Goal: Task Accomplishment & Management: Manage account settings

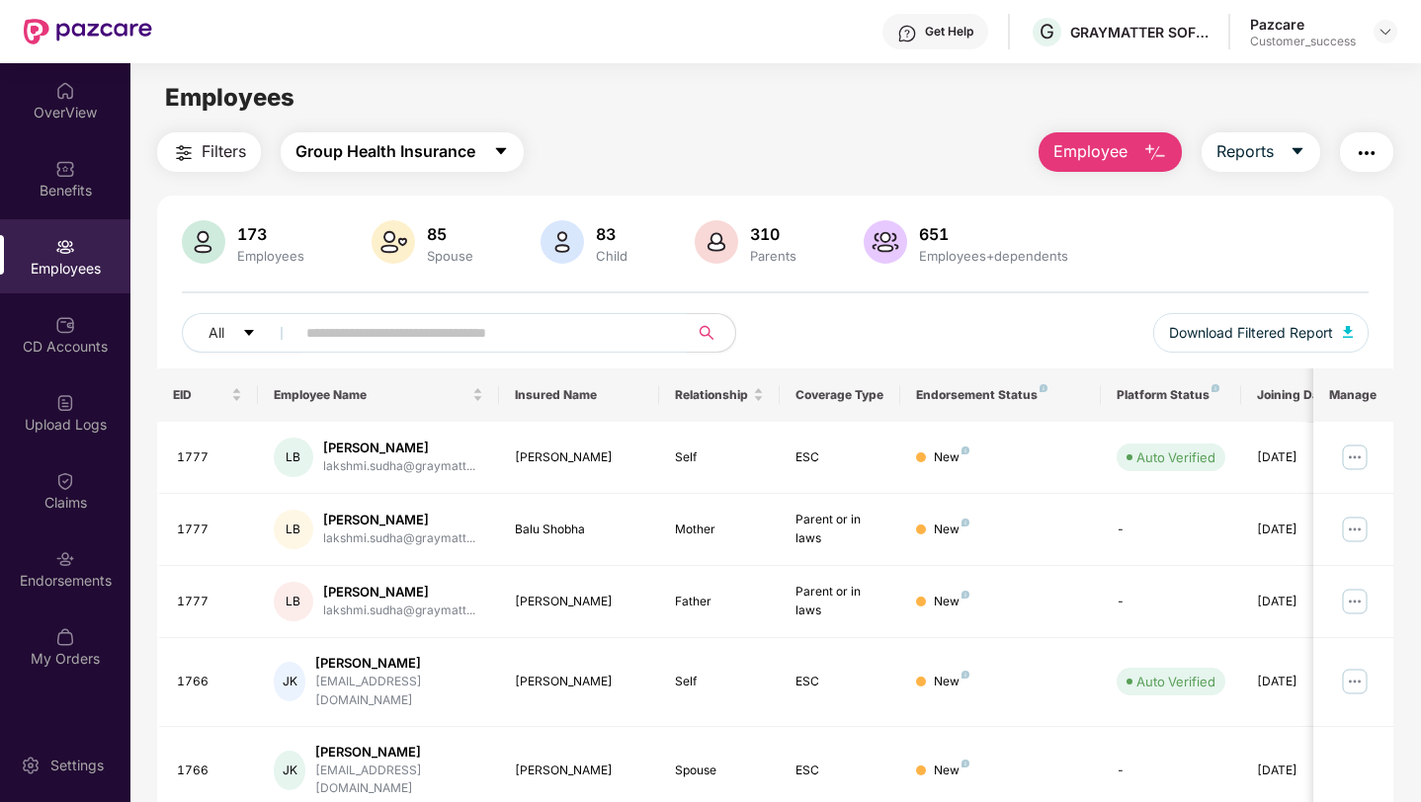
click at [369, 147] on span "Group Health Insurance" at bounding box center [385, 151] width 180 height 25
click at [1384, 42] on div at bounding box center [1385, 32] width 24 height 24
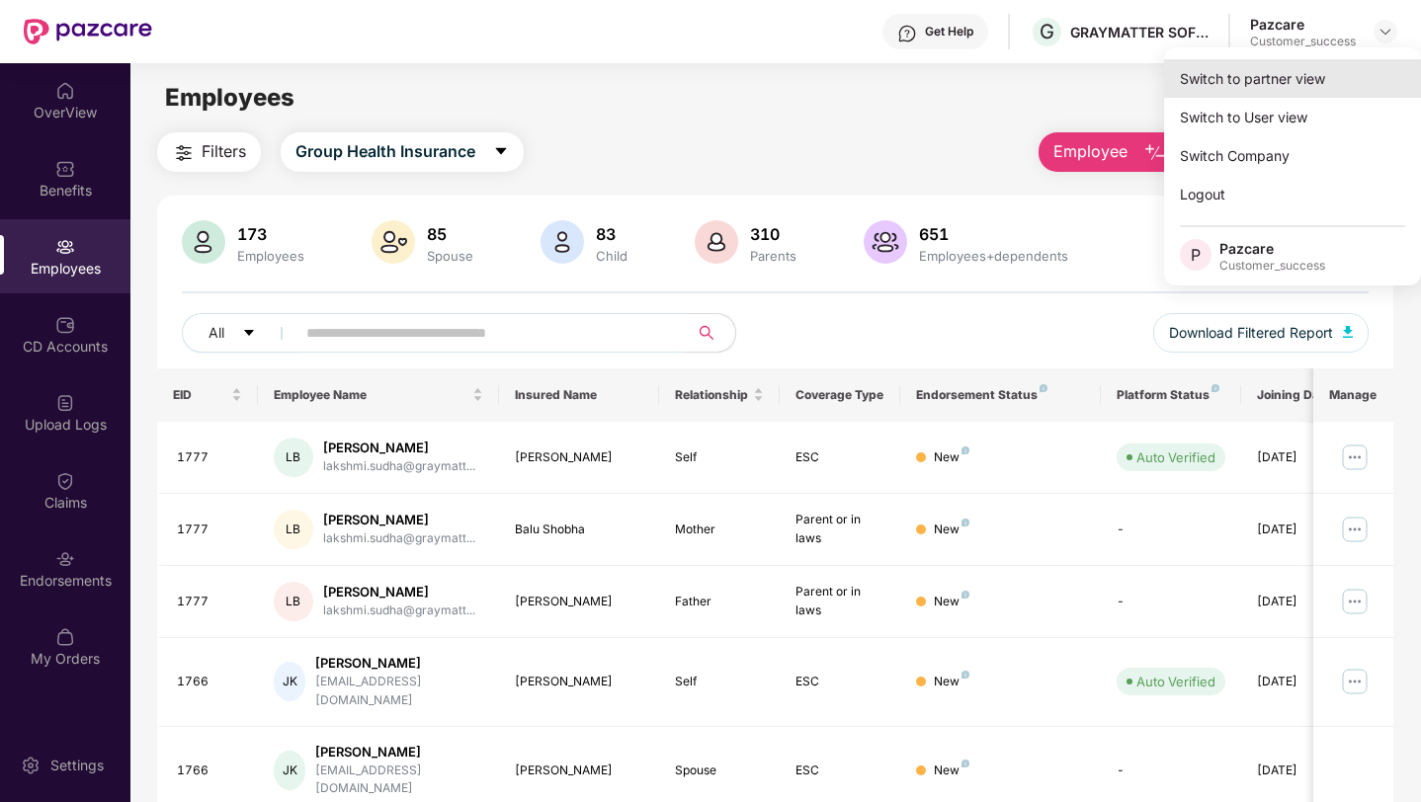
click at [1332, 86] on div "Switch to partner view" at bounding box center [1292, 78] width 257 height 39
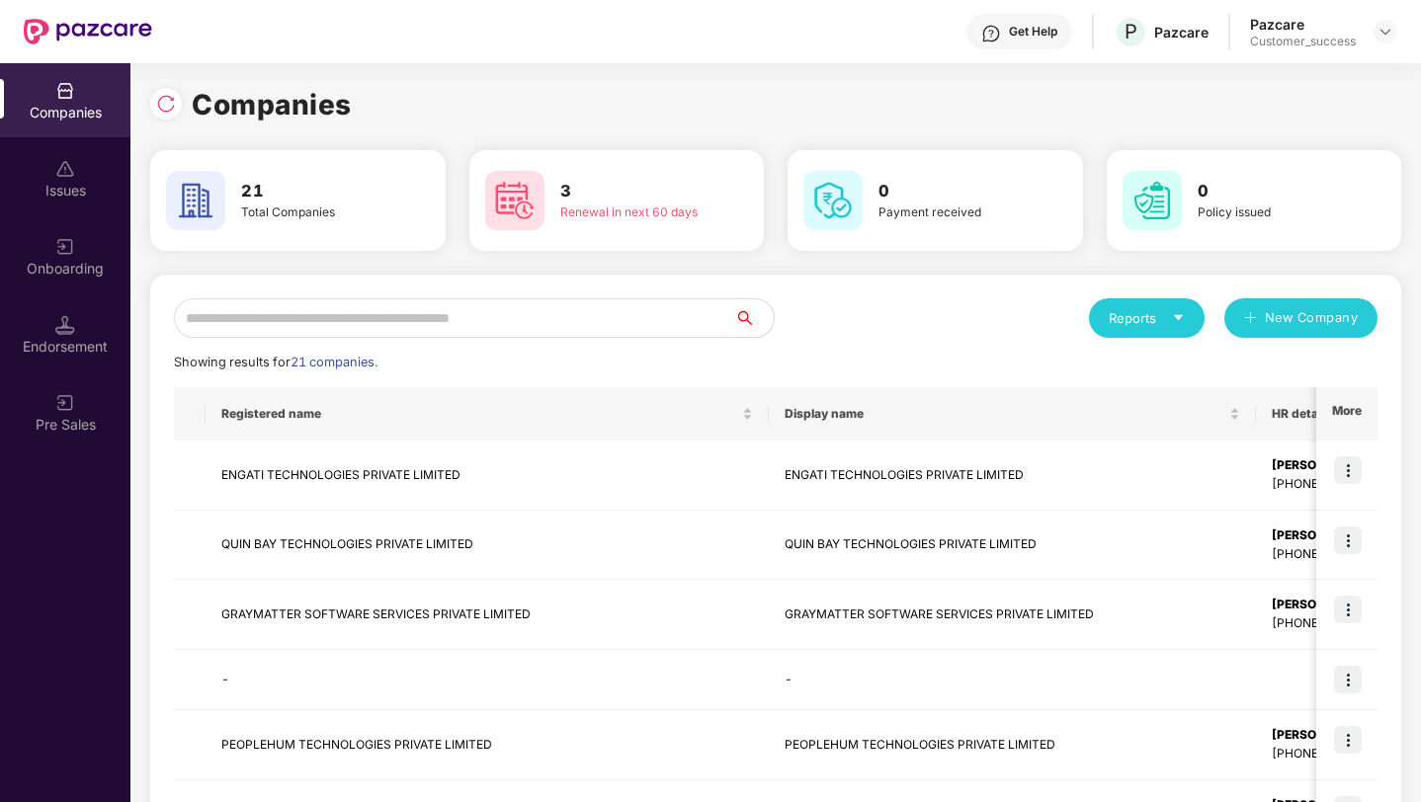
click at [321, 316] on input "text" at bounding box center [454, 318] width 560 height 40
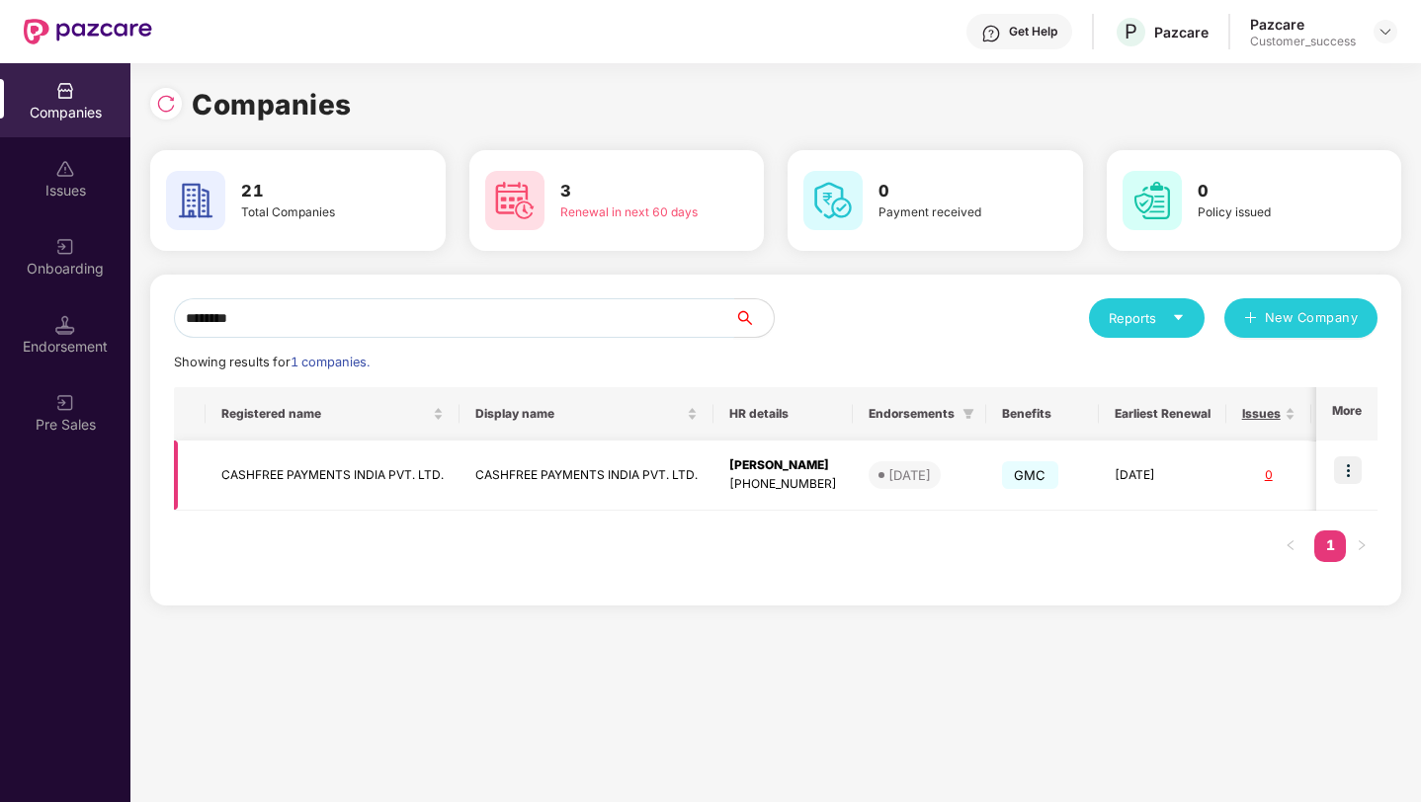
type input "********"
click at [1359, 468] on img at bounding box center [1348, 470] width 28 height 28
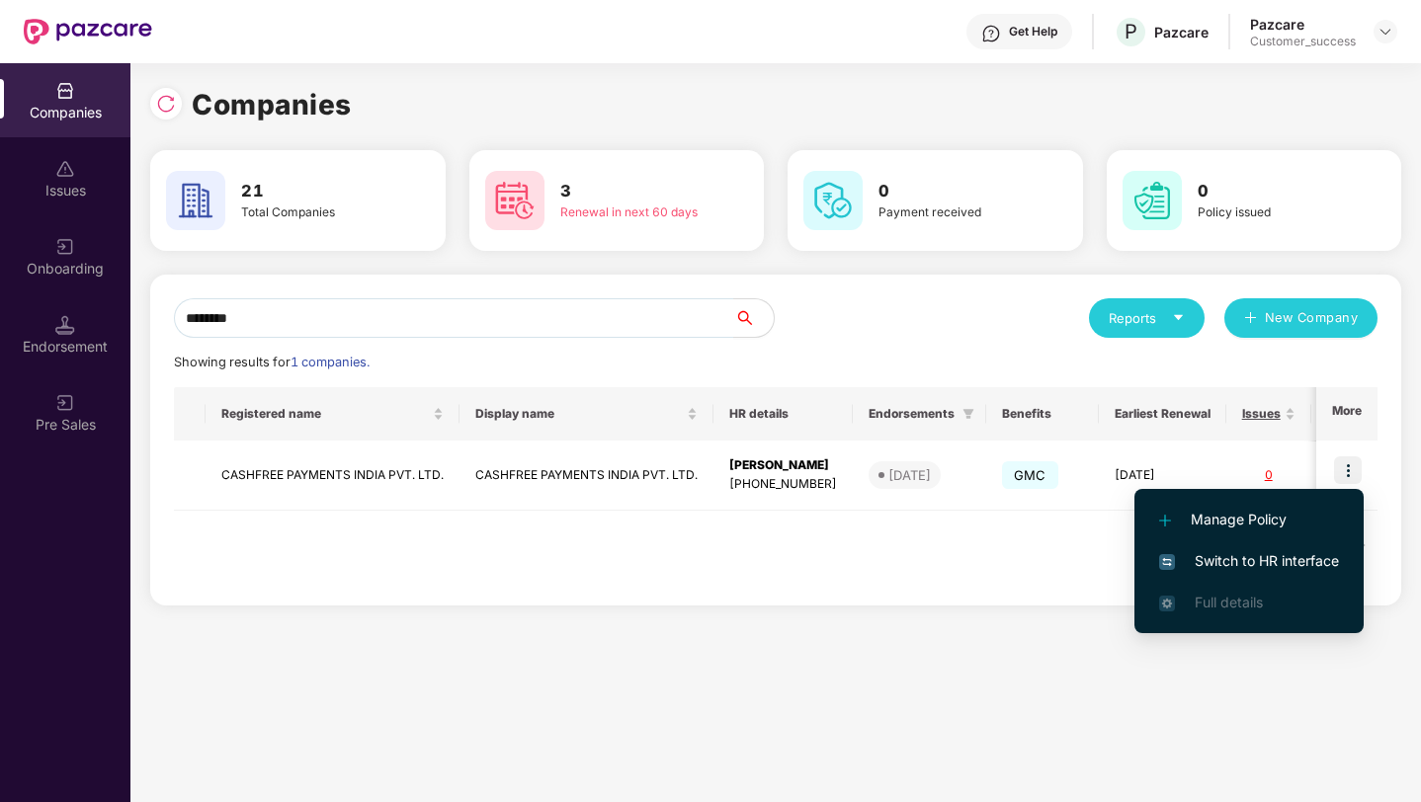
click at [1266, 561] on span "Switch to HR interface" at bounding box center [1249, 561] width 180 height 22
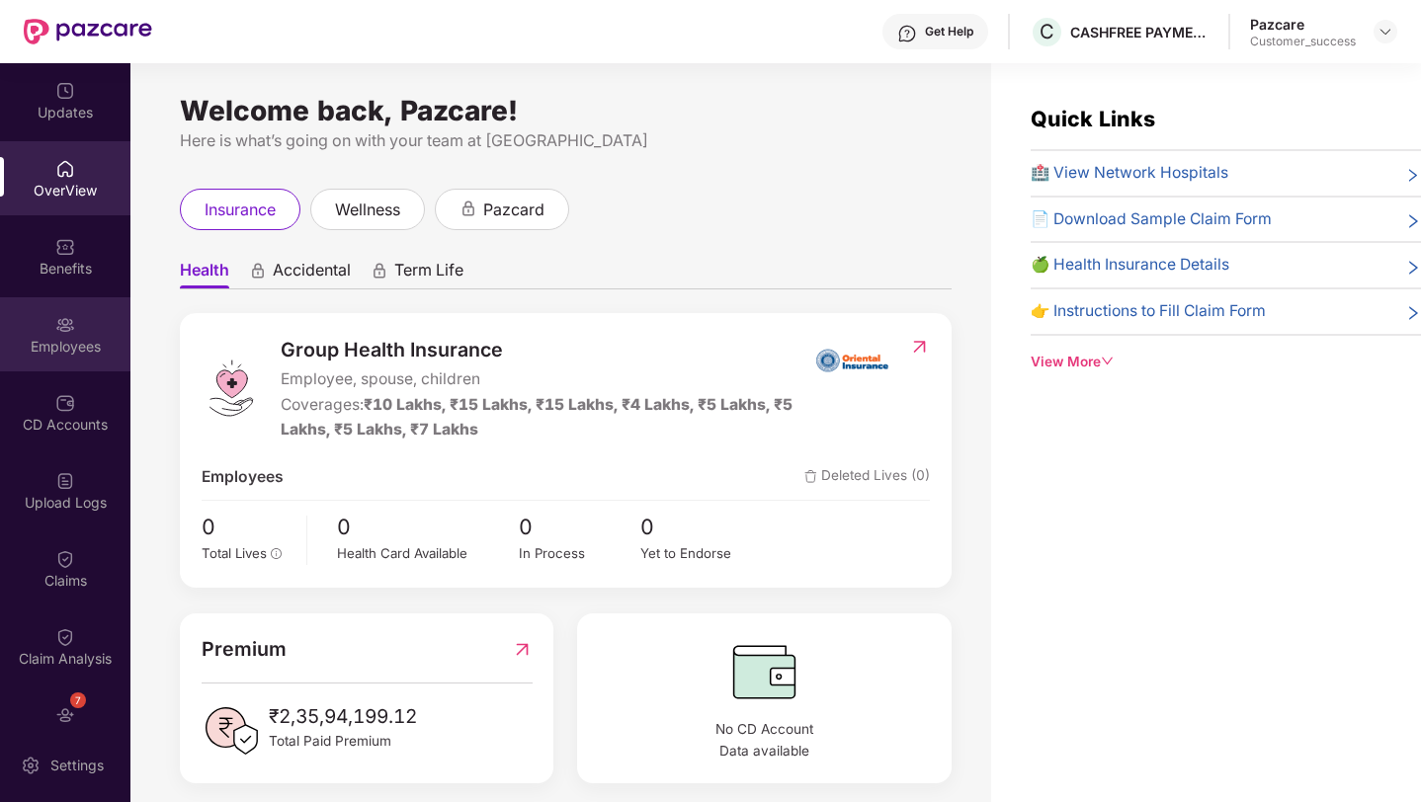
click at [42, 316] on div "Employees" at bounding box center [65, 334] width 130 height 74
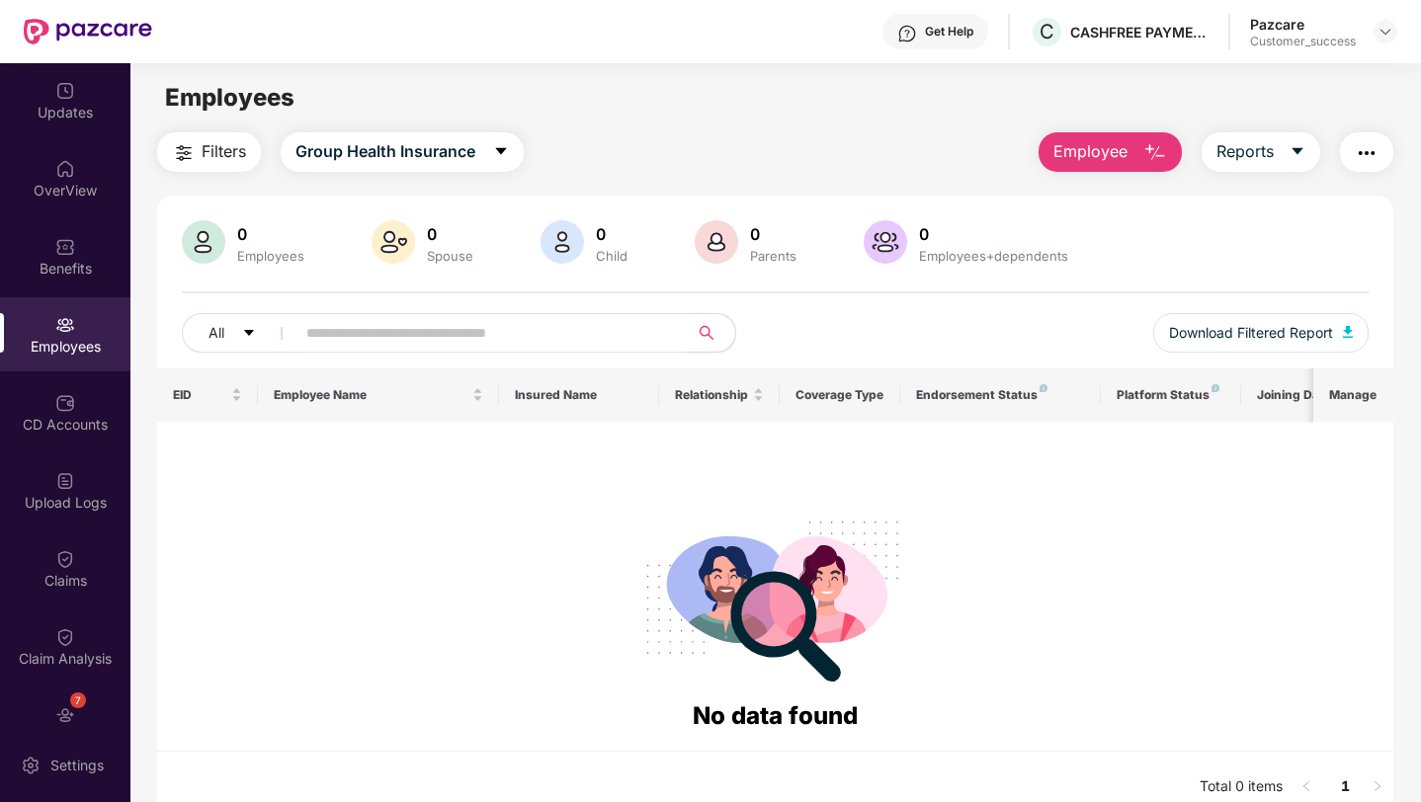
click at [1090, 147] on span "Employee" at bounding box center [1090, 151] width 74 height 25
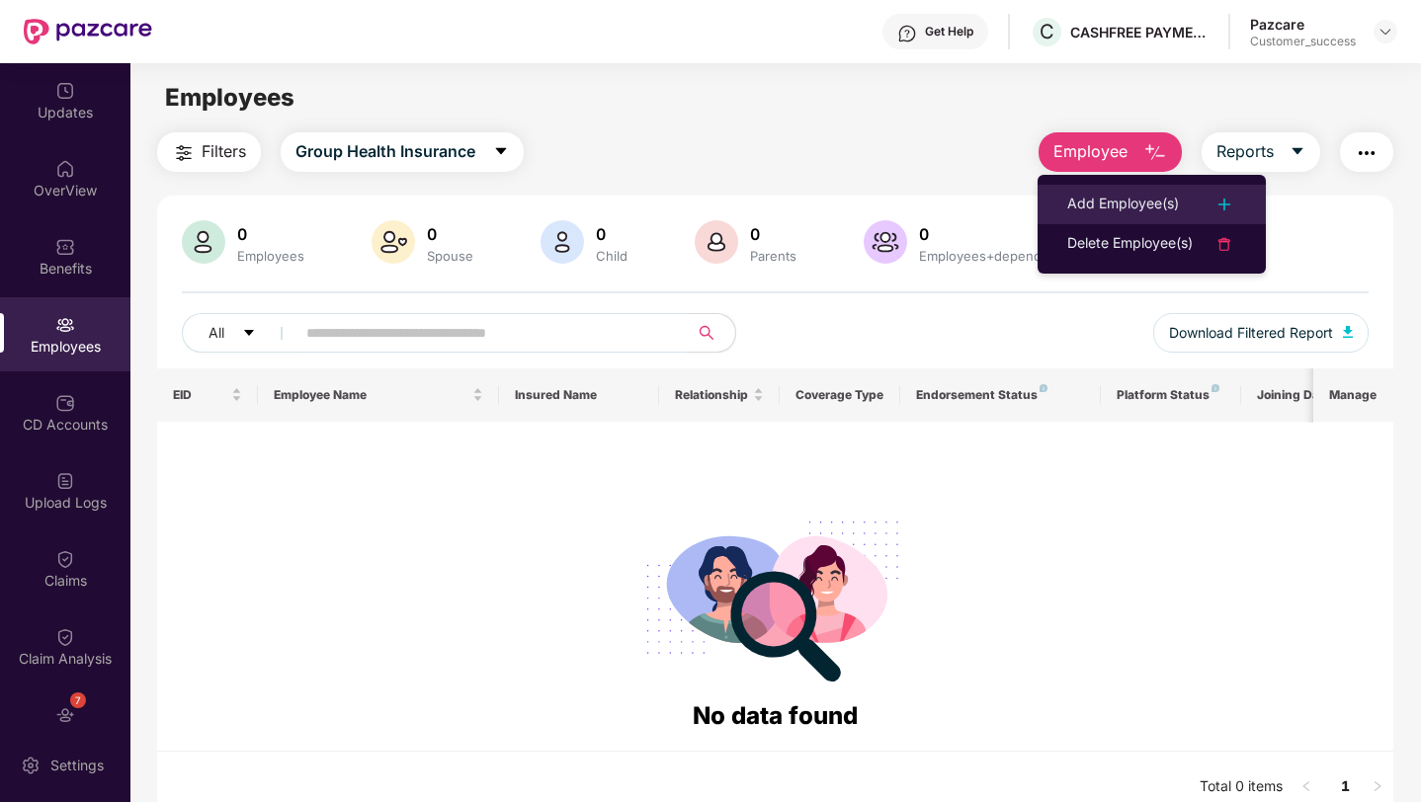
click at [1102, 216] on li "Add Employee(s)" at bounding box center [1151, 205] width 228 height 40
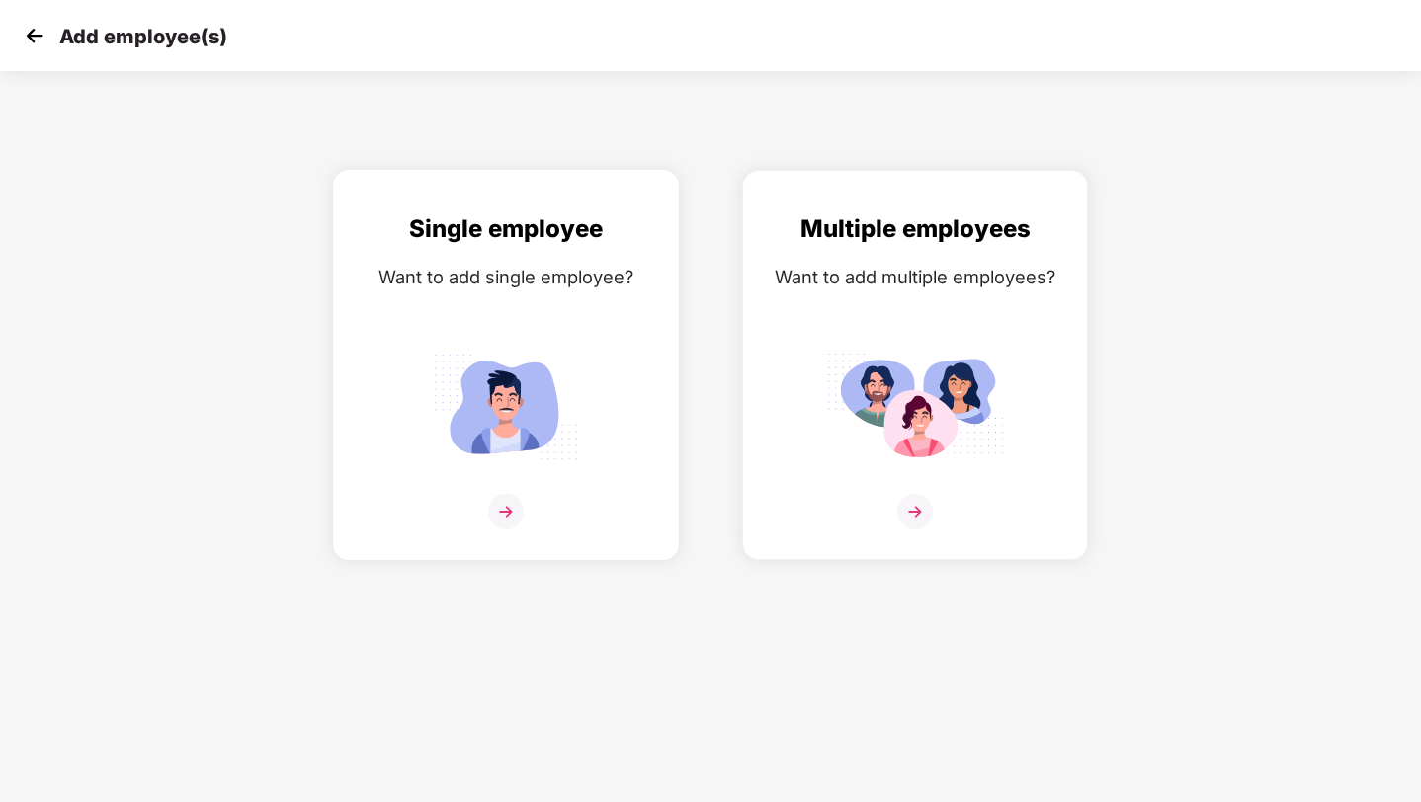
click at [478, 398] on img at bounding box center [506, 406] width 178 height 123
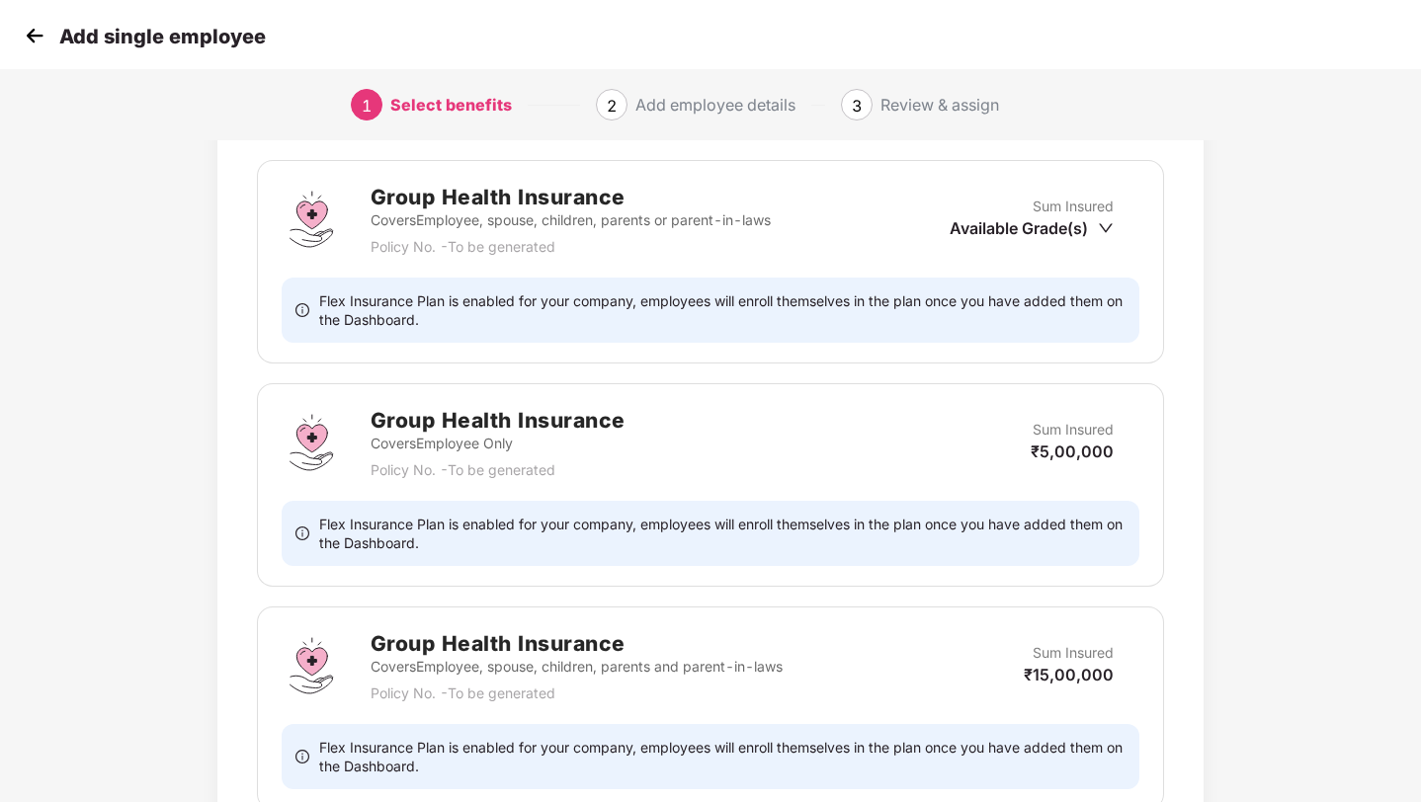
scroll to position [682, 0]
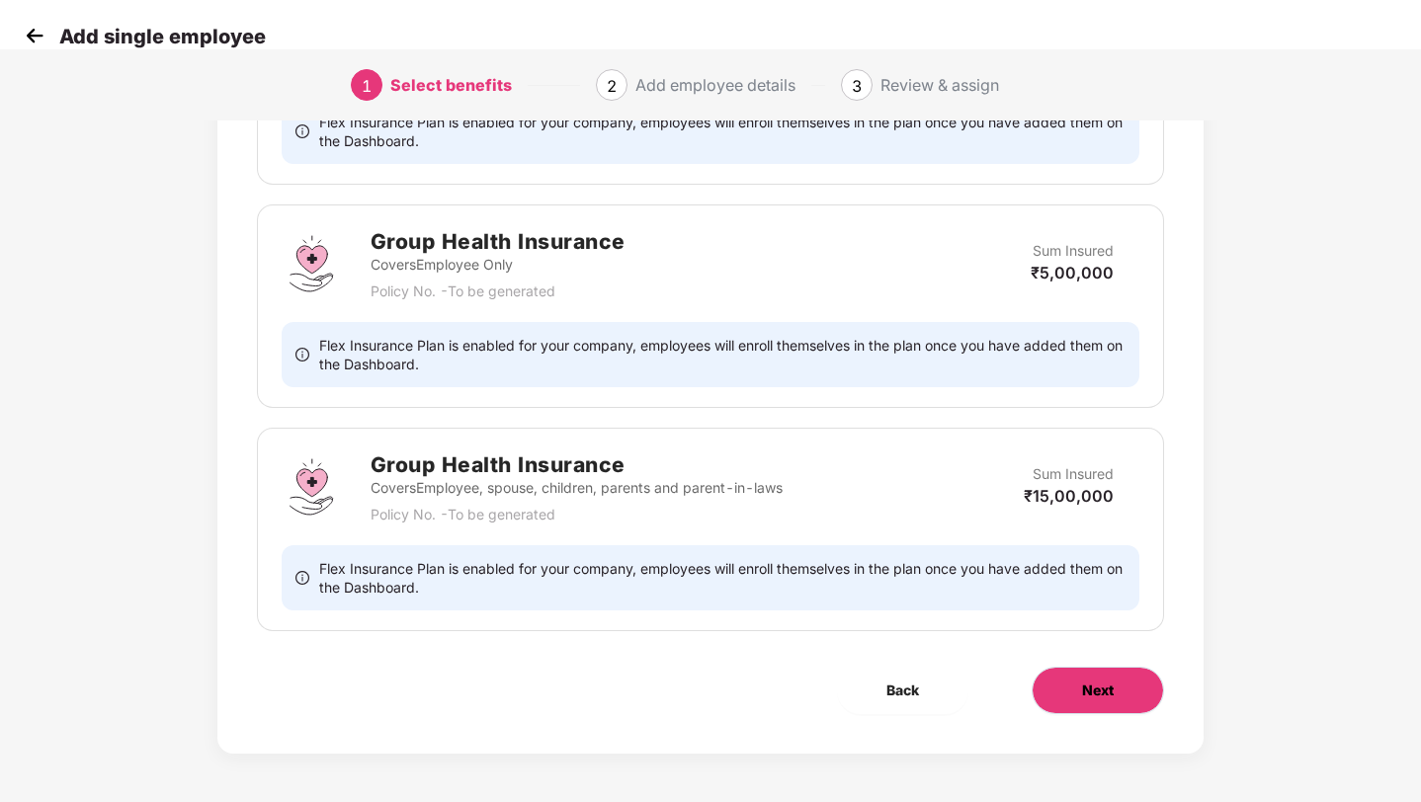
click at [1069, 679] on button "Next" at bounding box center [1097, 690] width 132 height 47
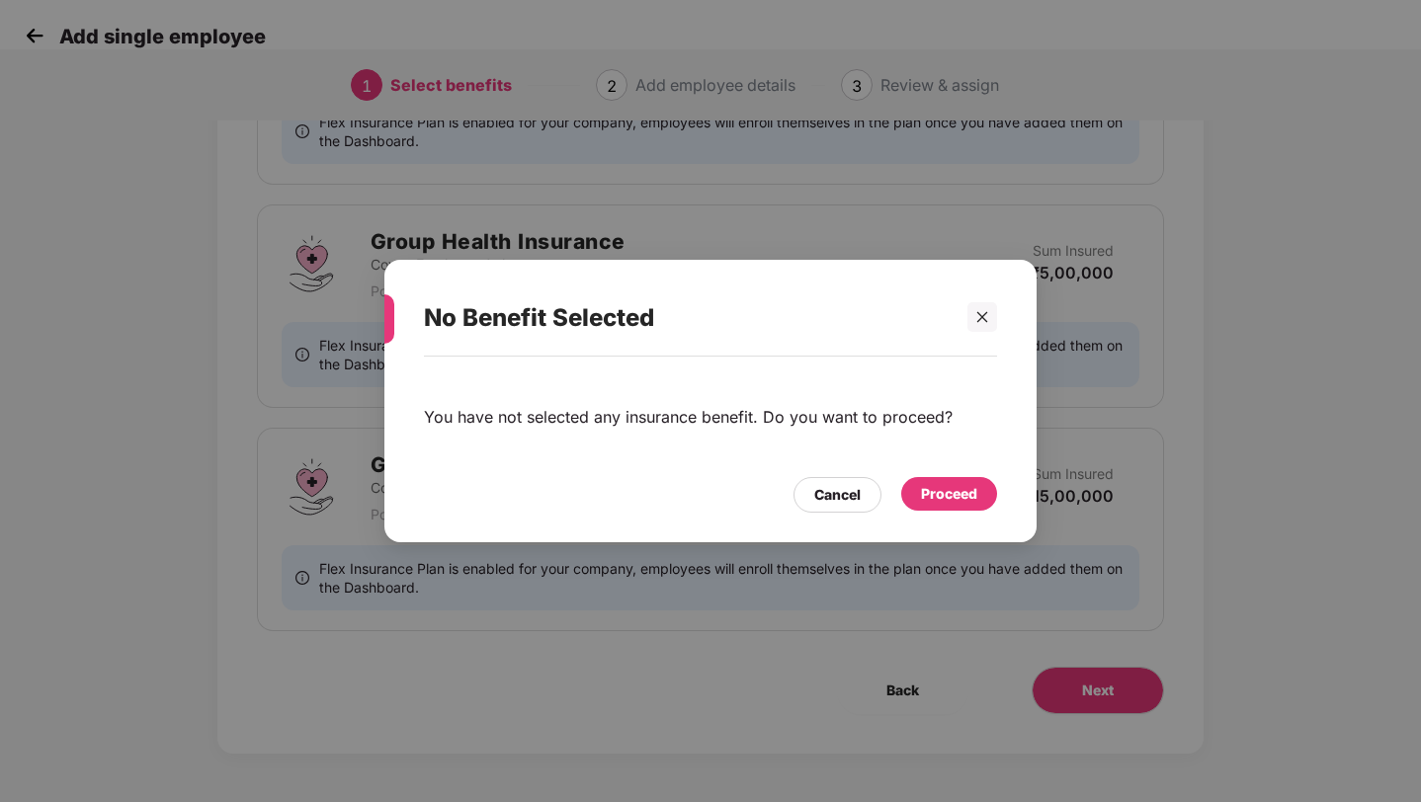
click at [928, 498] on div "Proceed" at bounding box center [949, 494] width 56 height 22
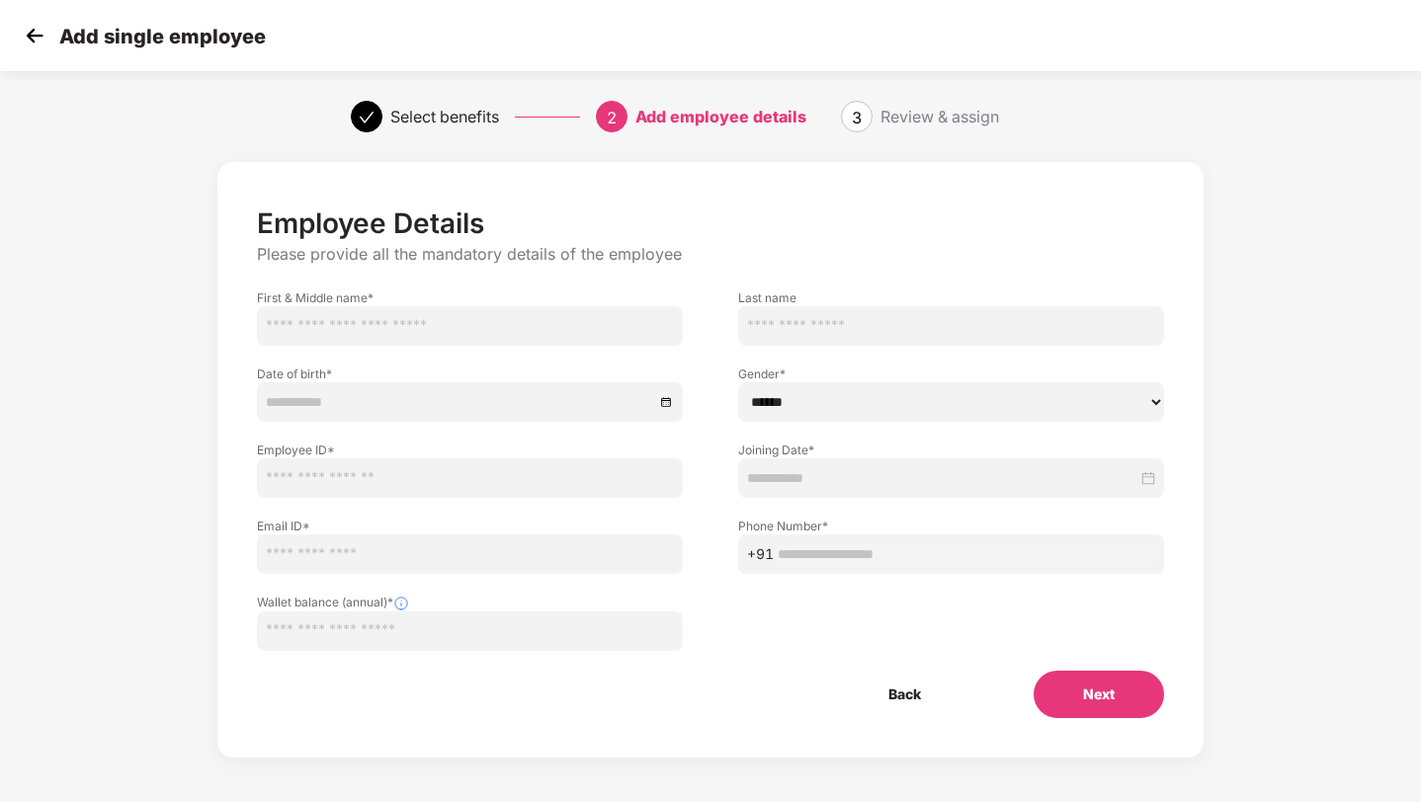
click at [487, 320] on input "text" at bounding box center [470, 326] width 426 height 40
type input "***"
click at [328, 388] on div at bounding box center [470, 402] width 426 height 40
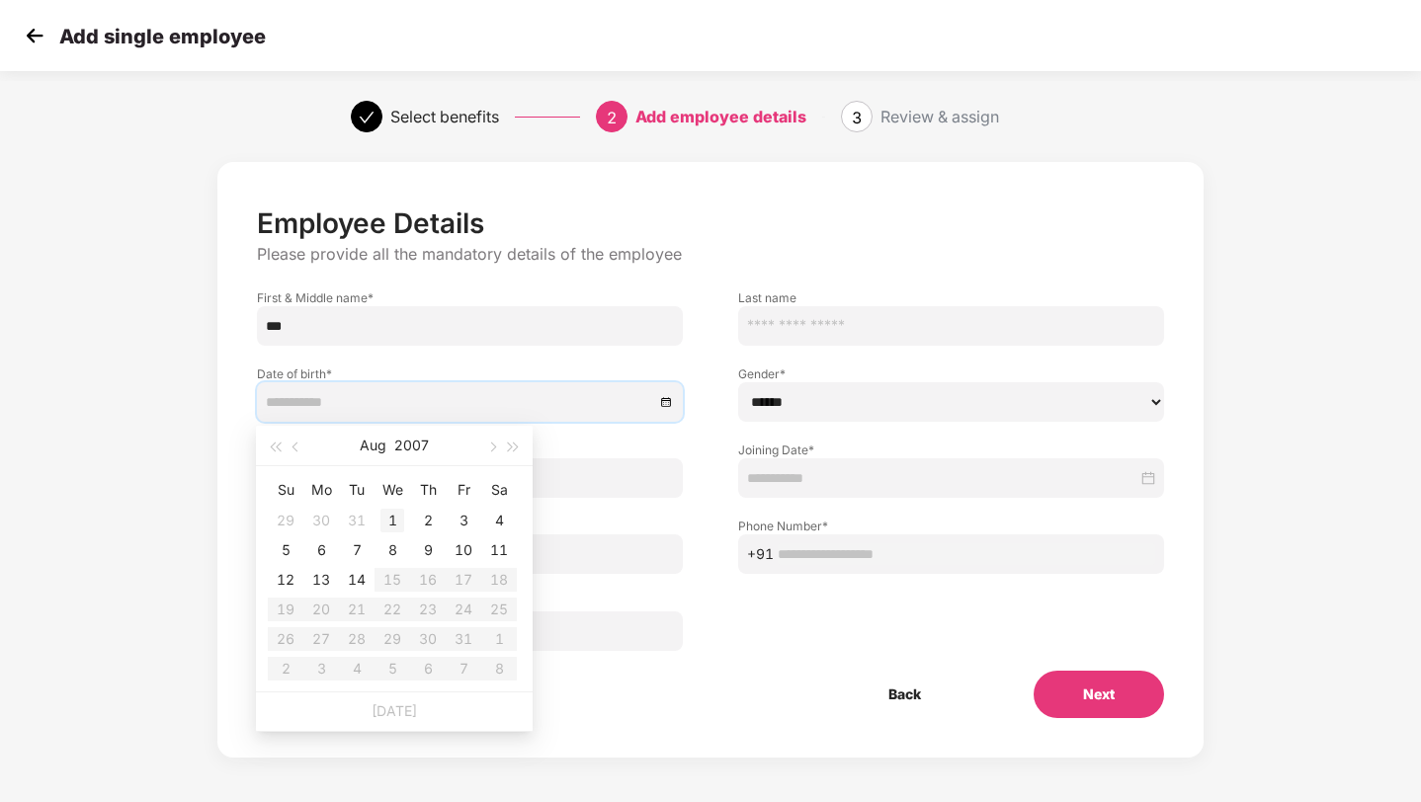
type input "**********"
click at [392, 528] on div "1" at bounding box center [392, 521] width 24 height 24
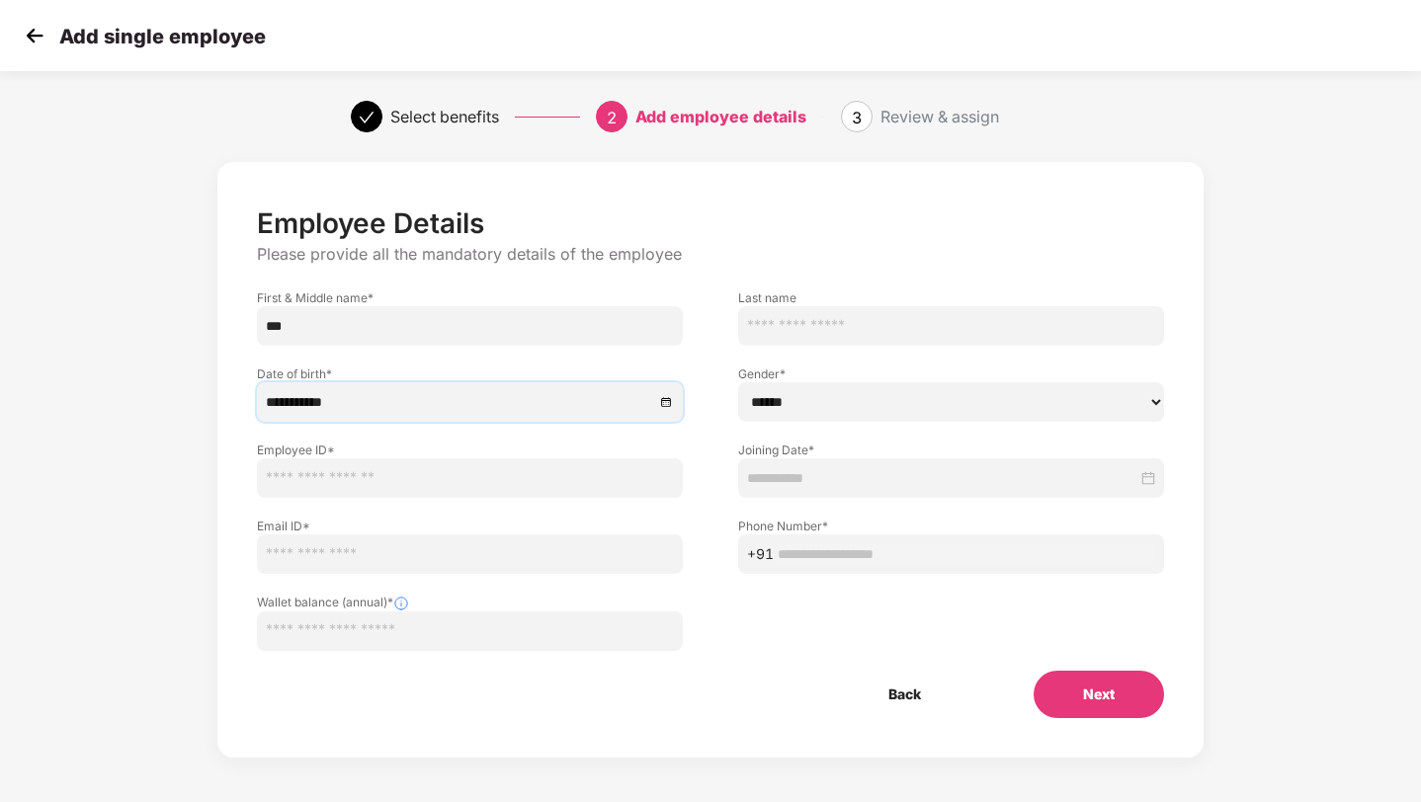
click at [771, 409] on select "****** **** ******" at bounding box center [951, 402] width 426 height 40
select select "****"
click at [518, 478] on input "text" at bounding box center [470, 478] width 426 height 40
type input "*****"
click at [780, 478] on input at bounding box center [942, 478] width 390 height 22
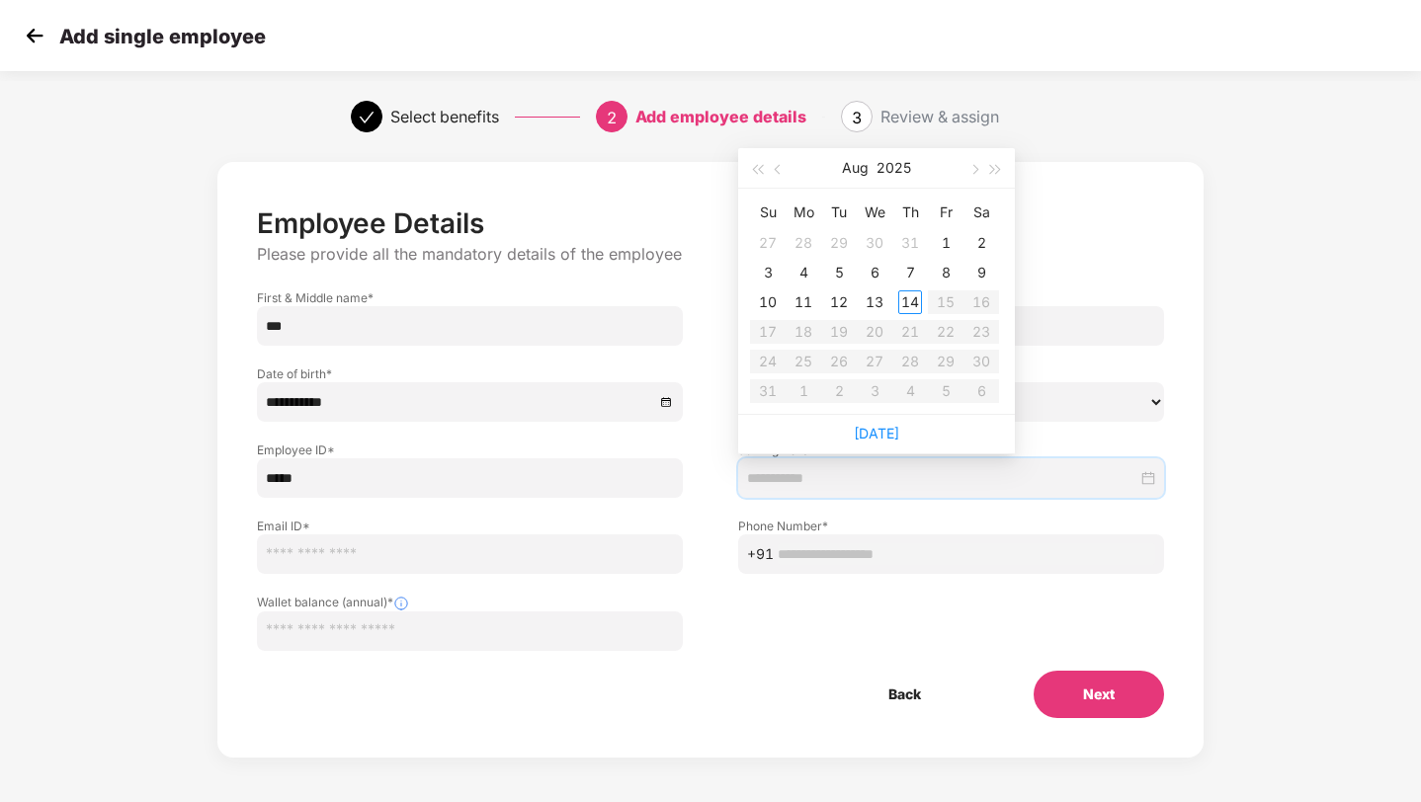
type input "**********"
click at [776, 176] on button "button" at bounding box center [779, 168] width 22 height 40
type input "**********"
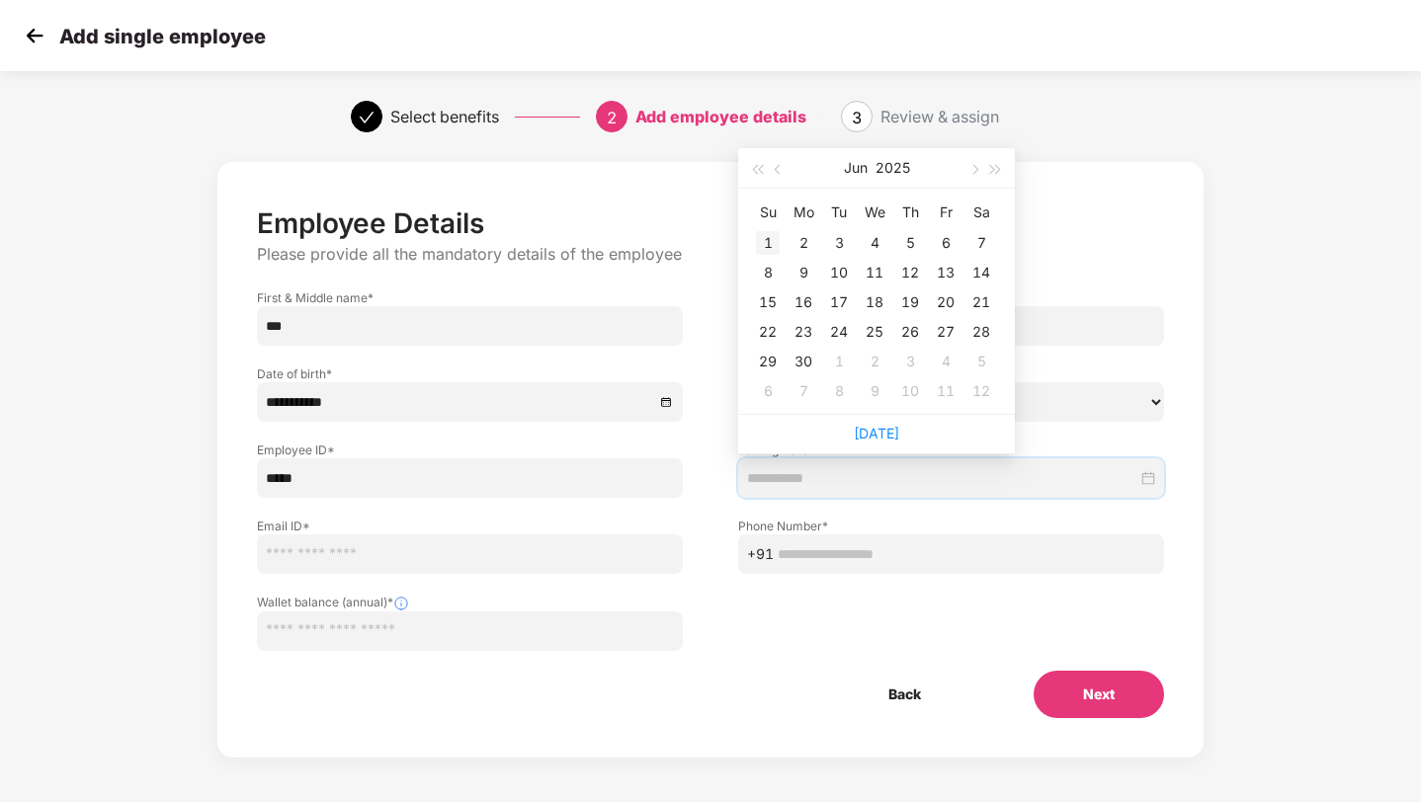
click at [763, 245] on div "1" at bounding box center [768, 243] width 24 height 24
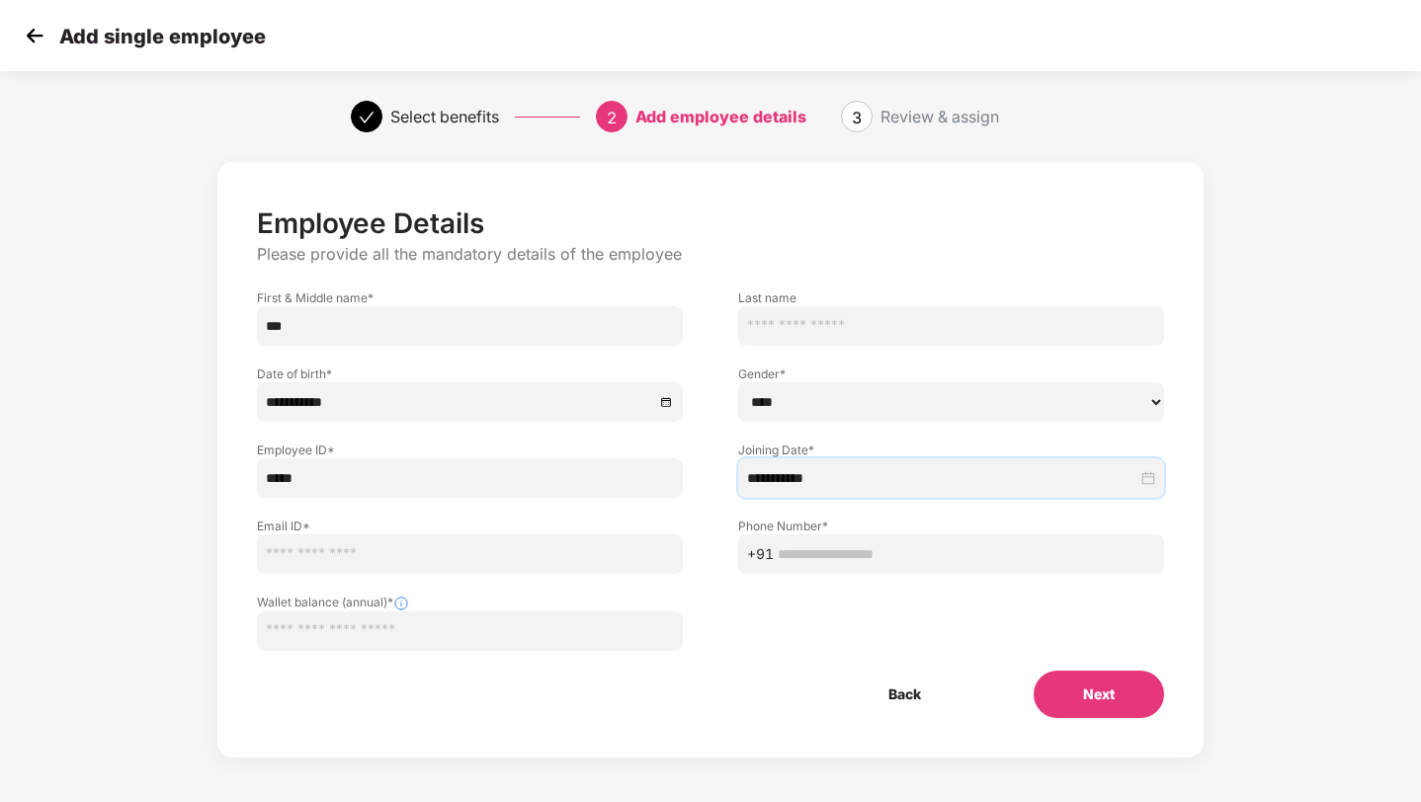
click at [590, 554] on input "email" at bounding box center [470, 554] width 426 height 40
type input "**********"
click at [443, 615] on input "text" at bounding box center [470, 632] width 426 height 40
type input "*****"
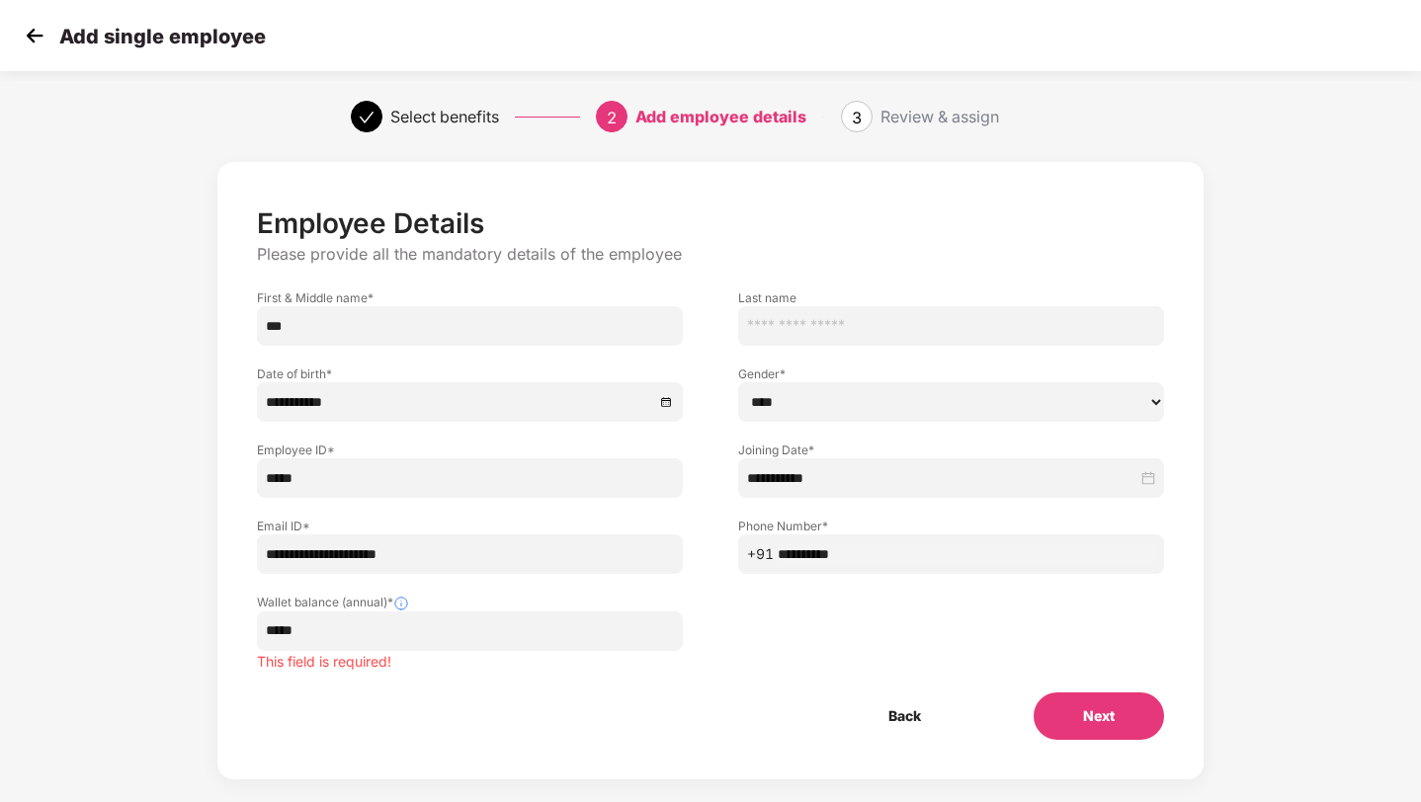
click at [1100, 719] on div "**********" at bounding box center [710, 470] width 987 height 617
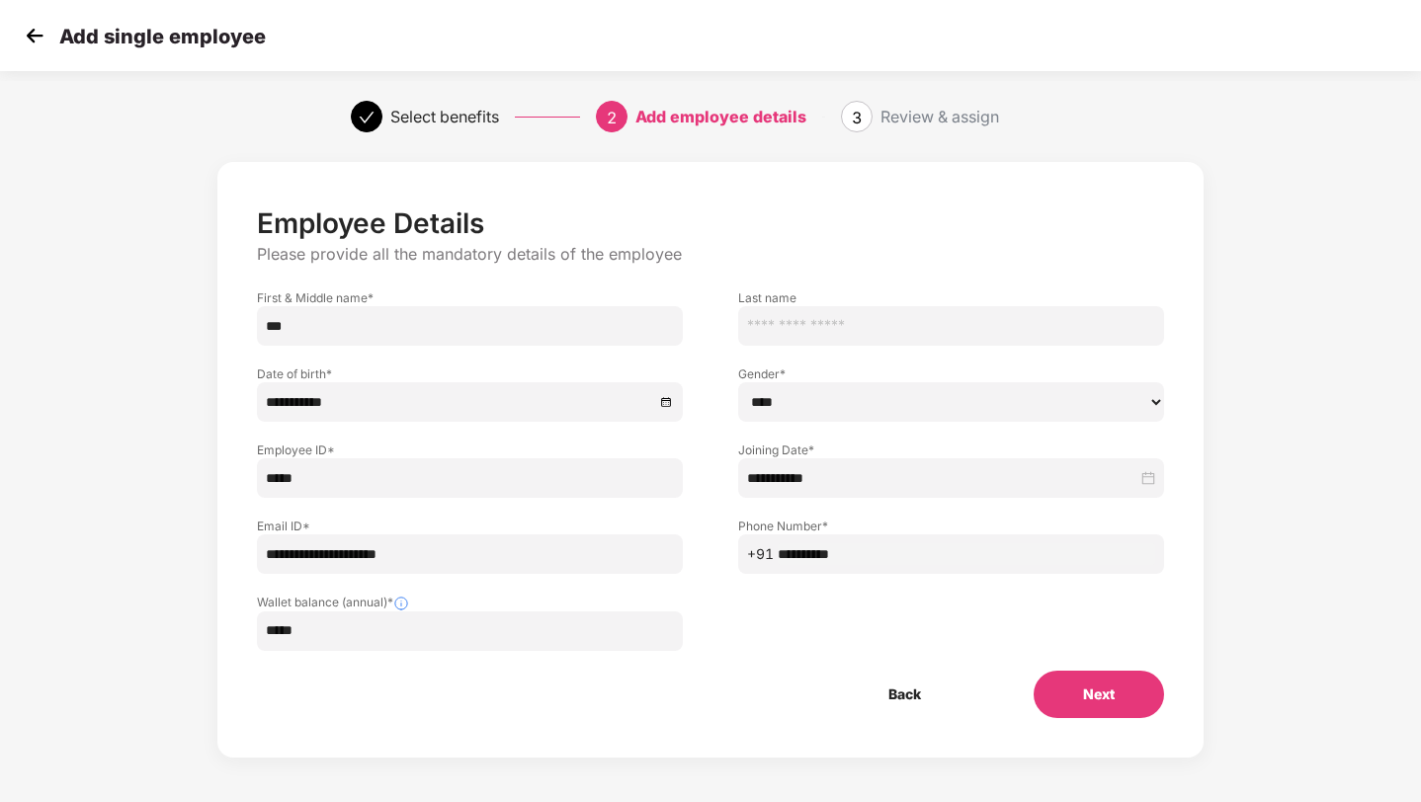
click at [1084, 708] on button "Next" at bounding box center [1098, 694] width 130 height 47
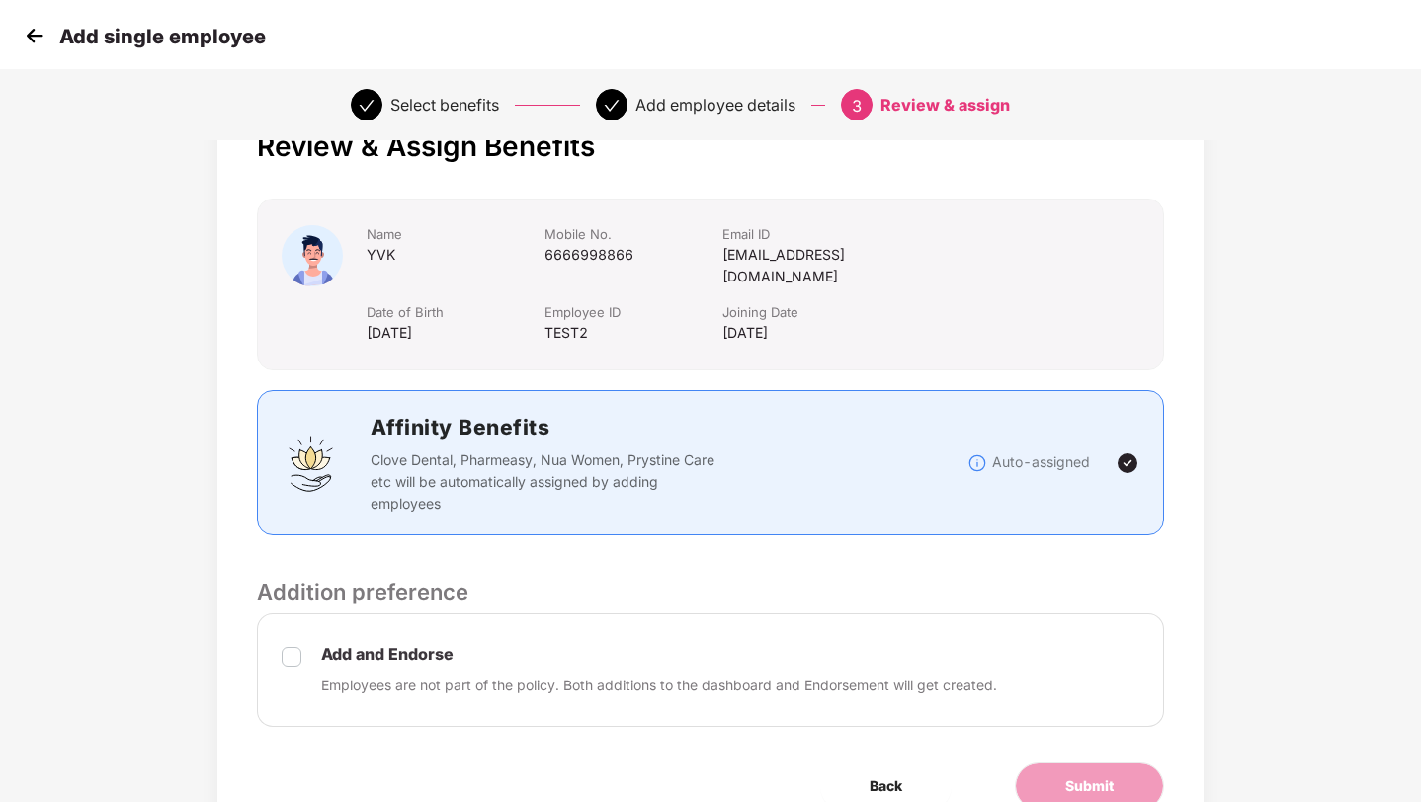
scroll to position [146, 0]
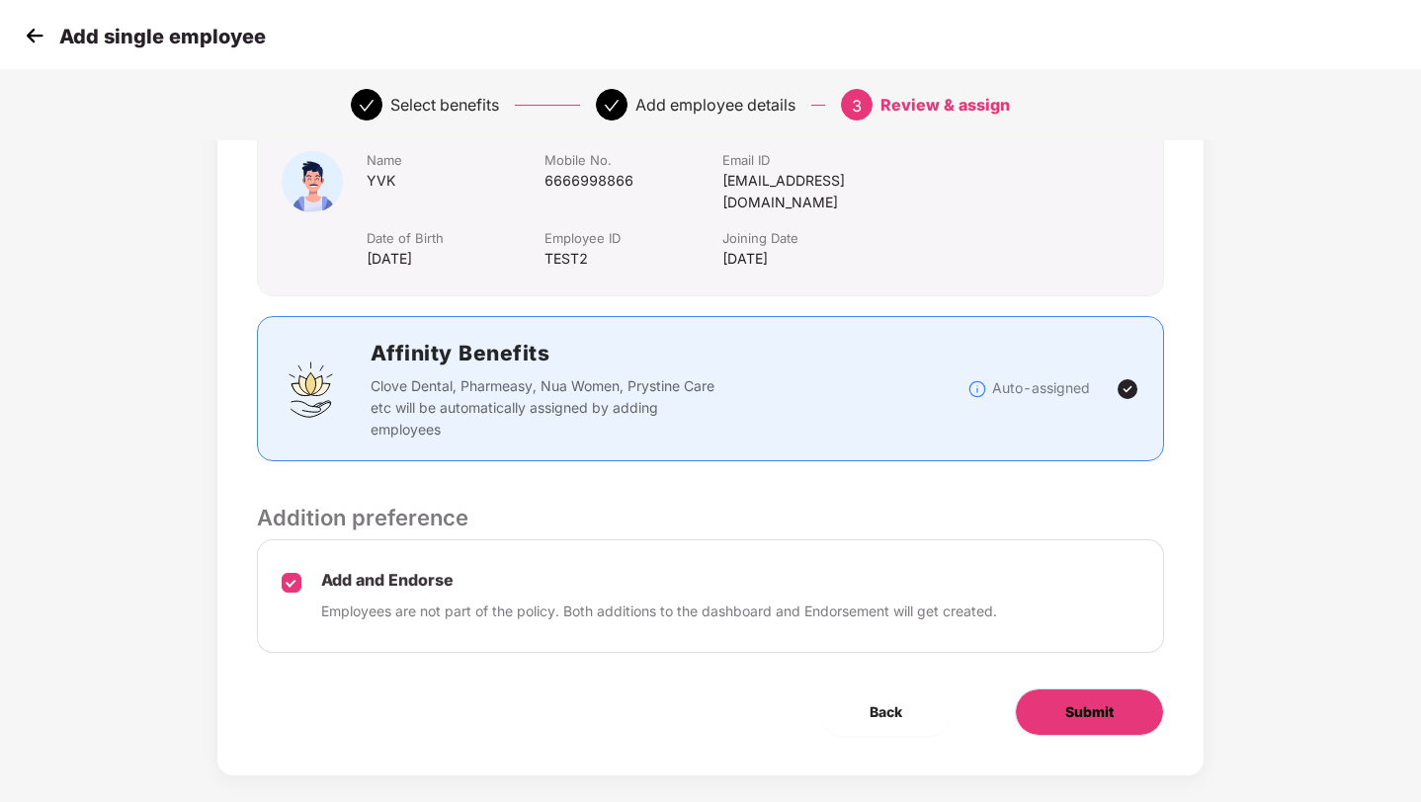
click at [1119, 689] on button "Submit" at bounding box center [1089, 712] width 149 height 47
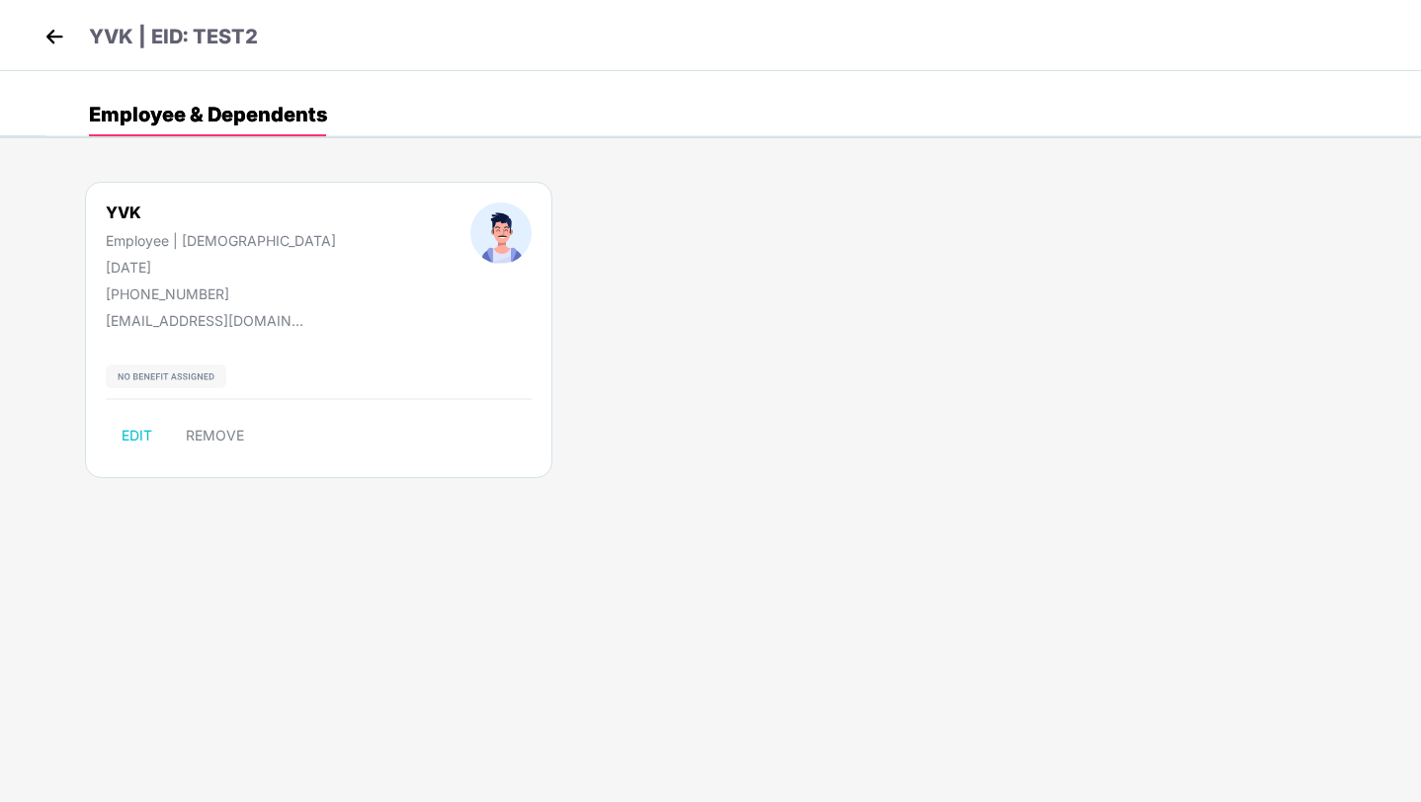
click at [64, 34] on img at bounding box center [55, 37] width 30 height 30
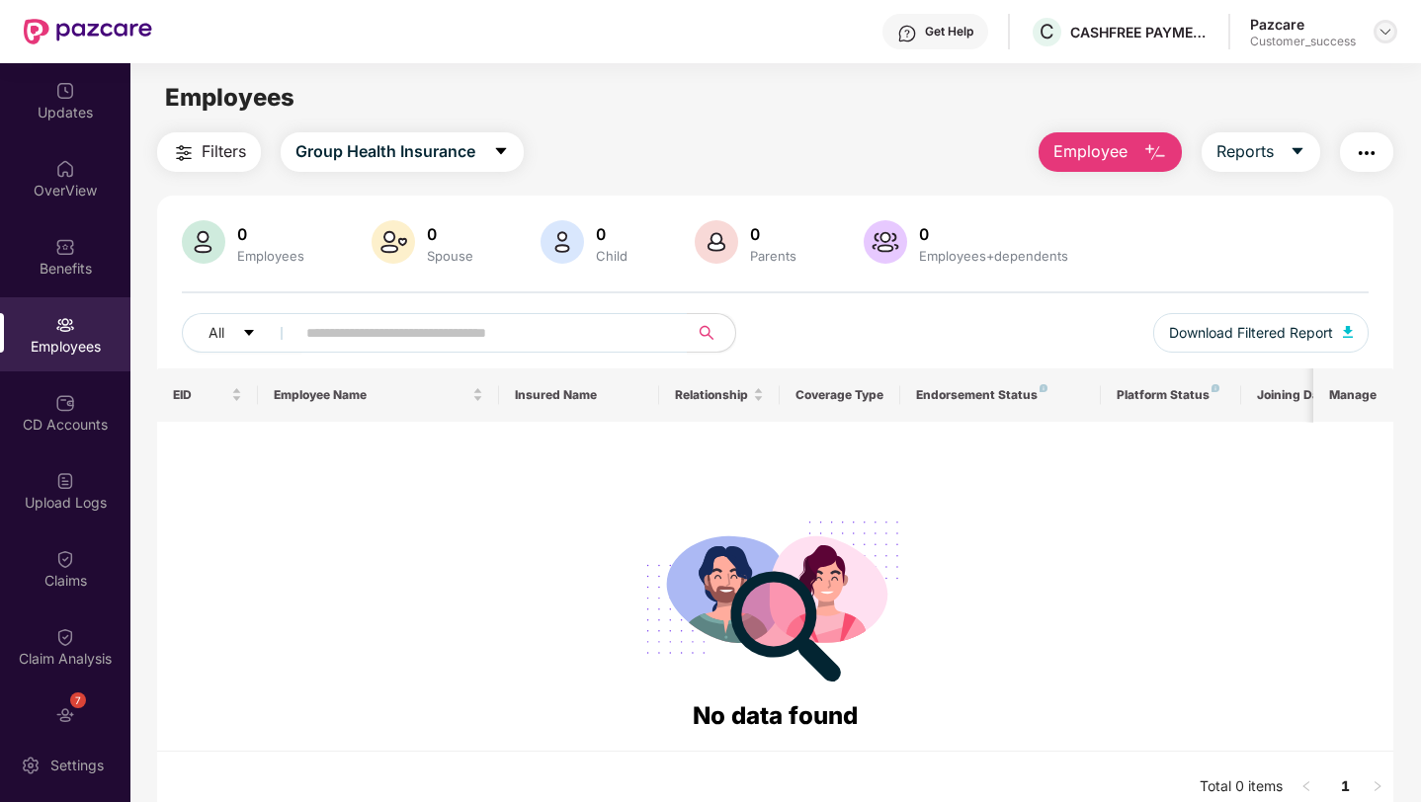
click at [1379, 29] on img at bounding box center [1385, 32] width 16 height 16
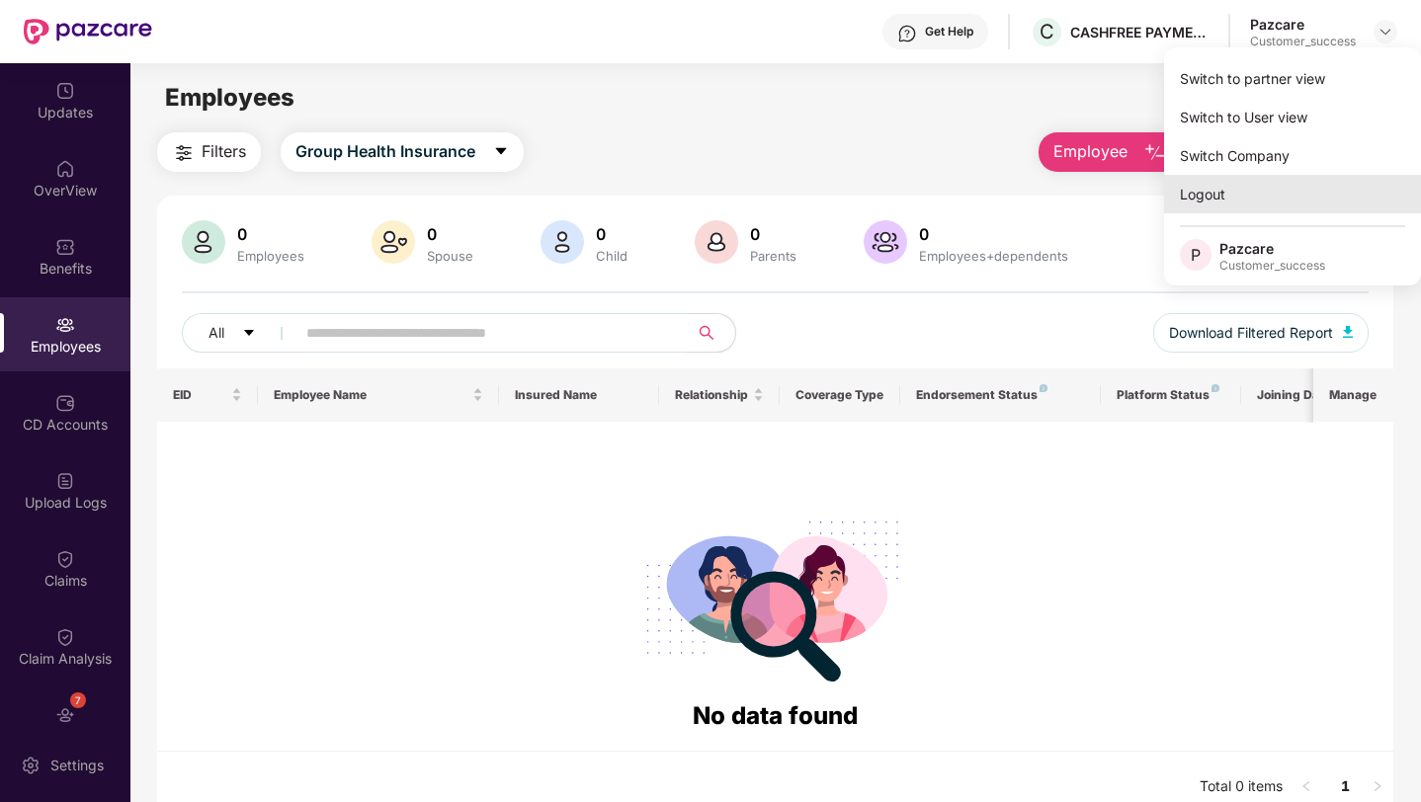
click at [1277, 188] on div "Logout" at bounding box center [1292, 194] width 257 height 39
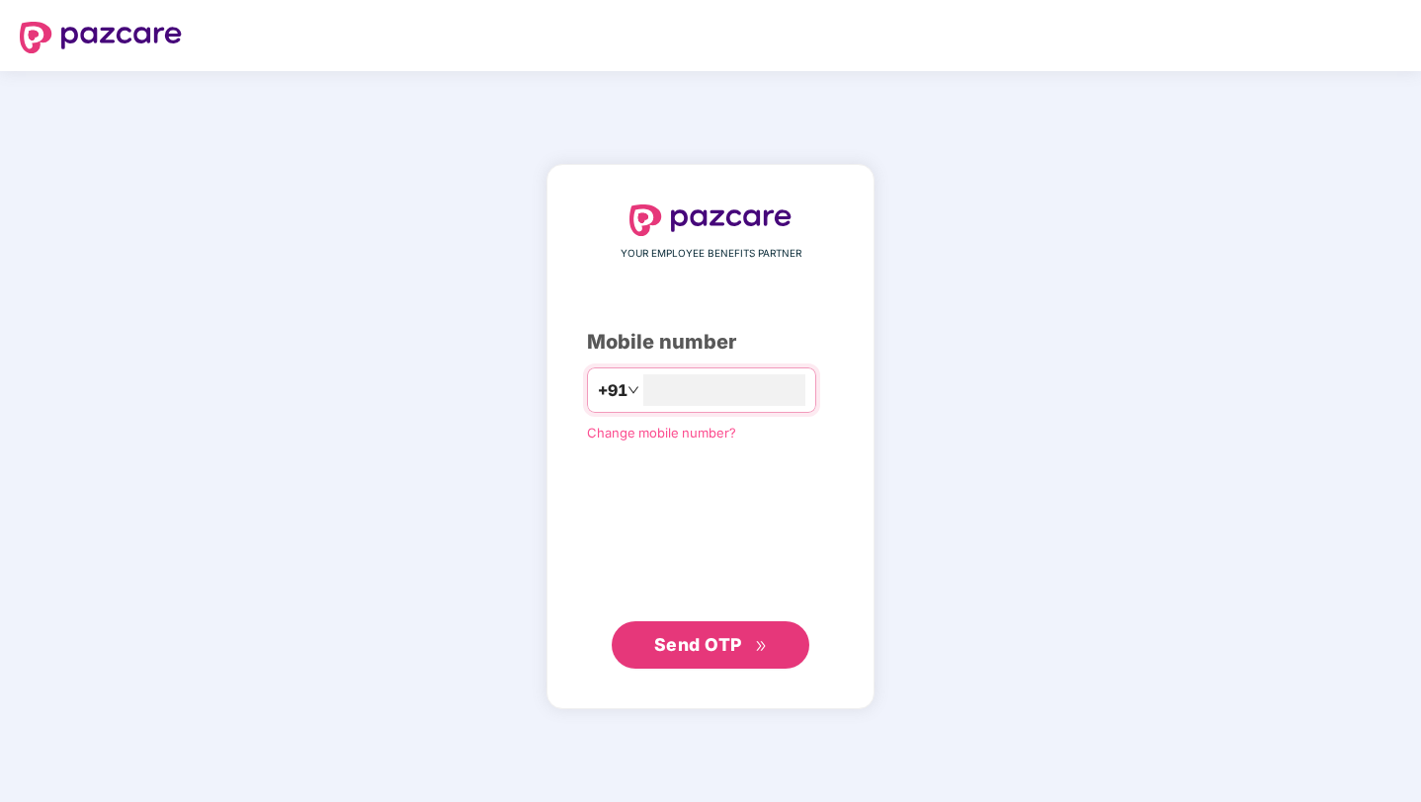
type input "**********"
click at [710, 652] on span "Send OTP" at bounding box center [698, 644] width 88 height 21
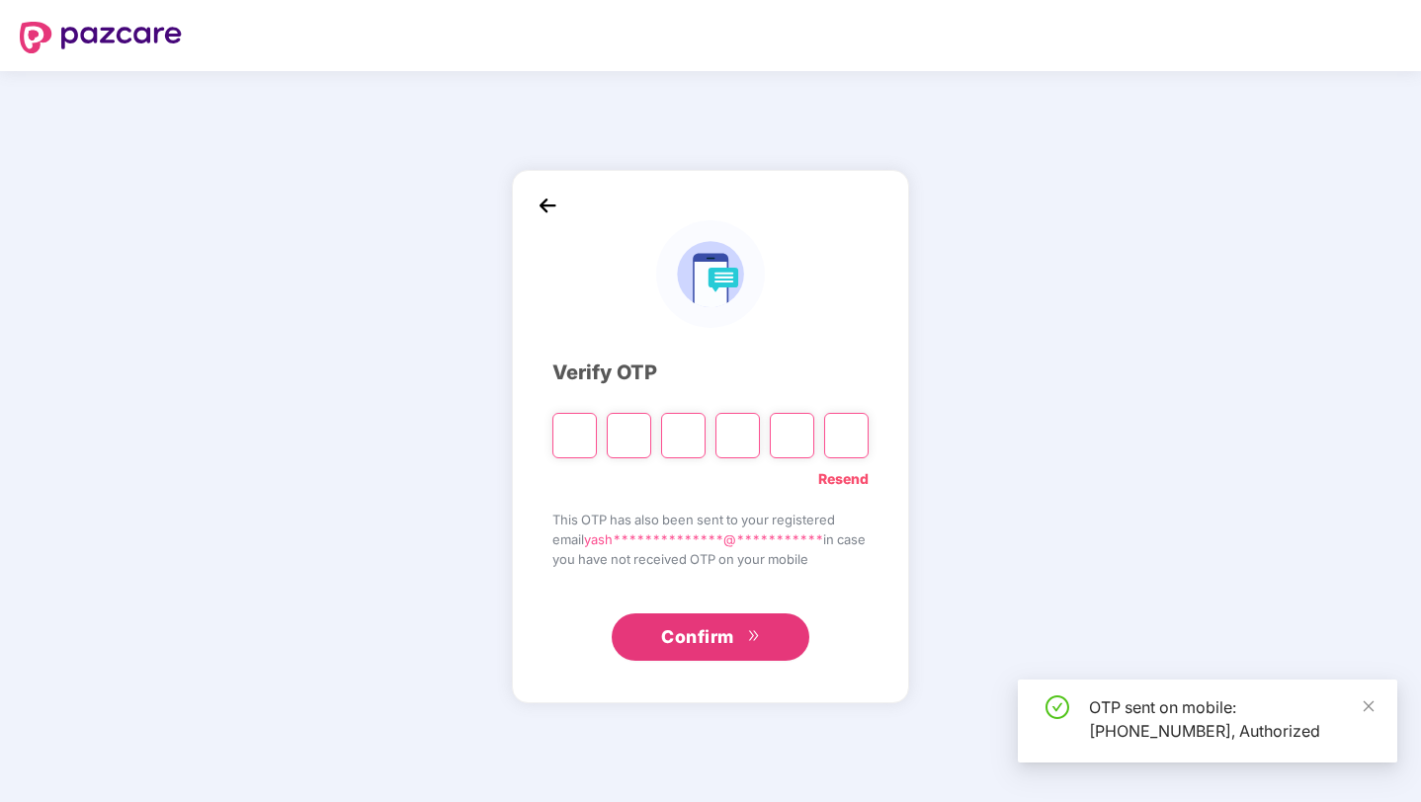
click at [535, 202] on img at bounding box center [548, 206] width 30 height 30
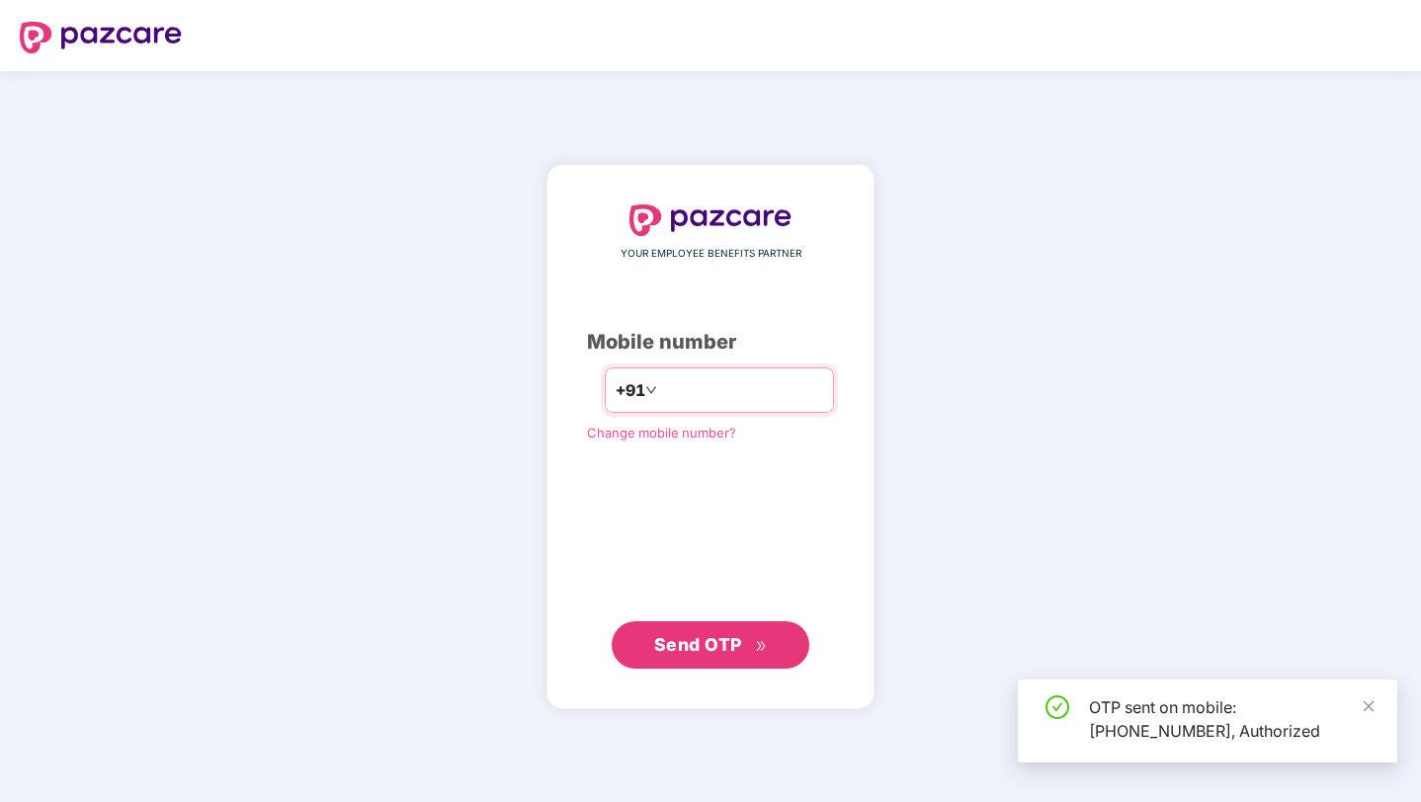
drag, startPoint x: 745, startPoint y: 381, endPoint x: 602, endPoint y: 381, distance: 143.3
click at [661, 381] on input "**********" at bounding box center [742, 390] width 162 height 32
click at [762, 389] on input "**********" at bounding box center [742, 390] width 162 height 32
type input "*"
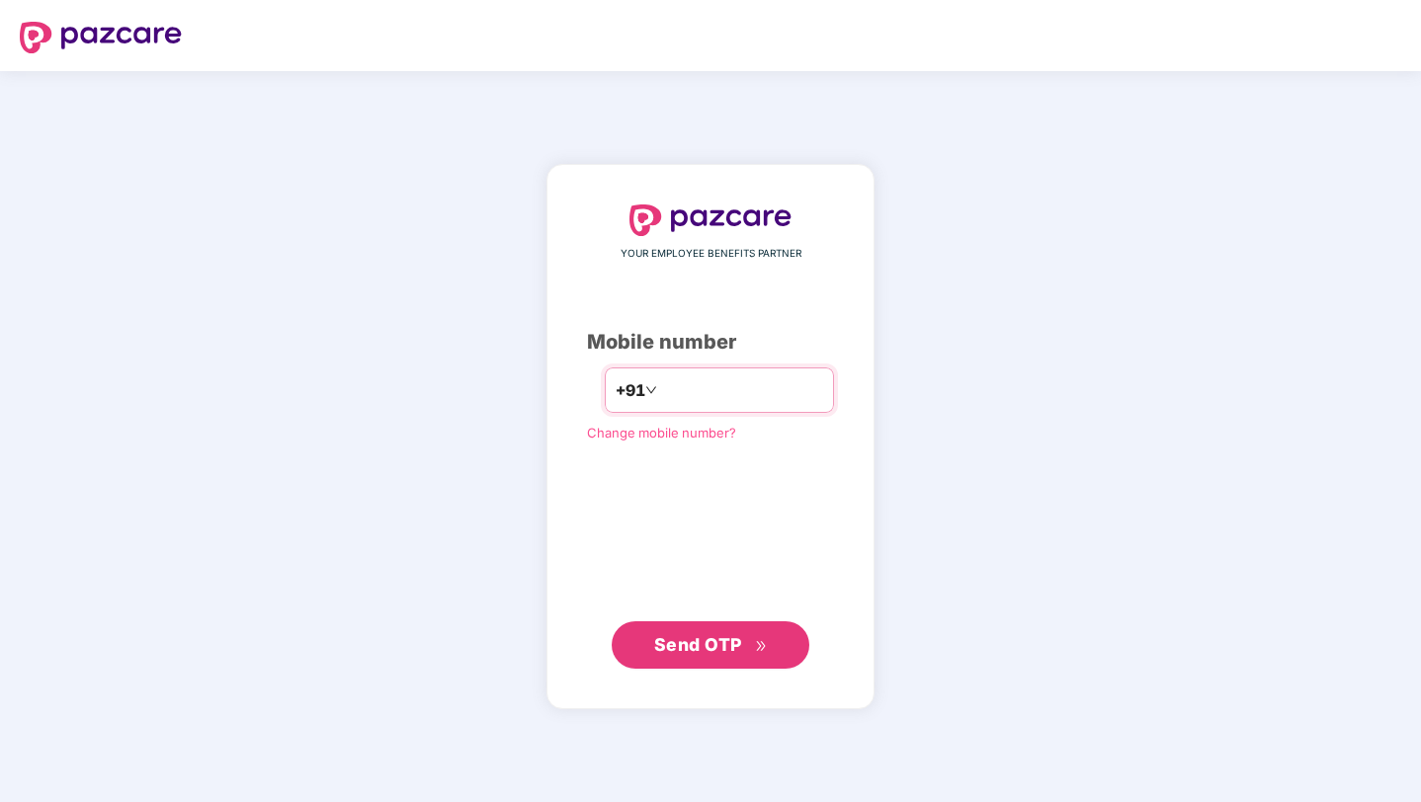
type input "**********"
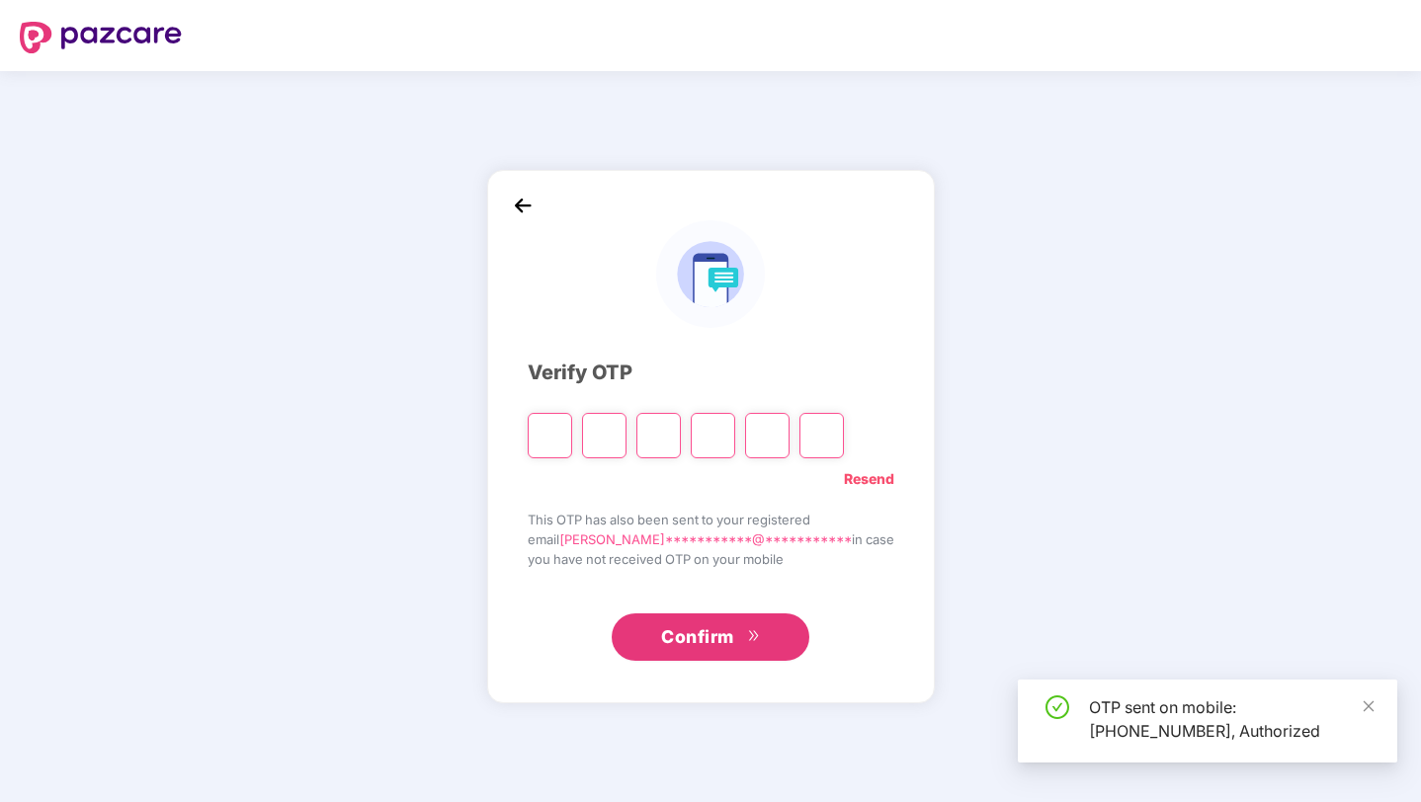
type input "*"
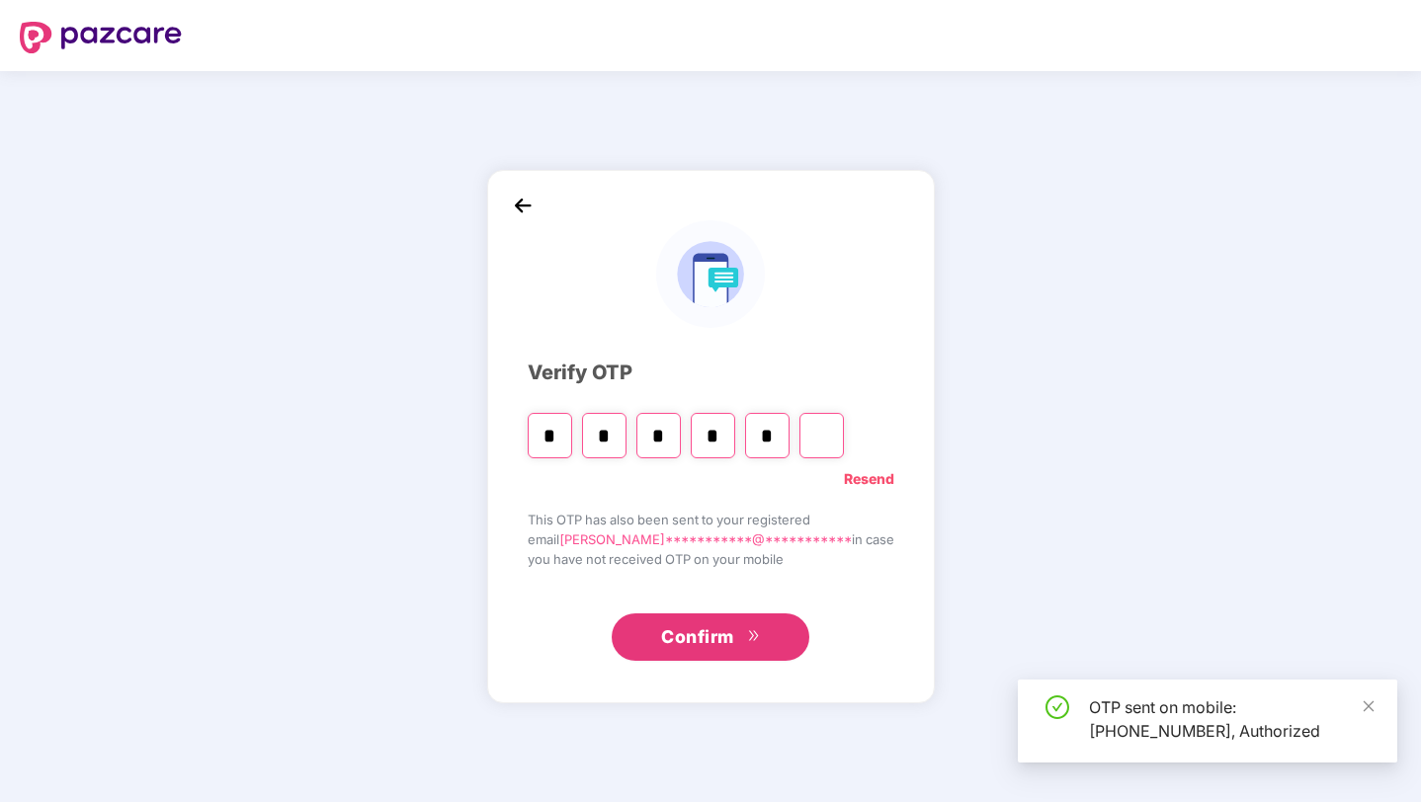
type input "*"
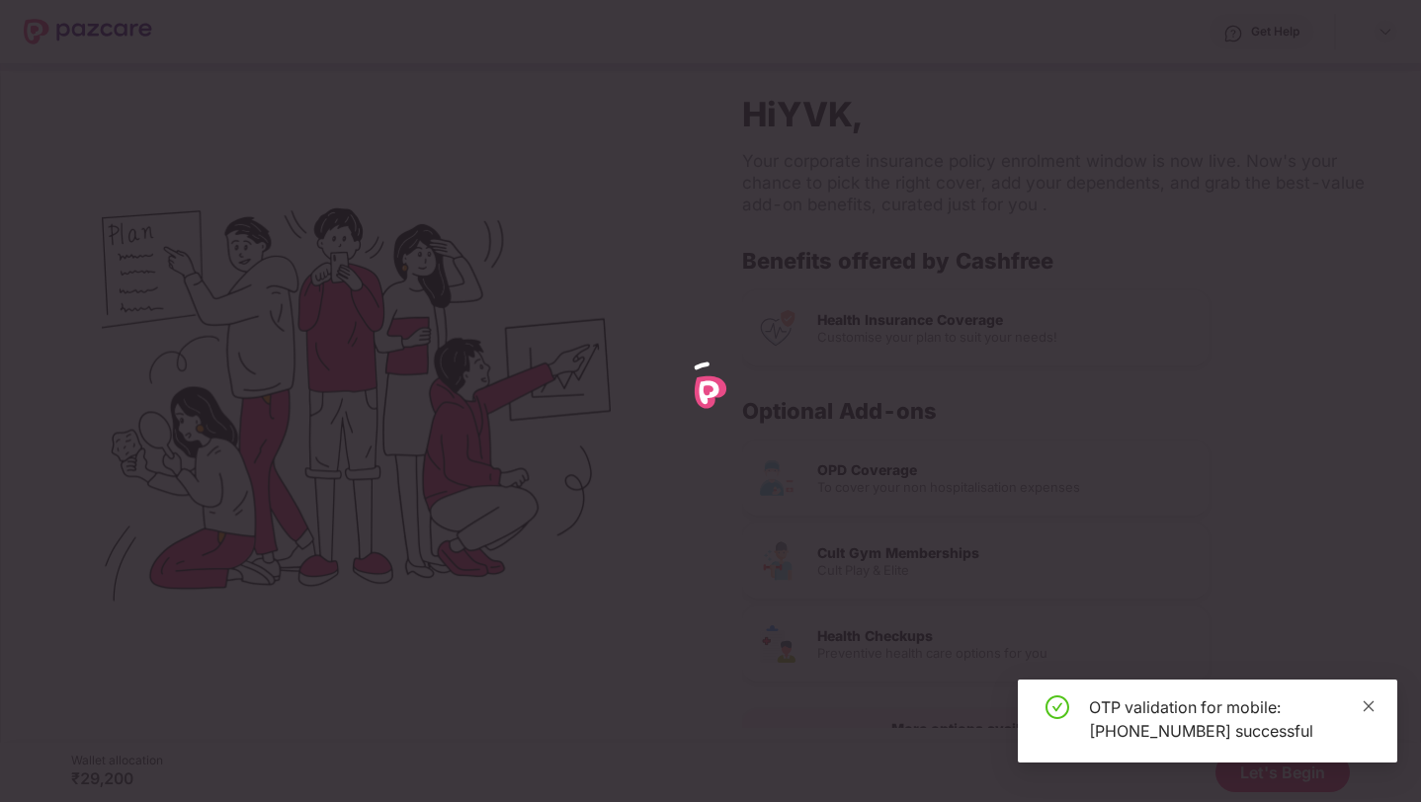
click at [1369, 700] on icon "close" at bounding box center [1368, 706] width 14 height 14
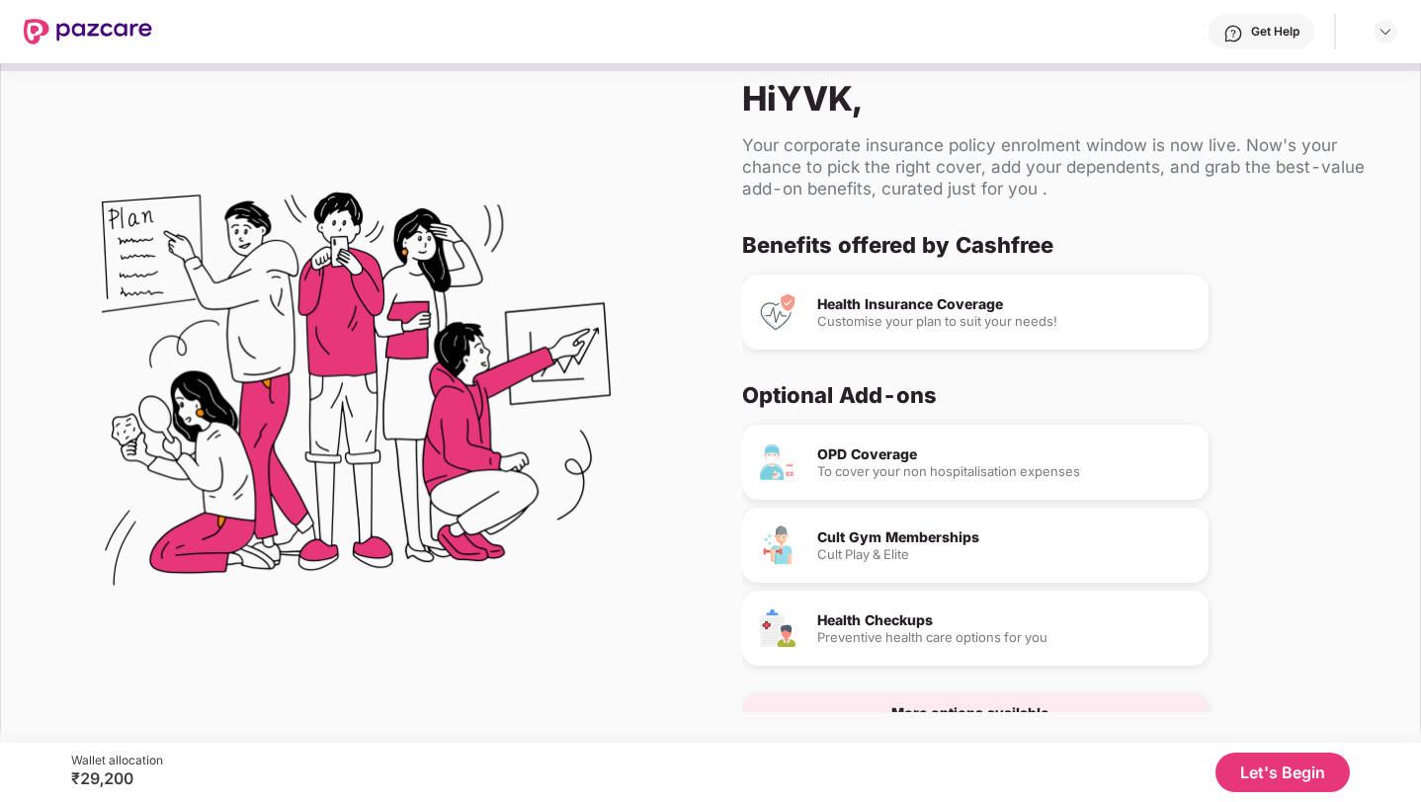
scroll to position [52, 0]
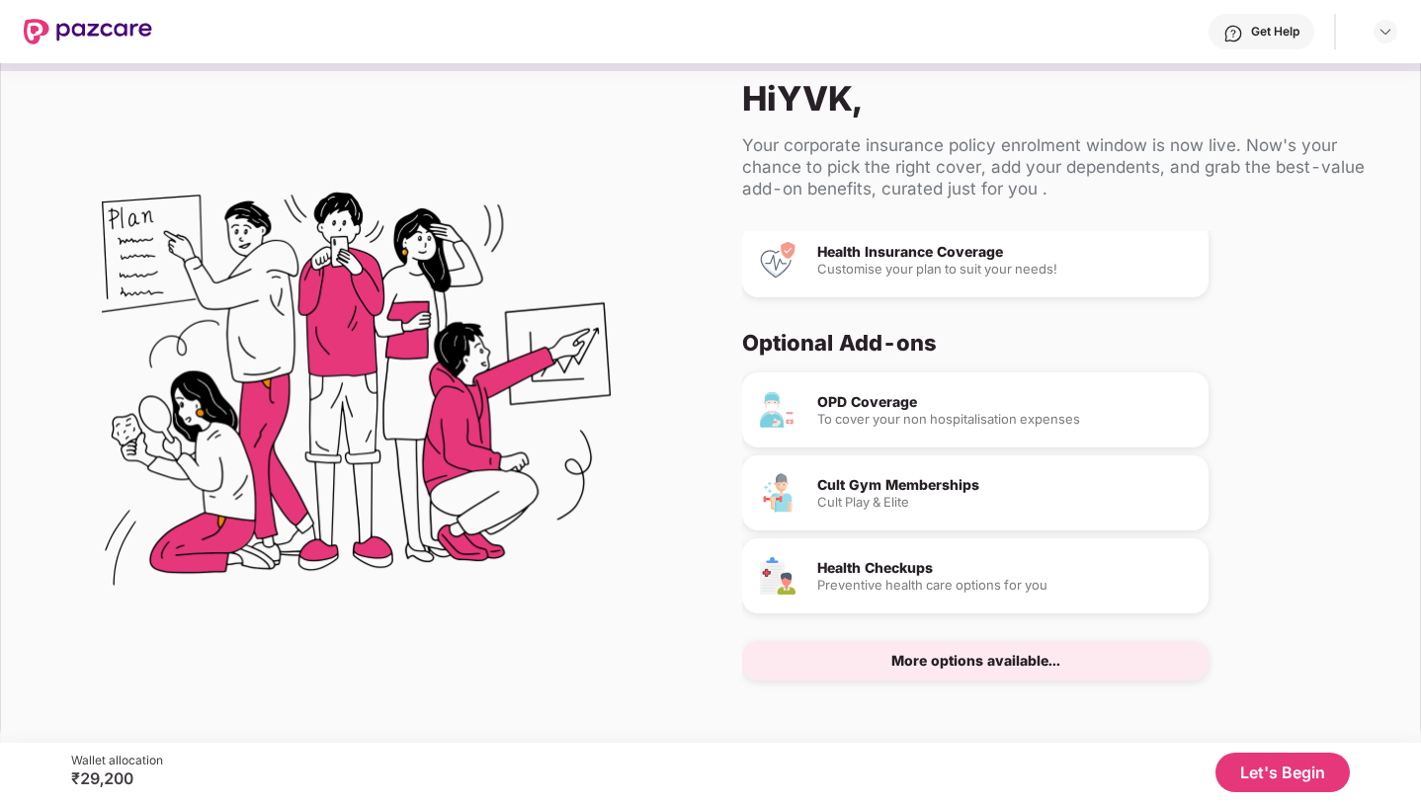
click at [904, 682] on div "Benefits offered by Cashfree Health Insurance Coverage Customise your plan to s…" at bounding box center [1065, 471] width 646 height 481
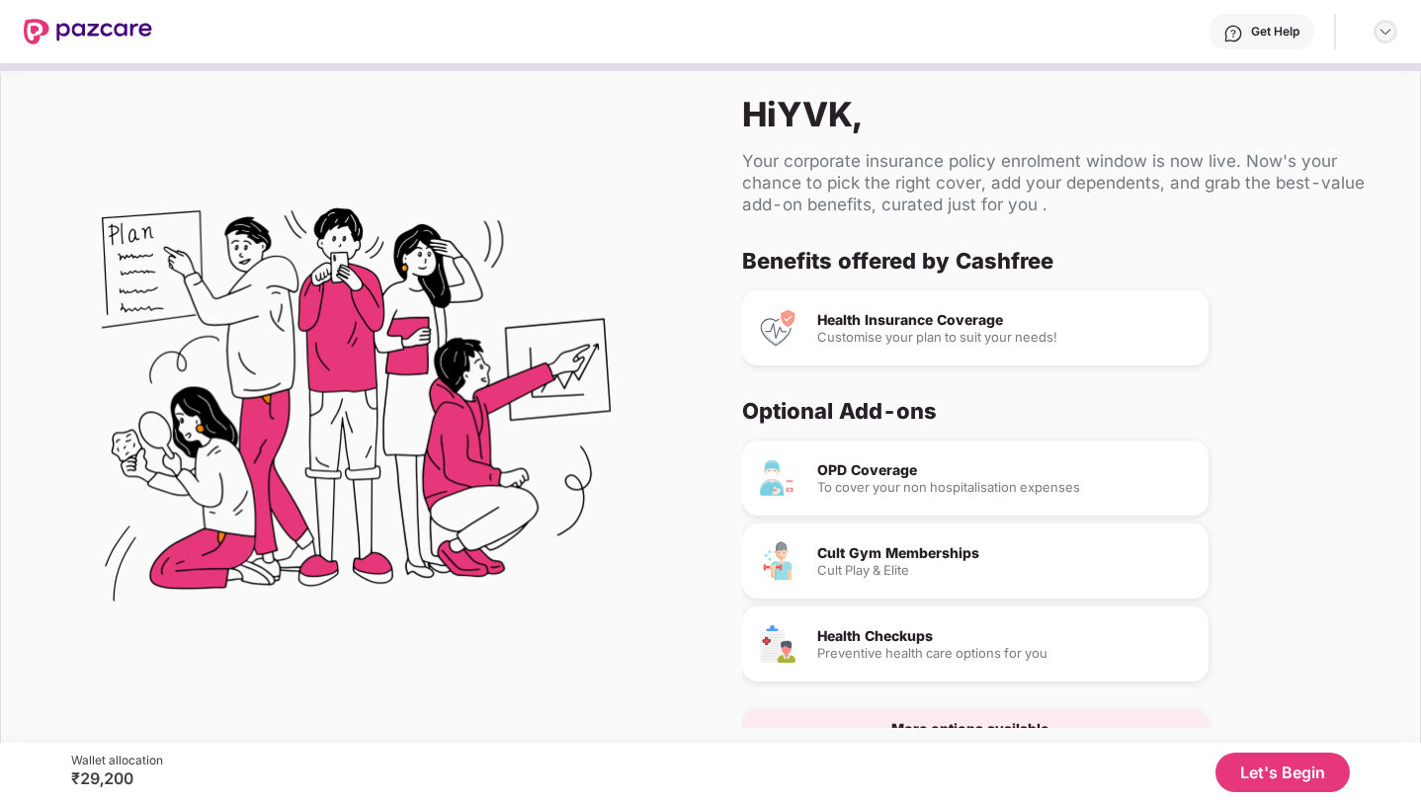
click at [1383, 34] on img at bounding box center [1385, 32] width 16 height 16
click at [1301, 79] on div "Logout" at bounding box center [1292, 78] width 257 height 39
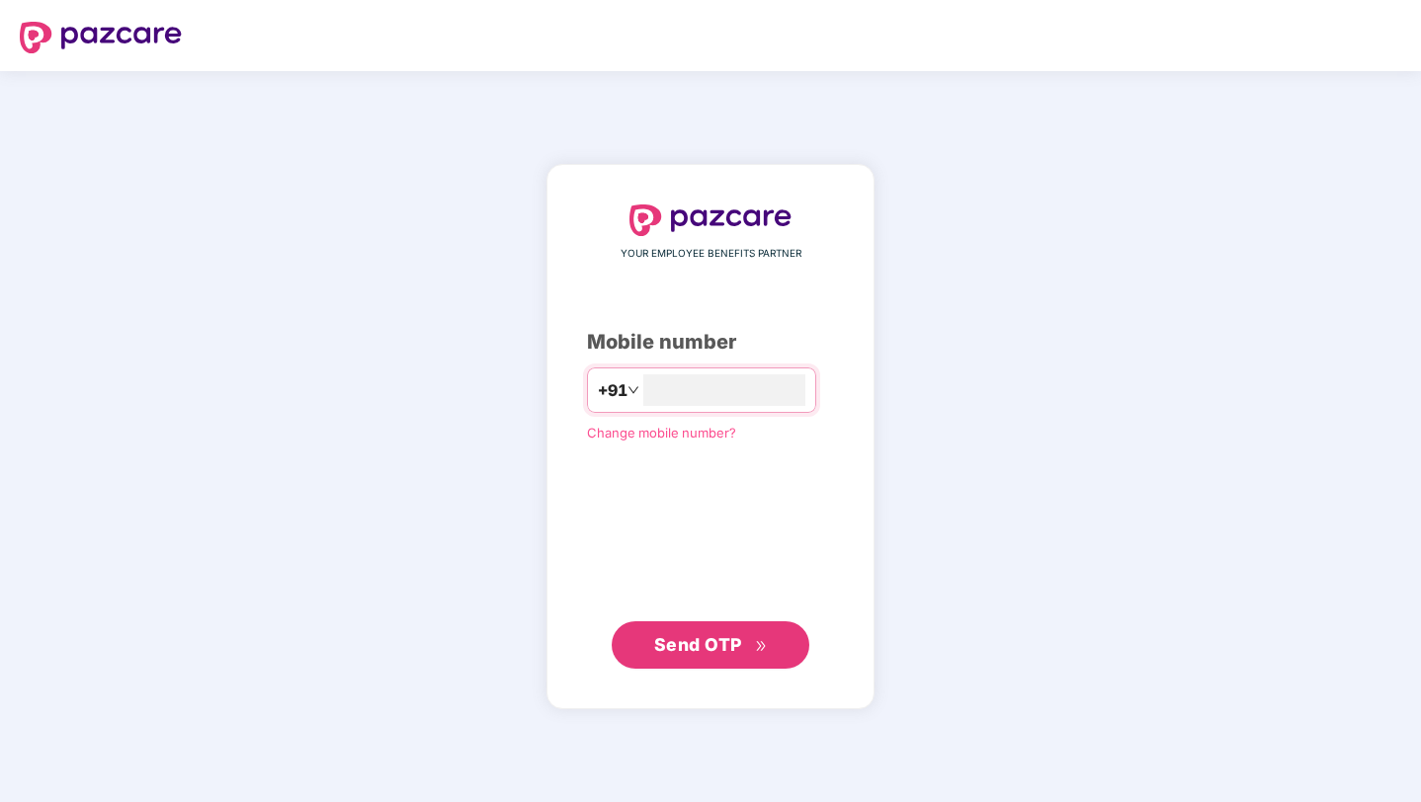
type input "**********"
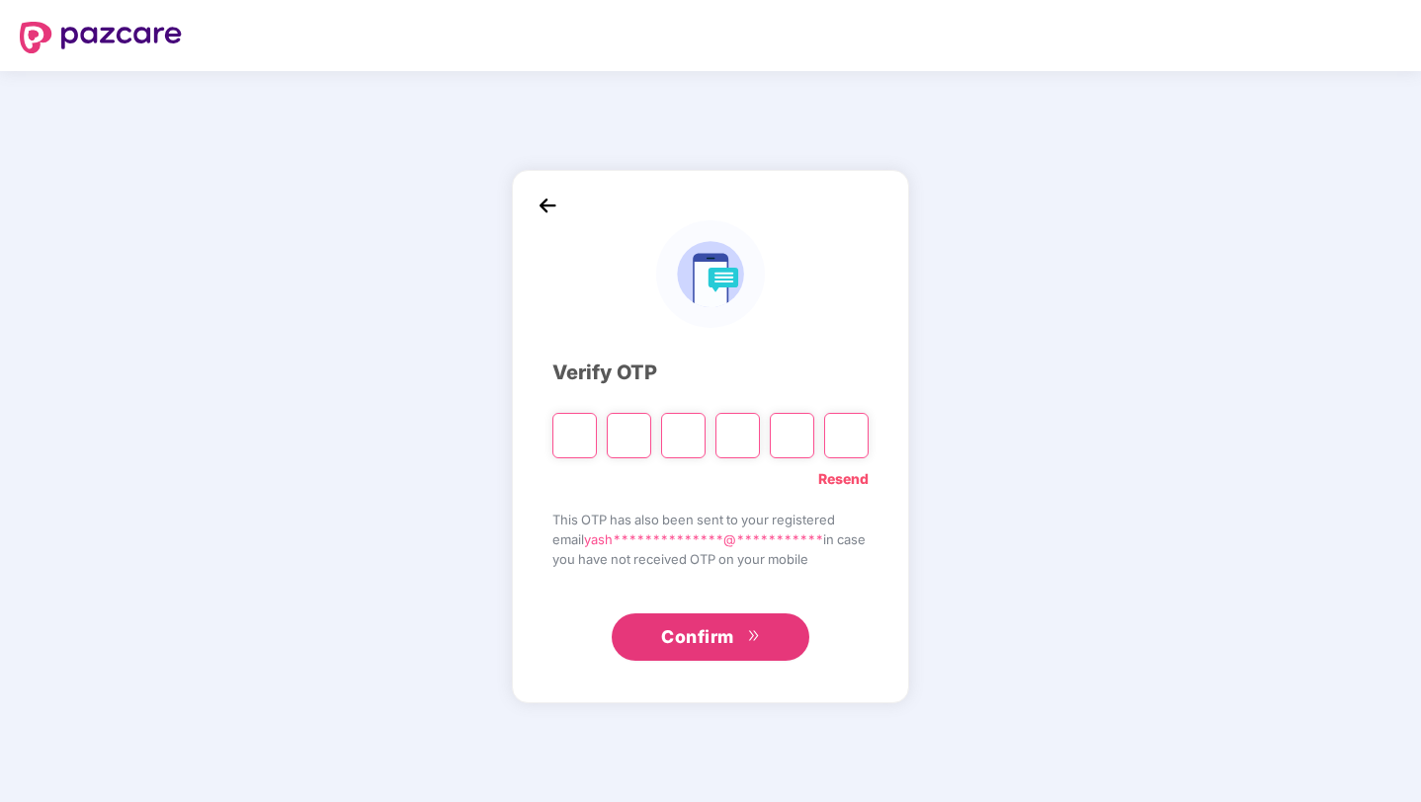
type input "*"
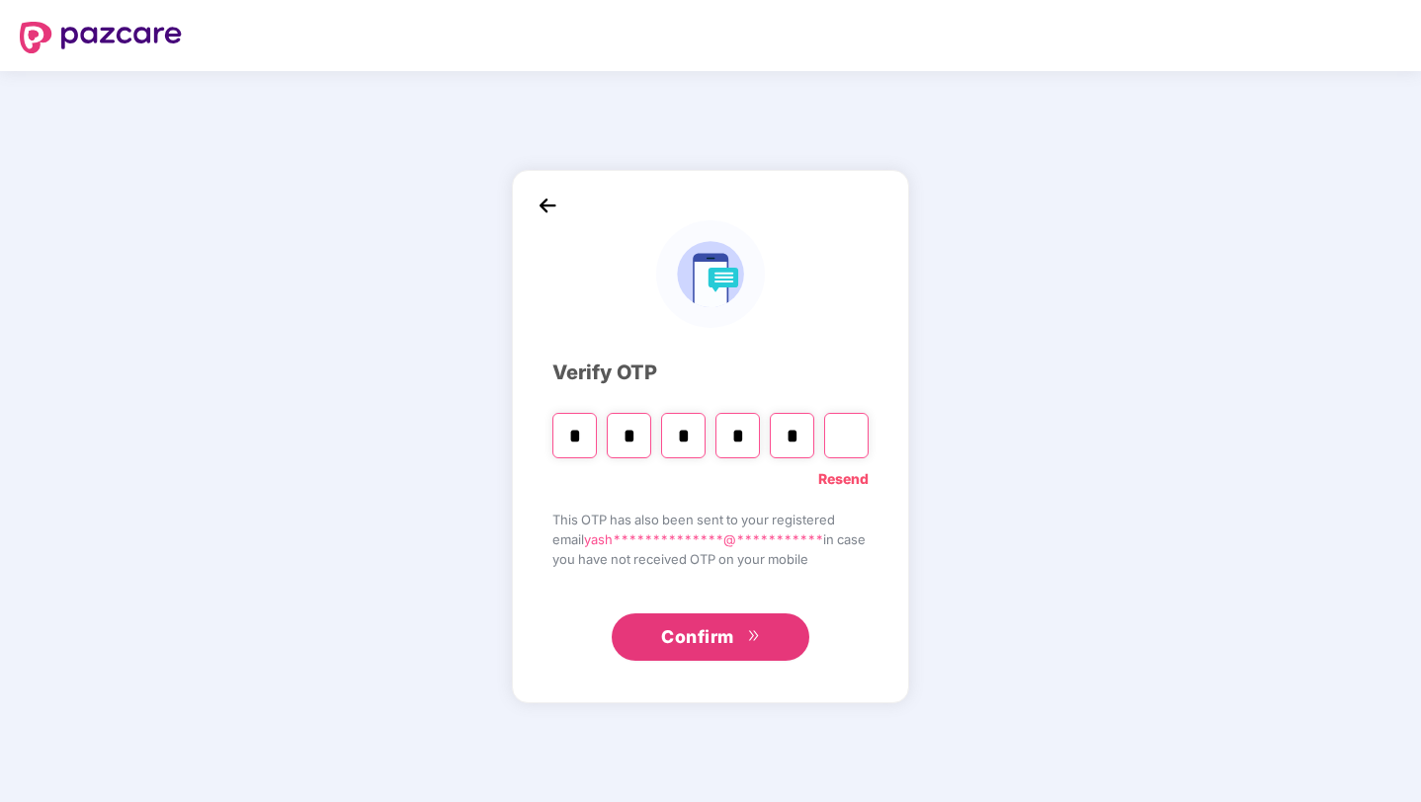
type input "*"
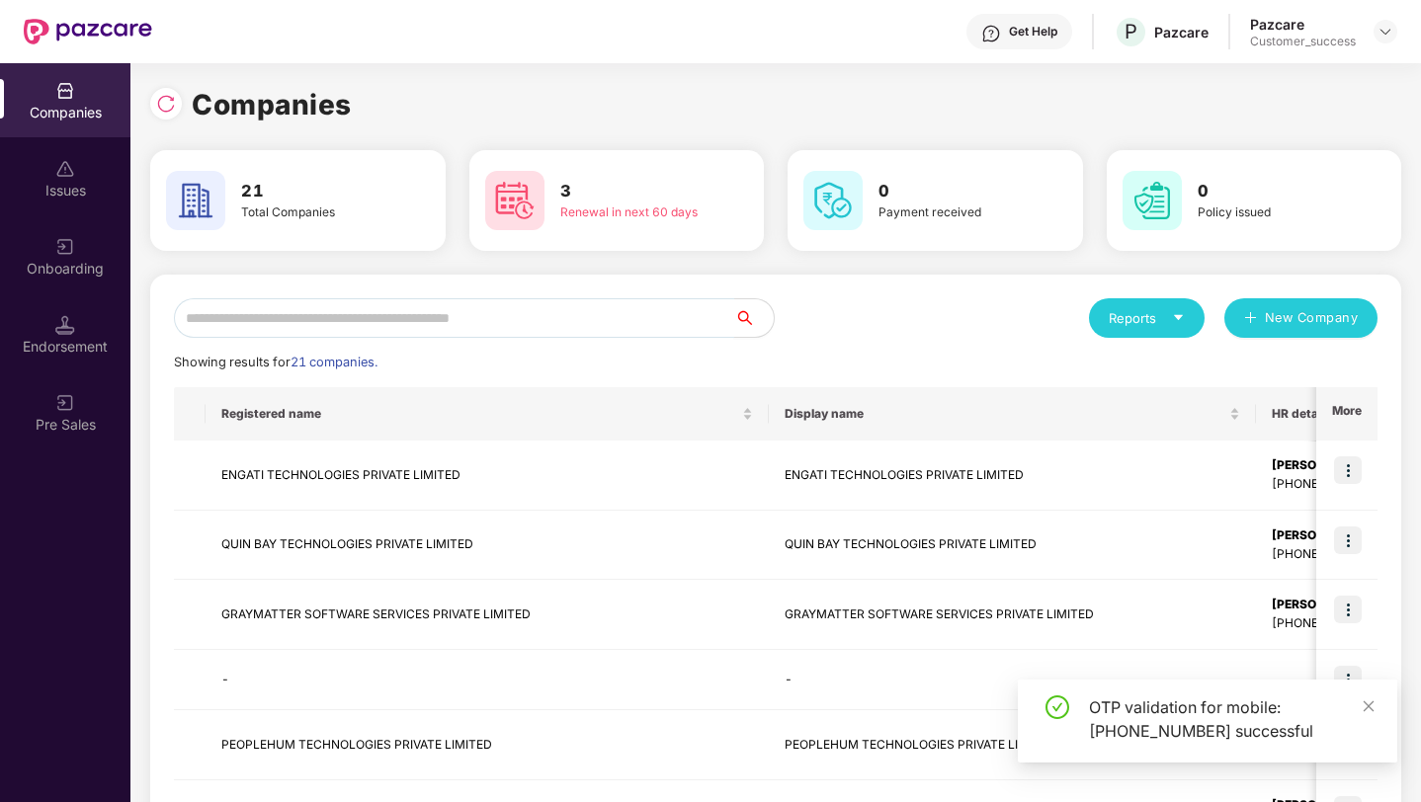
click at [410, 319] on input "text" at bounding box center [454, 318] width 560 height 40
type input "*"
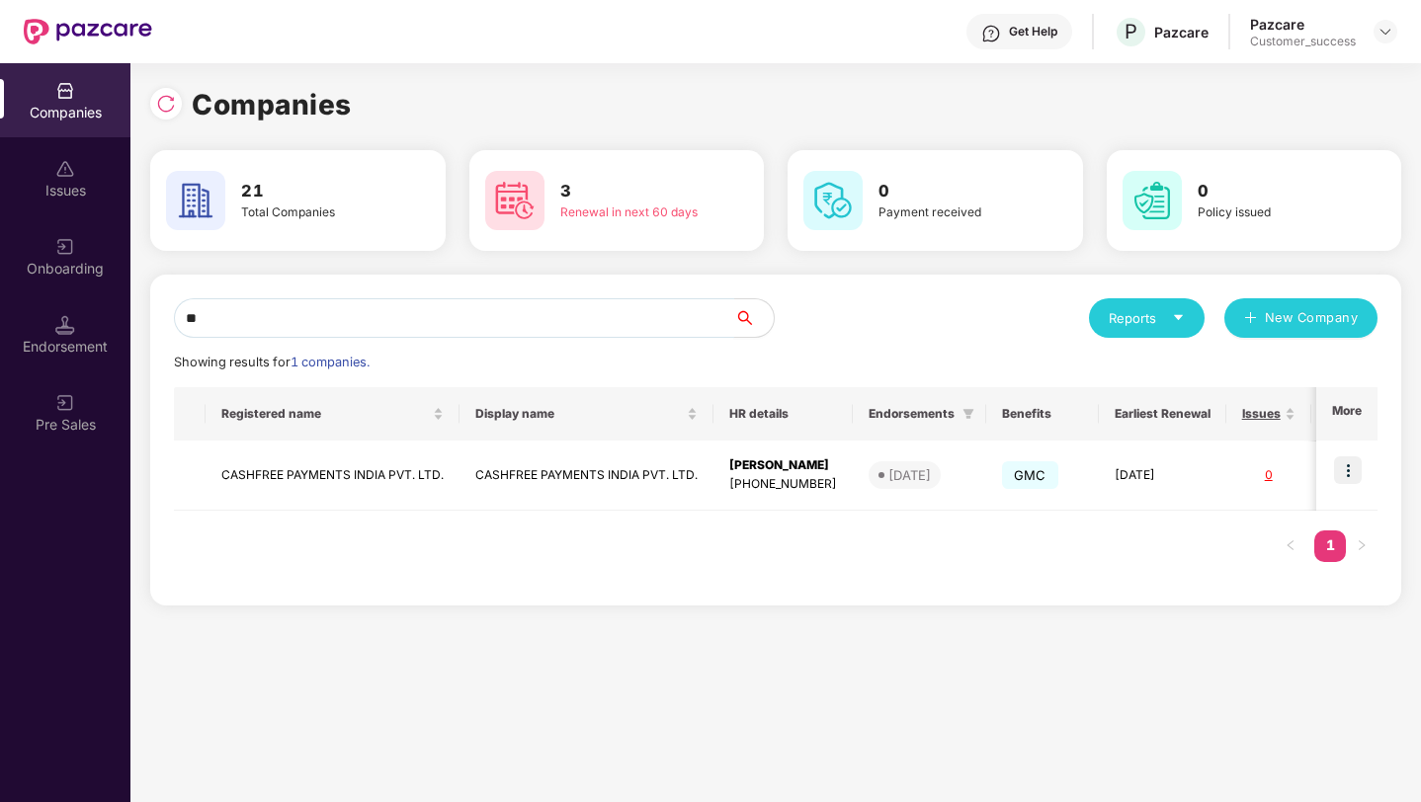
type input "*"
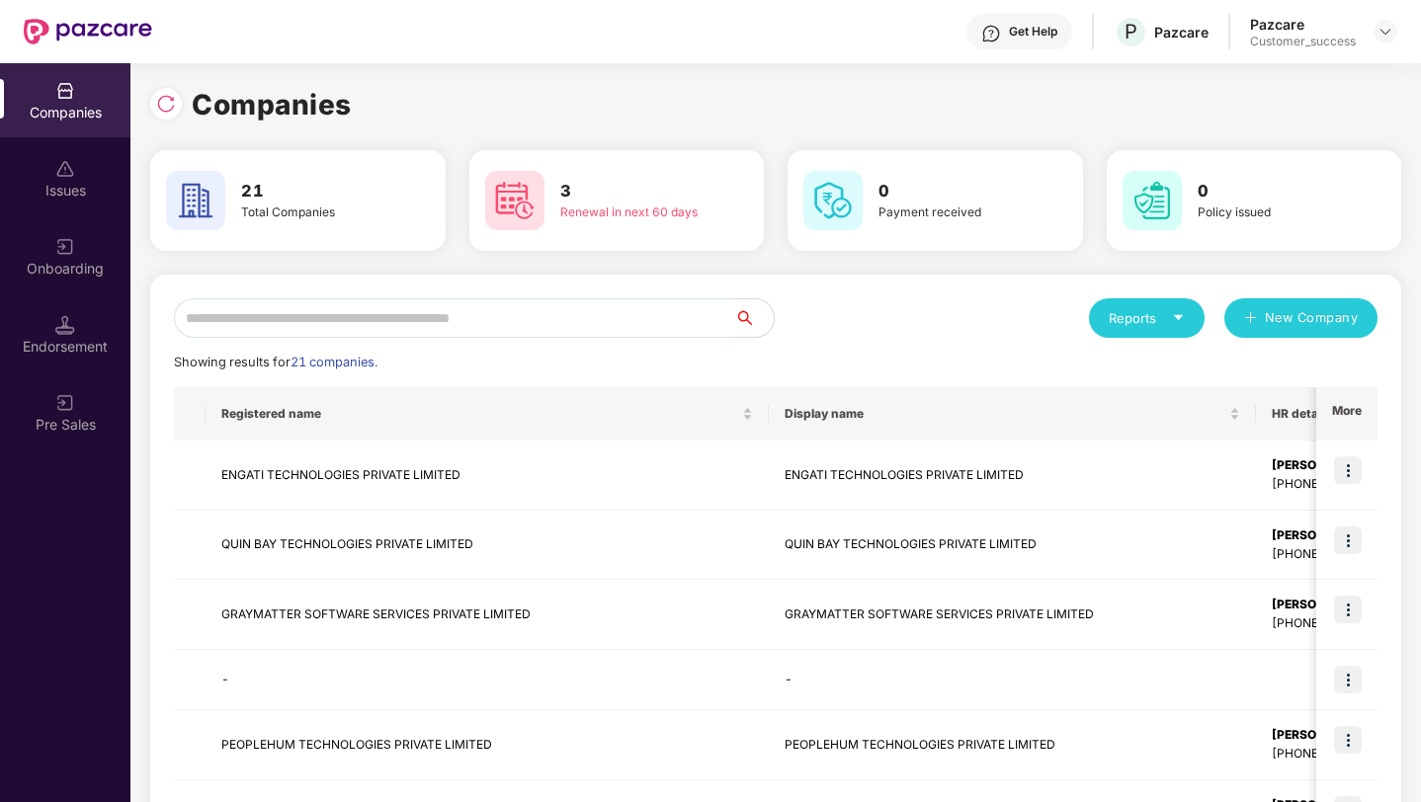
click at [343, 324] on input "text" at bounding box center [454, 318] width 560 height 40
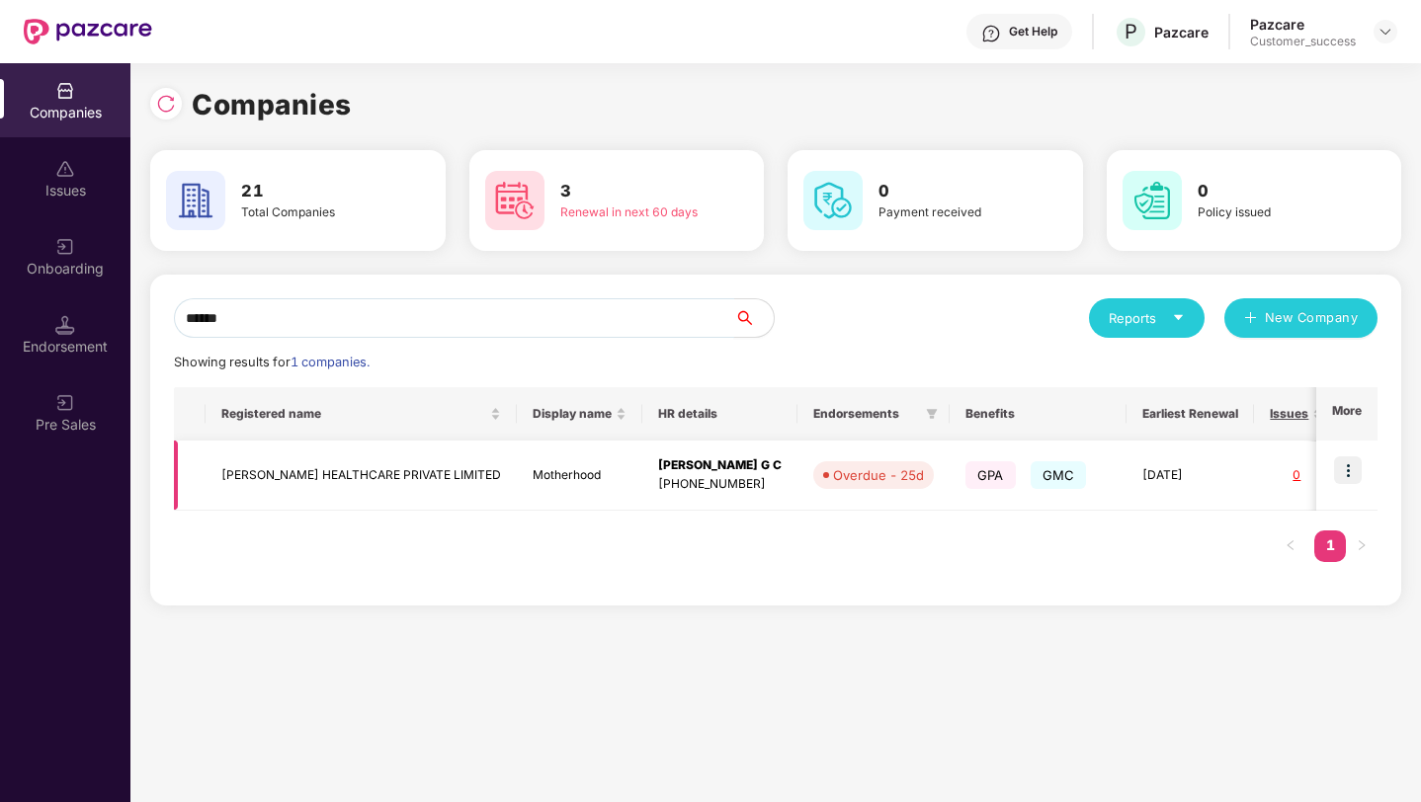
type input "******"
click at [1357, 469] on img at bounding box center [1348, 470] width 28 height 28
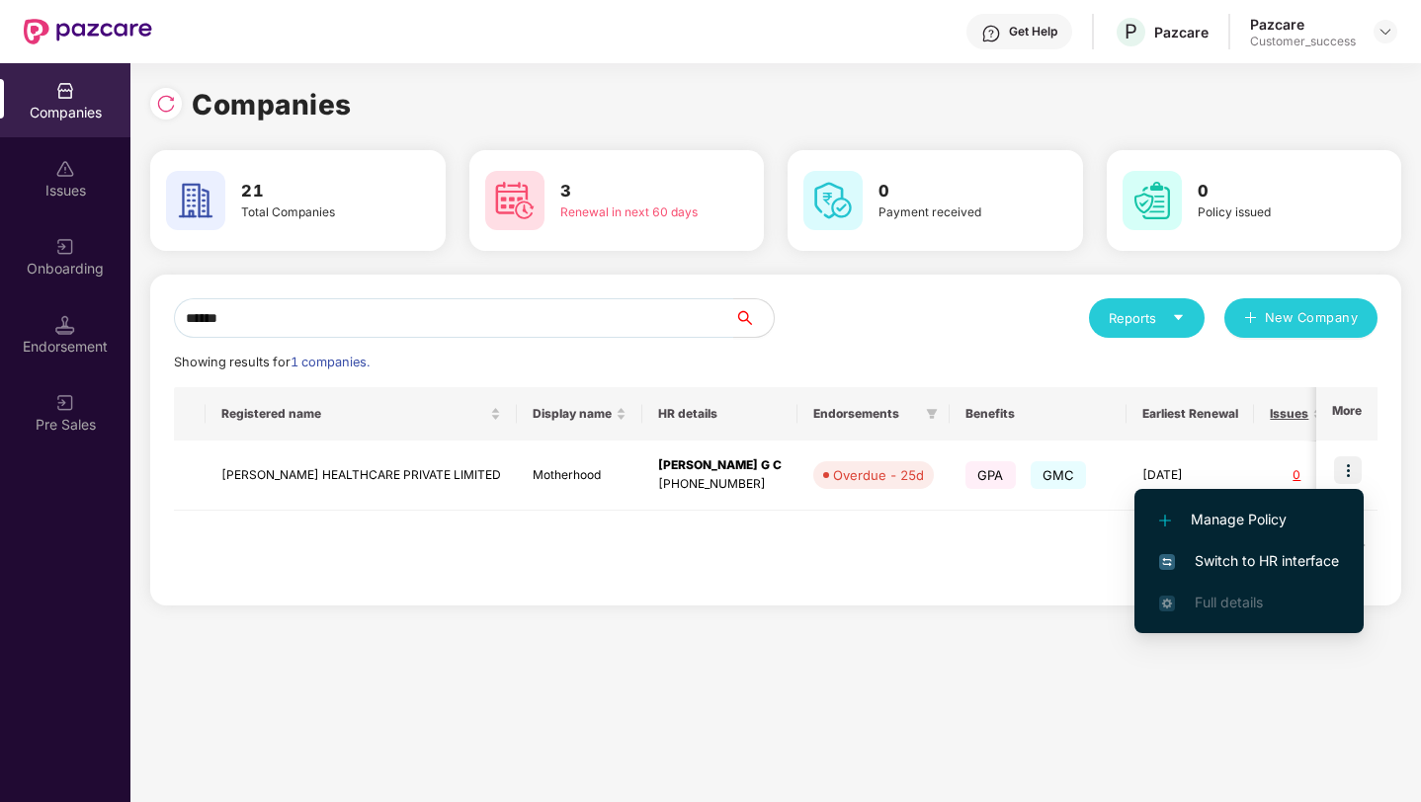
click at [1294, 564] on span "Switch to HR interface" at bounding box center [1249, 561] width 180 height 22
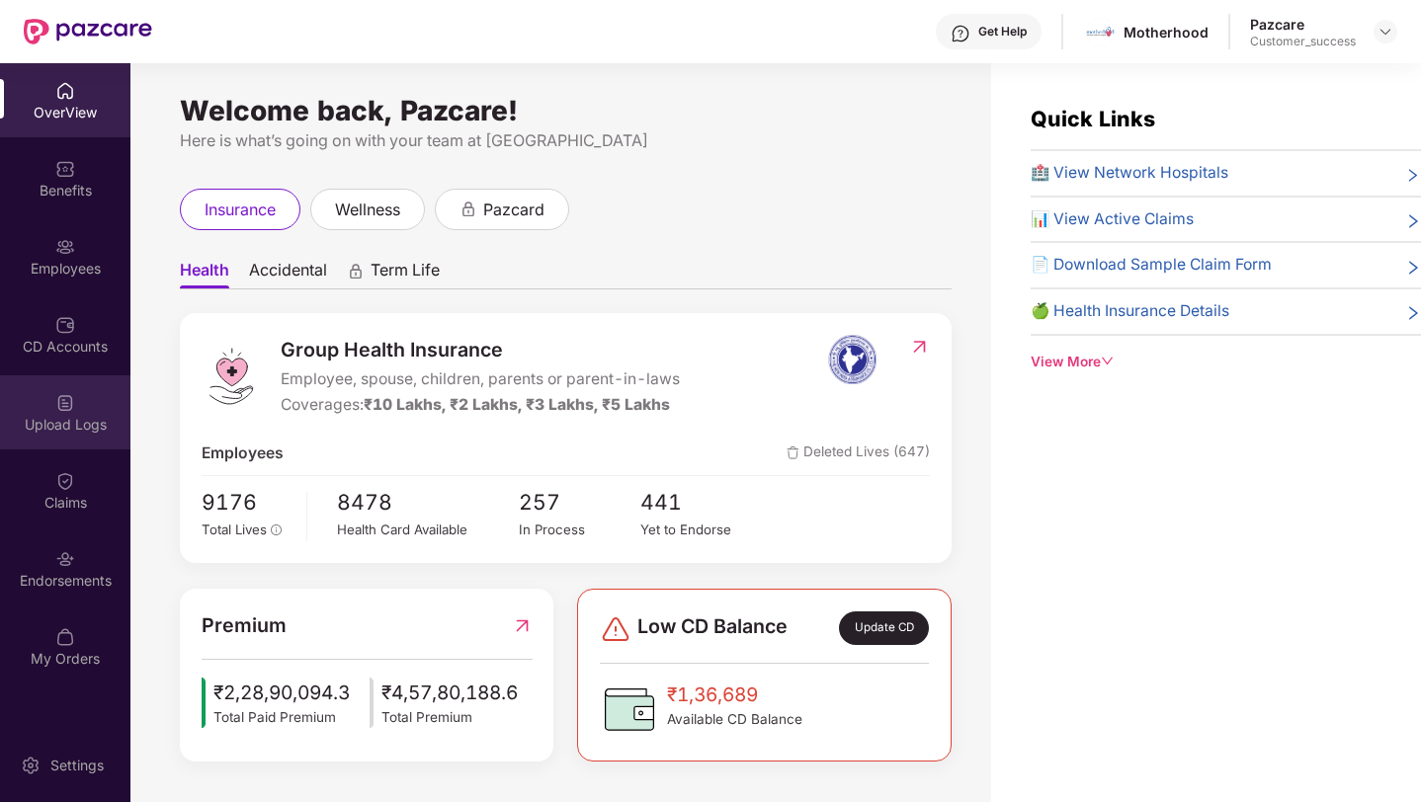
click at [51, 427] on div "Upload Logs" at bounding box center [65, 425] width 130 height 20
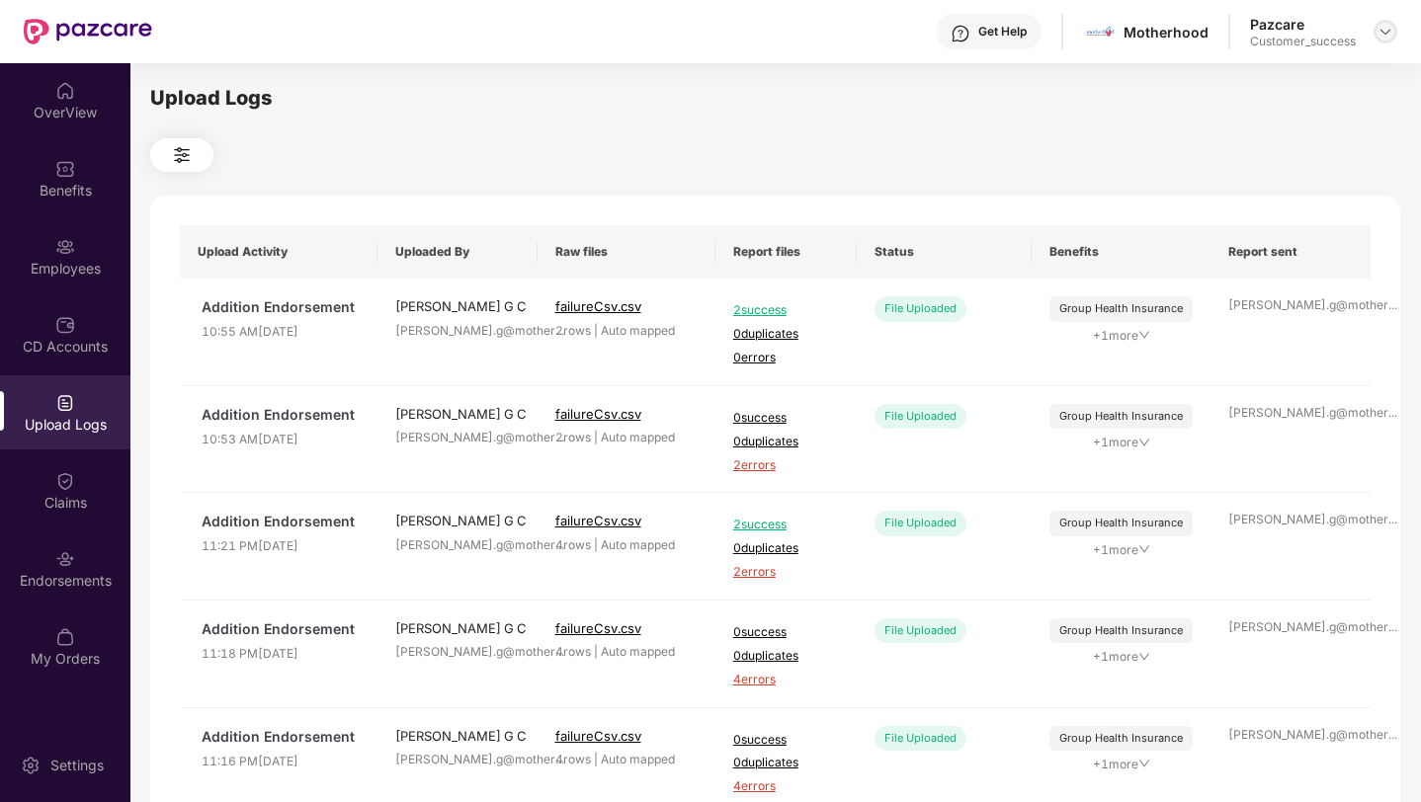
click at [1380, 34] on img at bounding box center [1385, 32] width 16 height 16
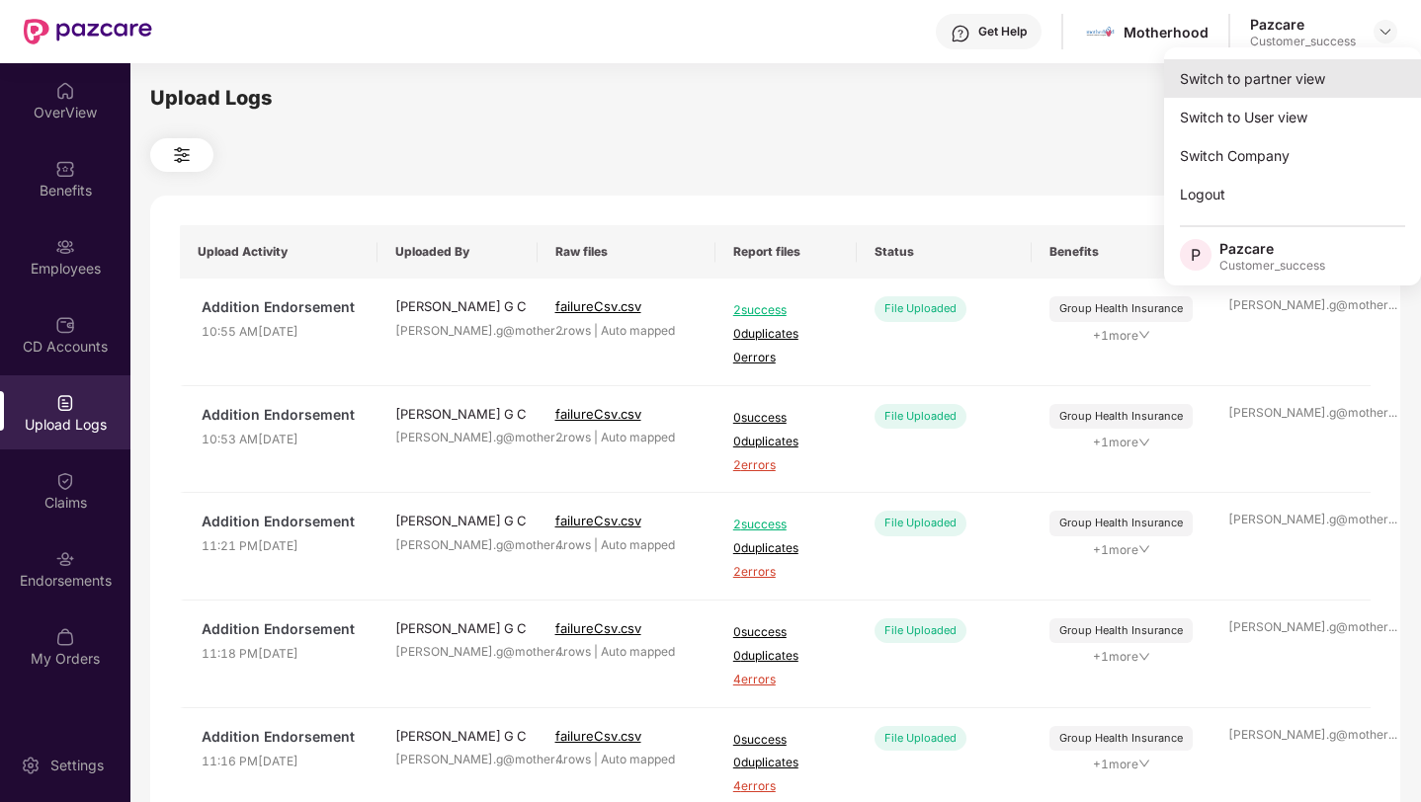
click at [1315, 69] on div "Switch to partner view" at bounding box center [1292, 78] width 257 height 39
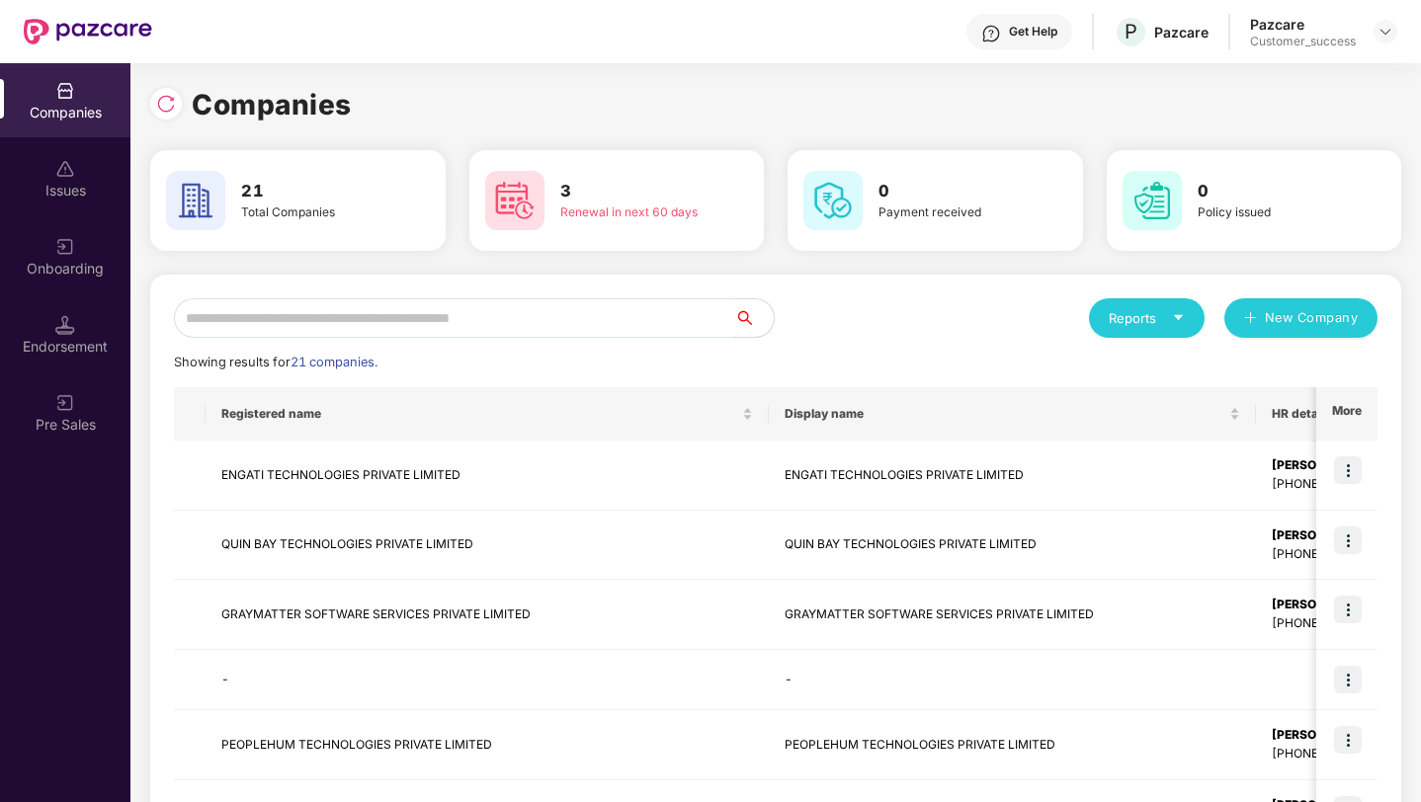
click at [631, 333] on input "text" at bounding box center [454, 318] width 560 height 40
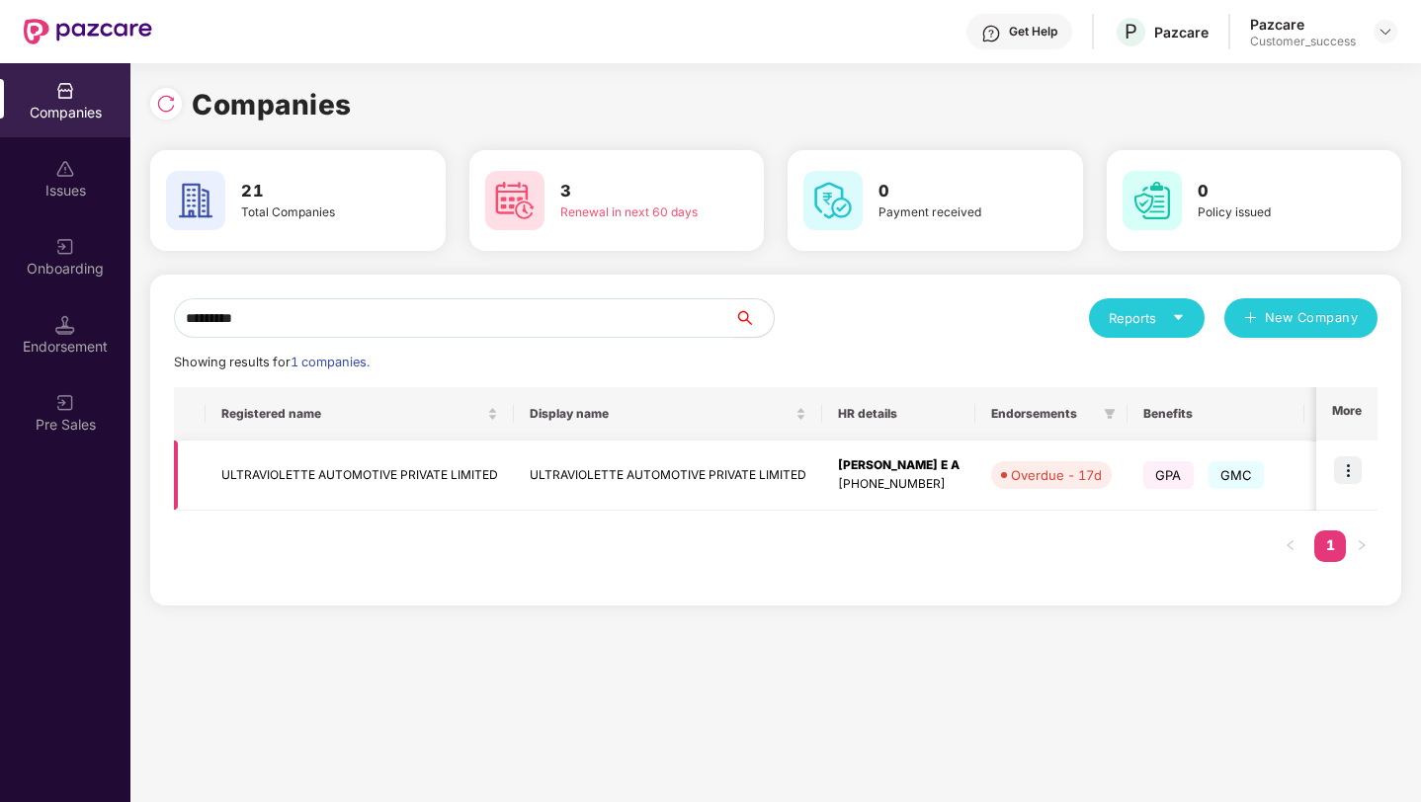
type input "*********"
click at [1347, 474] on img at bounding box center [1348, 470] width 28 height 28
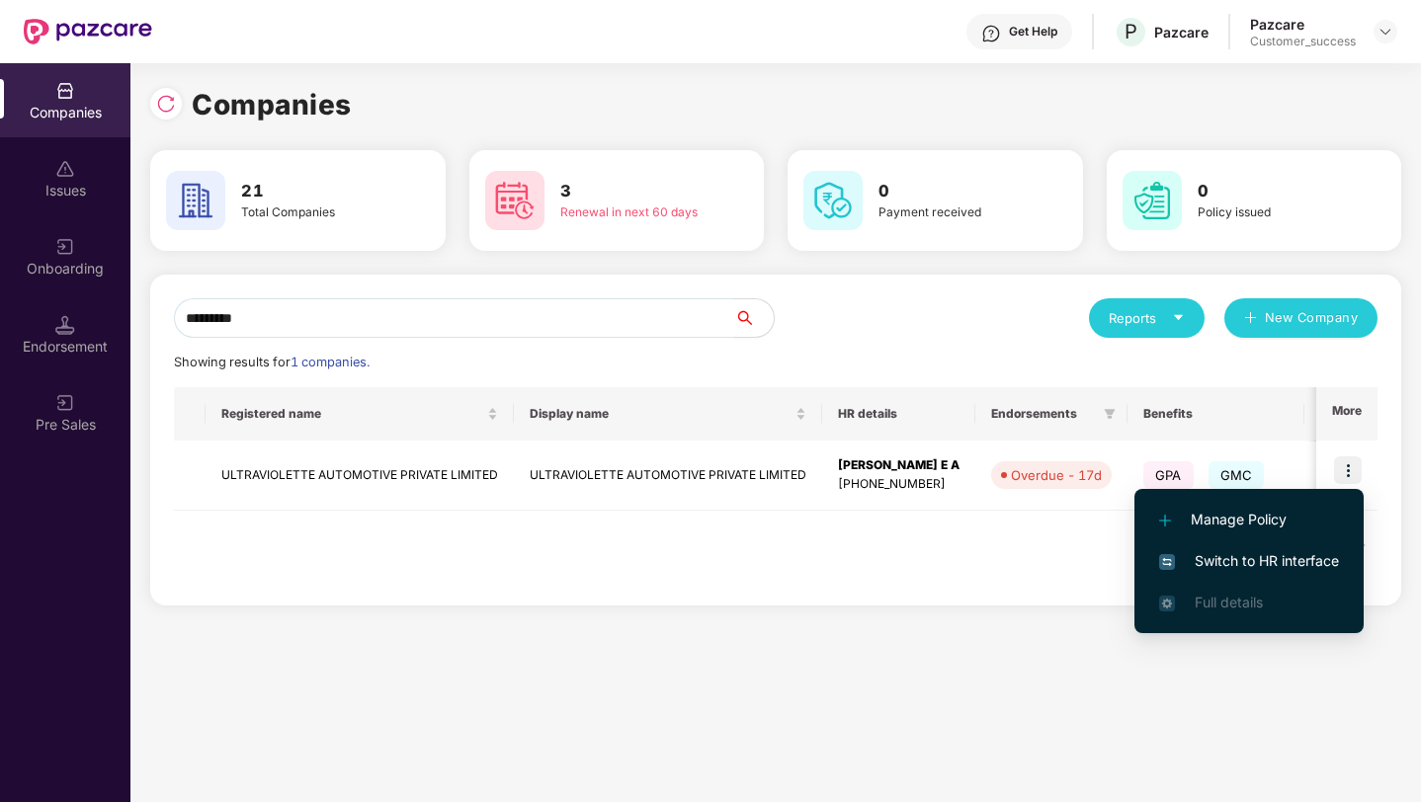
click at [1281, 545] on li "Switch to HR interface" at bounding box center [1248, 560] width 229 height 41
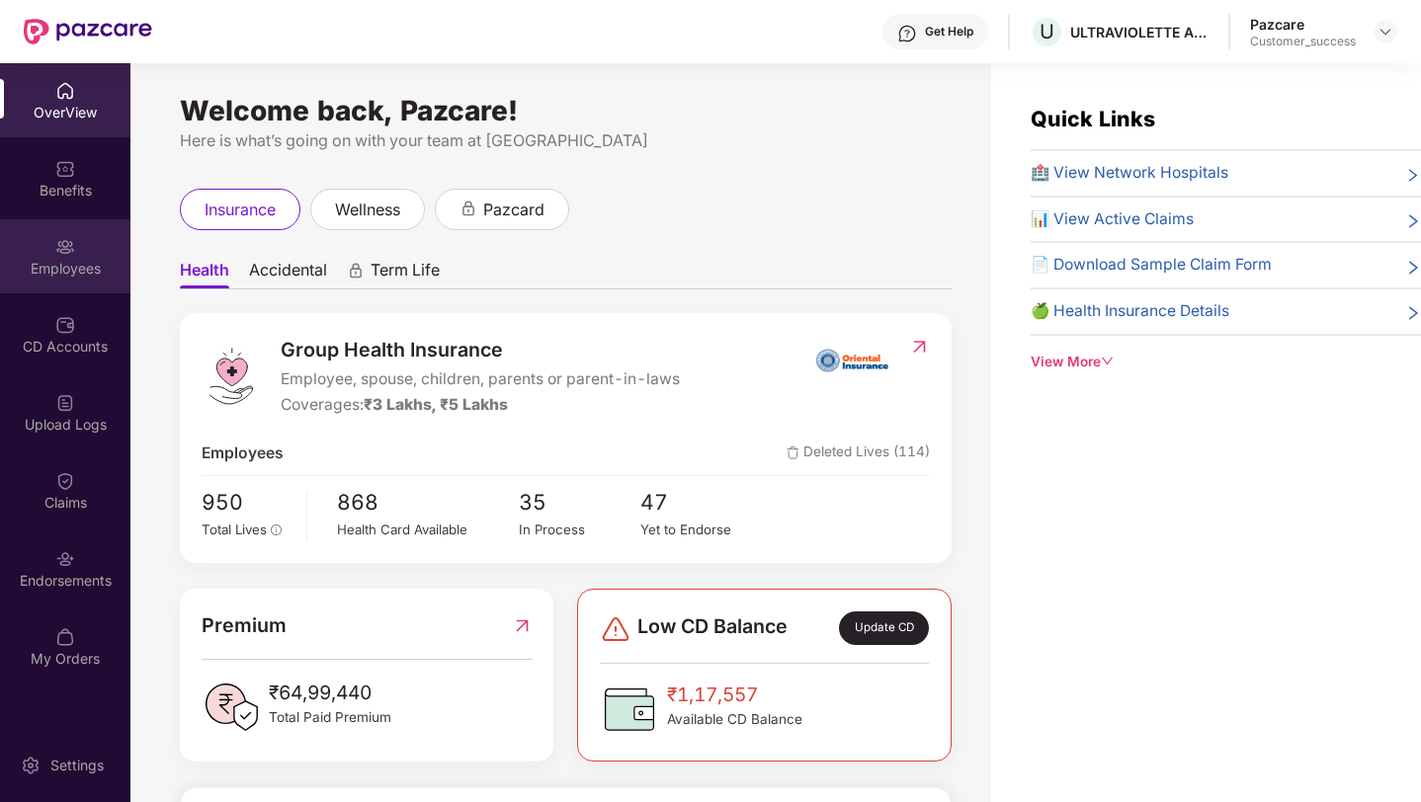
click at [73, 261] on div "Employees" at bounding box center [65, 269] width 130 height 20
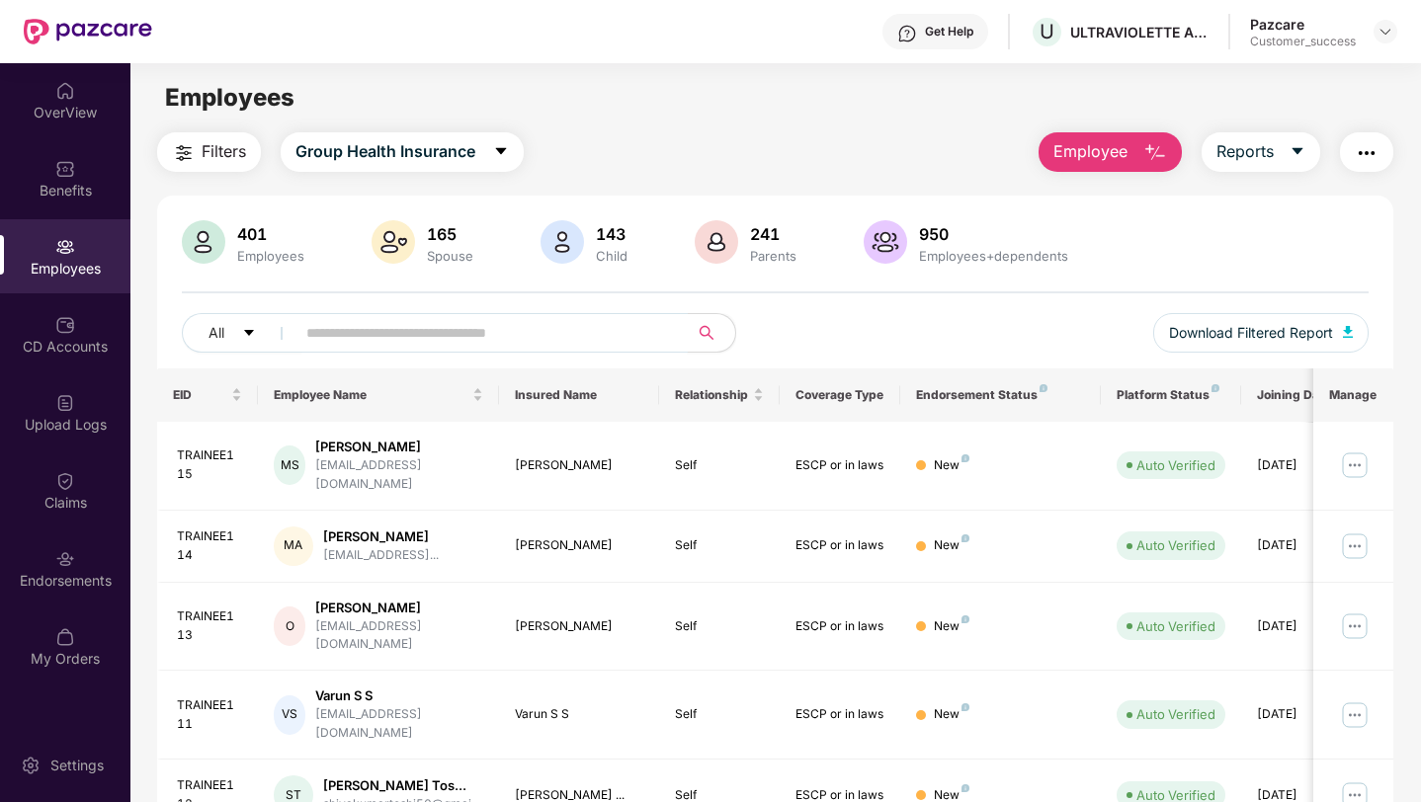
click at [330, 336] on input "text" at bounding box center [483, 333] width 355 height 30
paste input "**********"
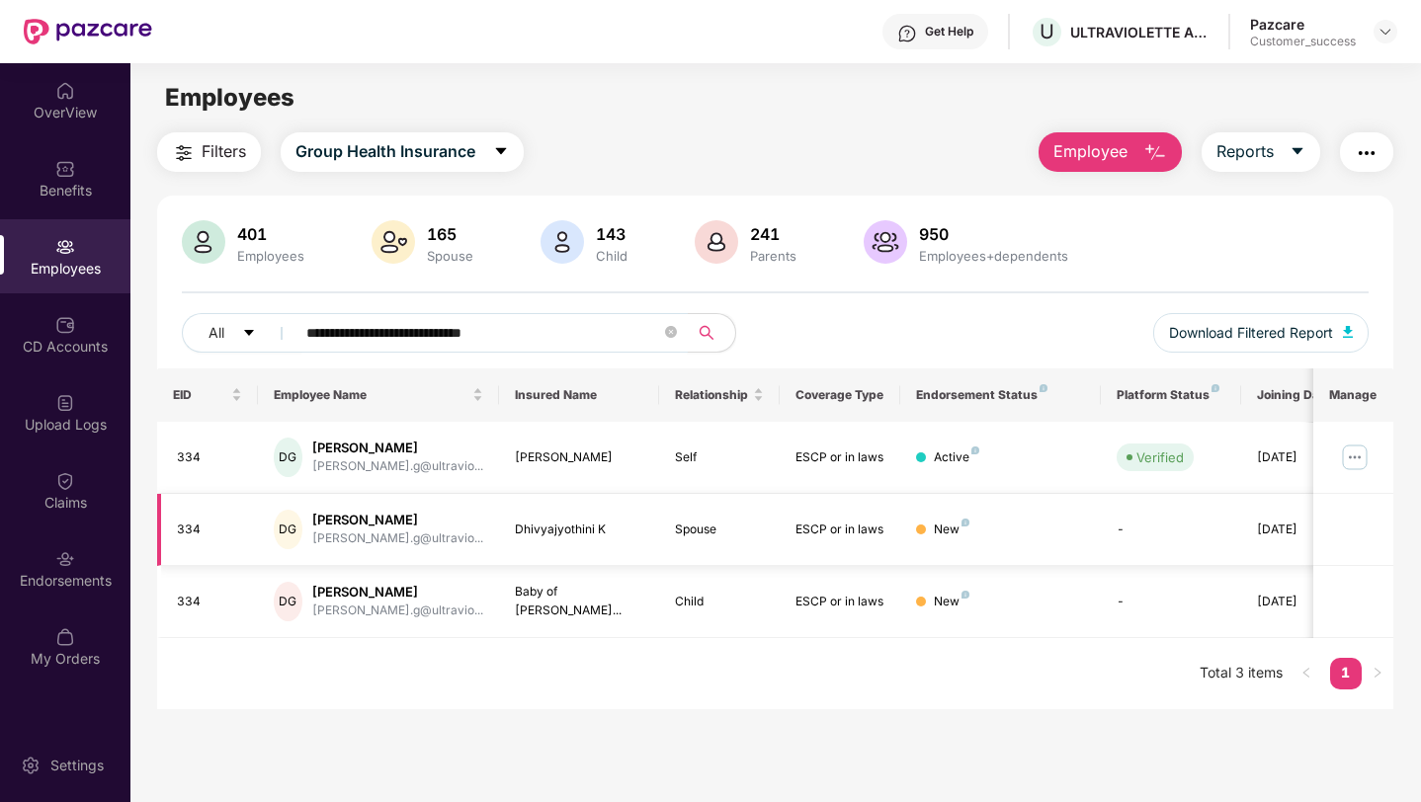
scroll to position [0, 49]
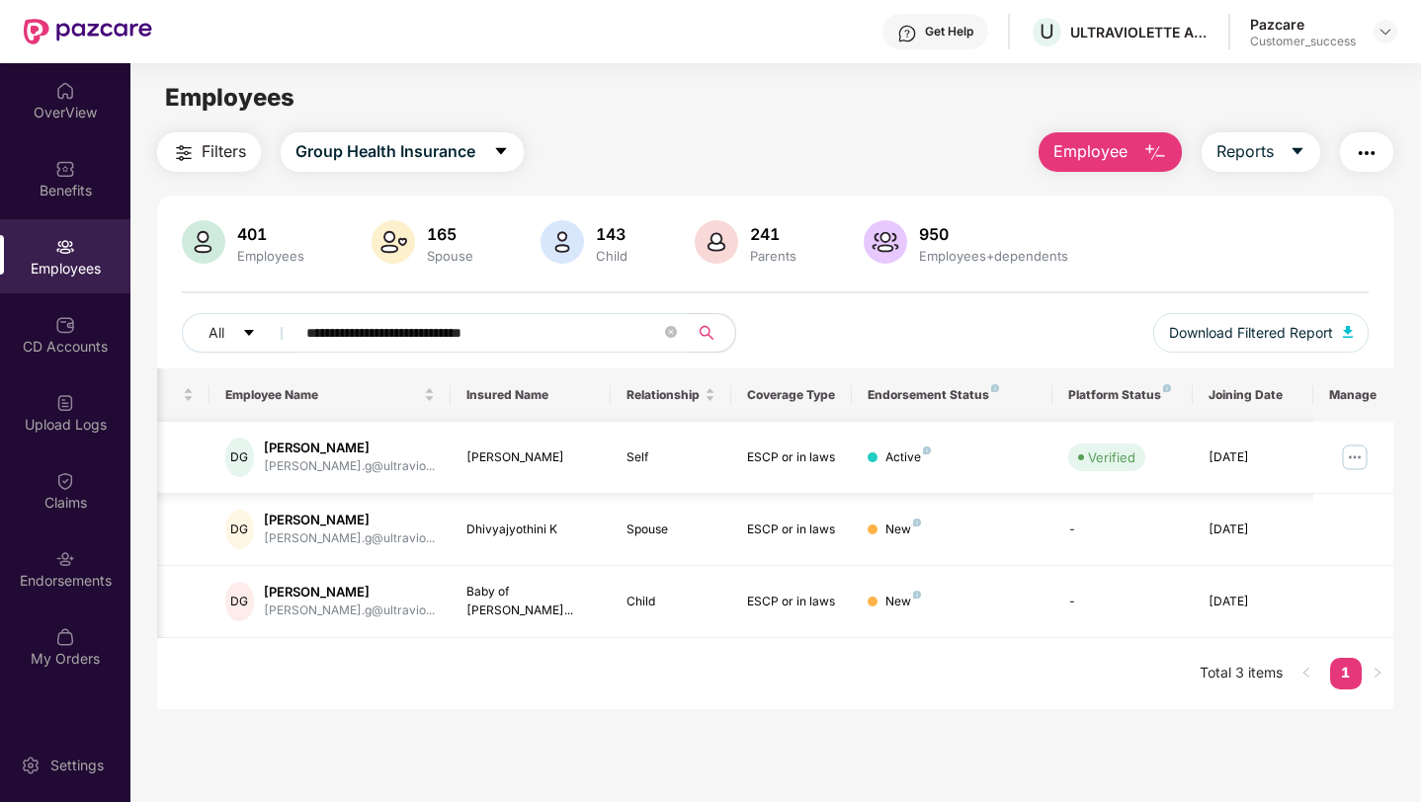
type input "**********"
click at [1354, 455] on img at bounding box center [1355, 458] width 32 height 32
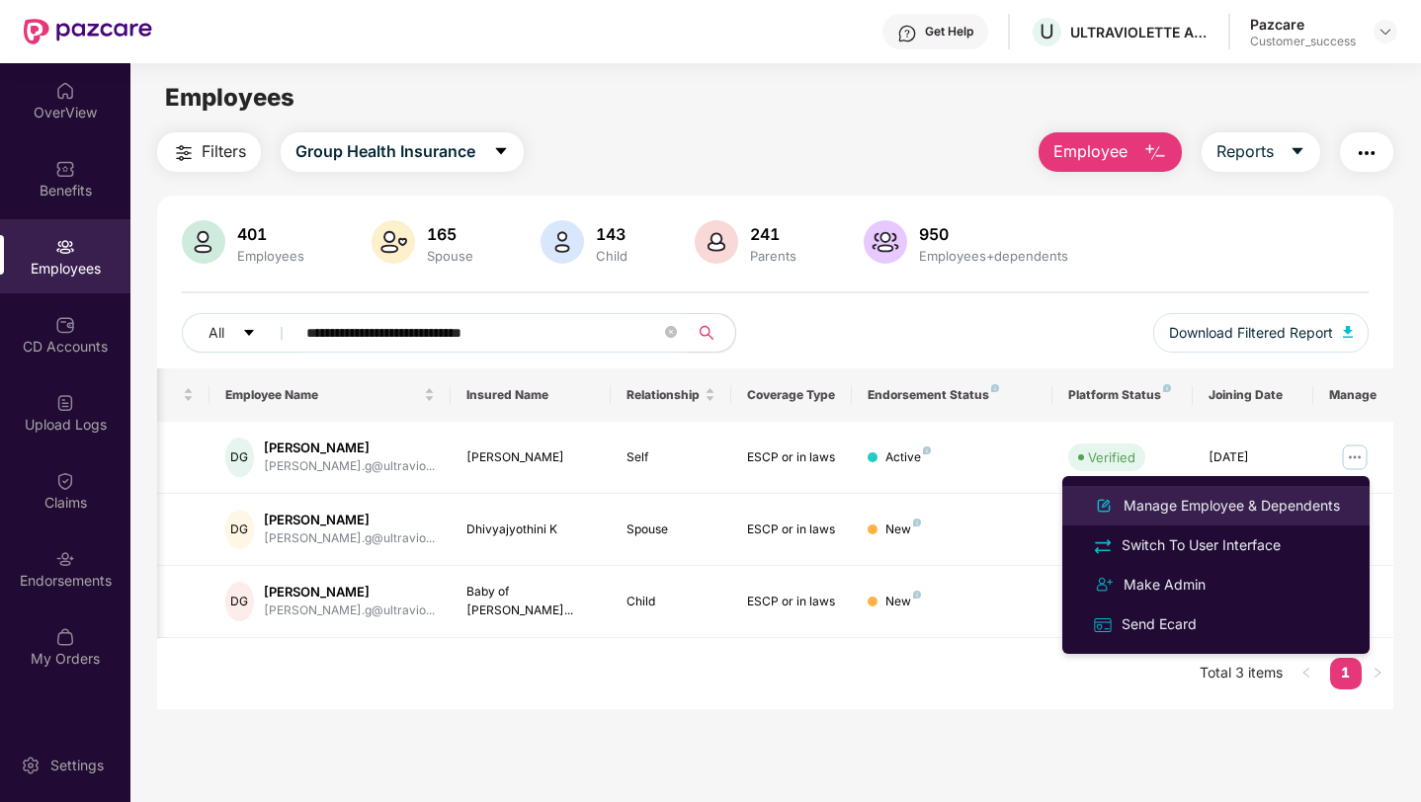
click at [1269, 494] on div "Manage Employee & Dependents" at bounding box center [1216, 506] width 256 height 24
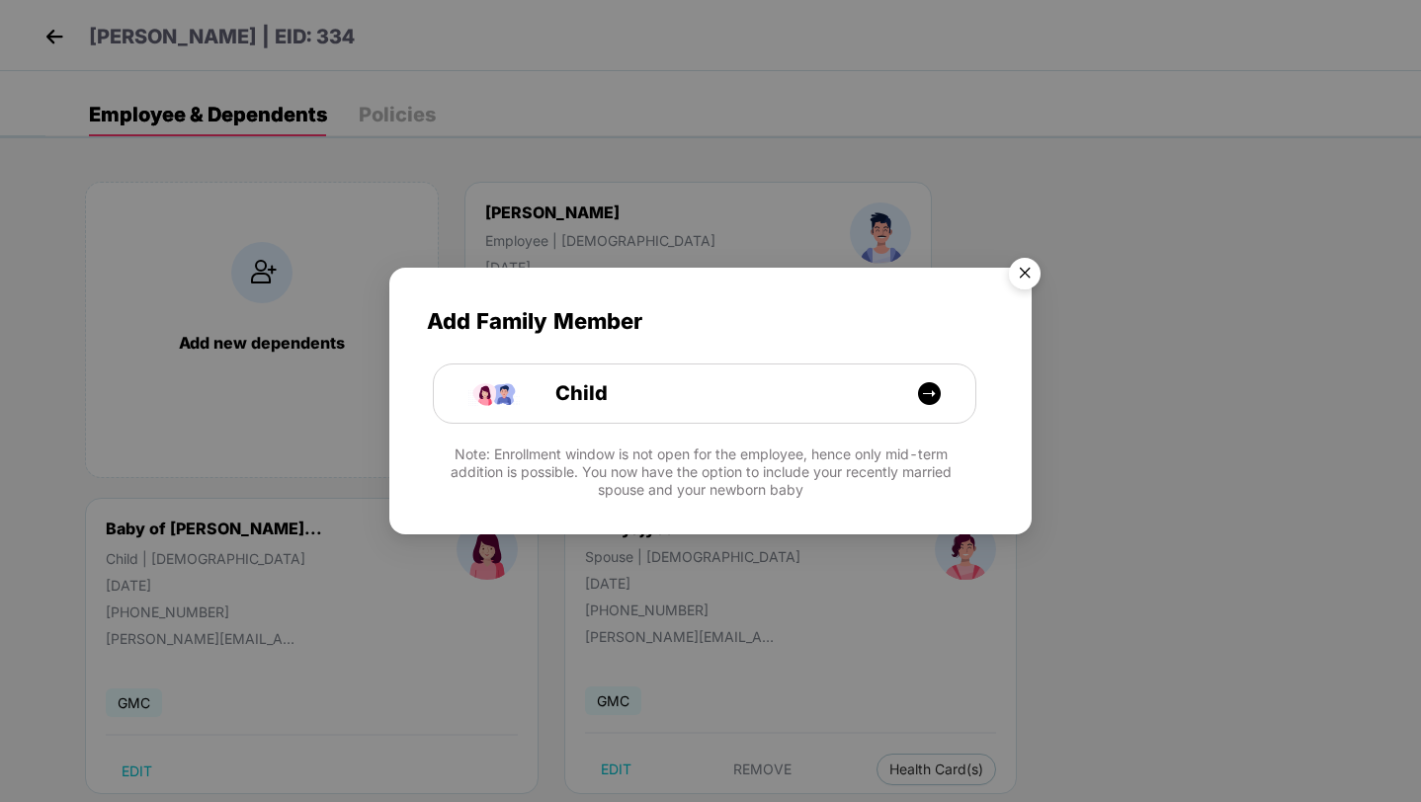
click at [1019, 275] on img "Close" at bounding box center [1024, 276] width 55 height 55
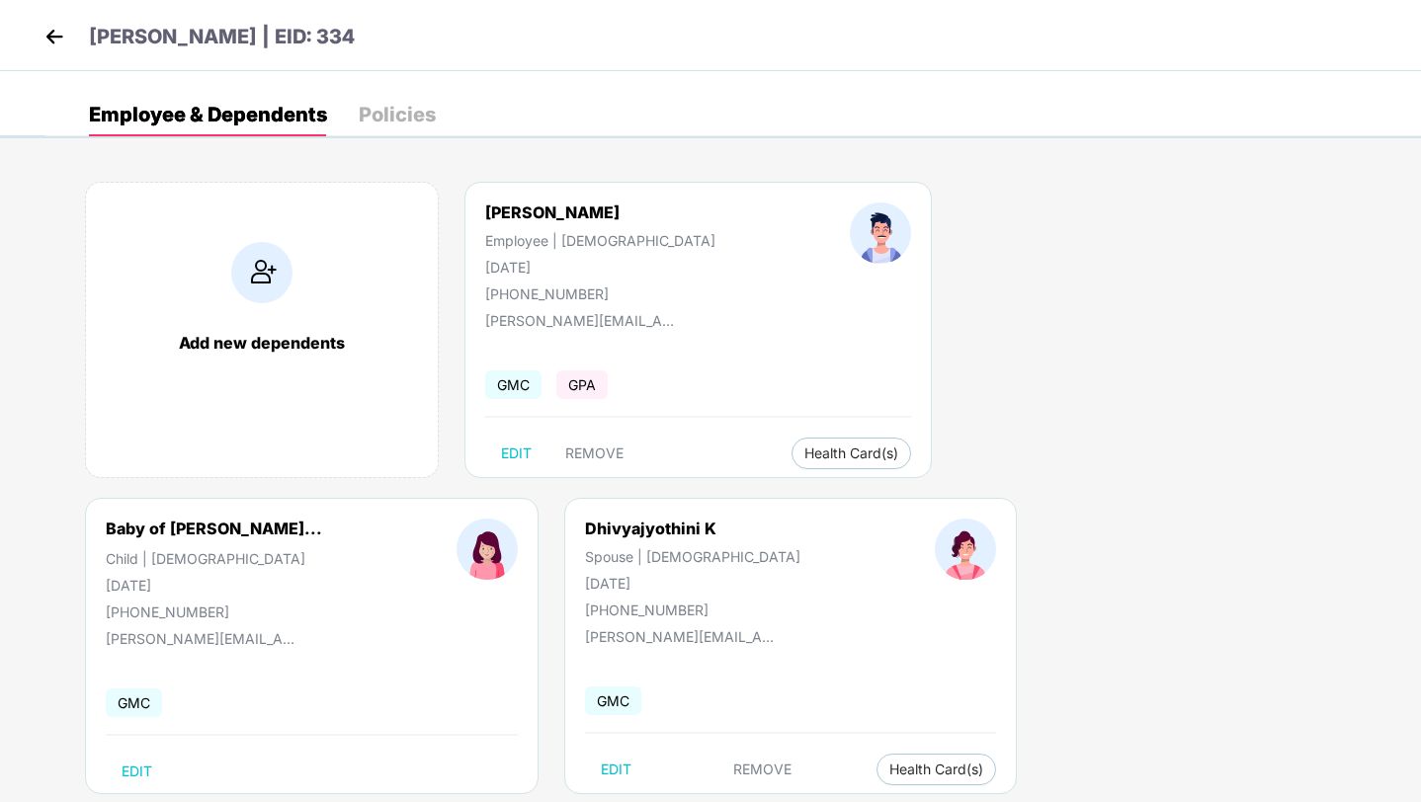
click at [58, 41] on img at bounding box center [55, 37] width 30 height 30
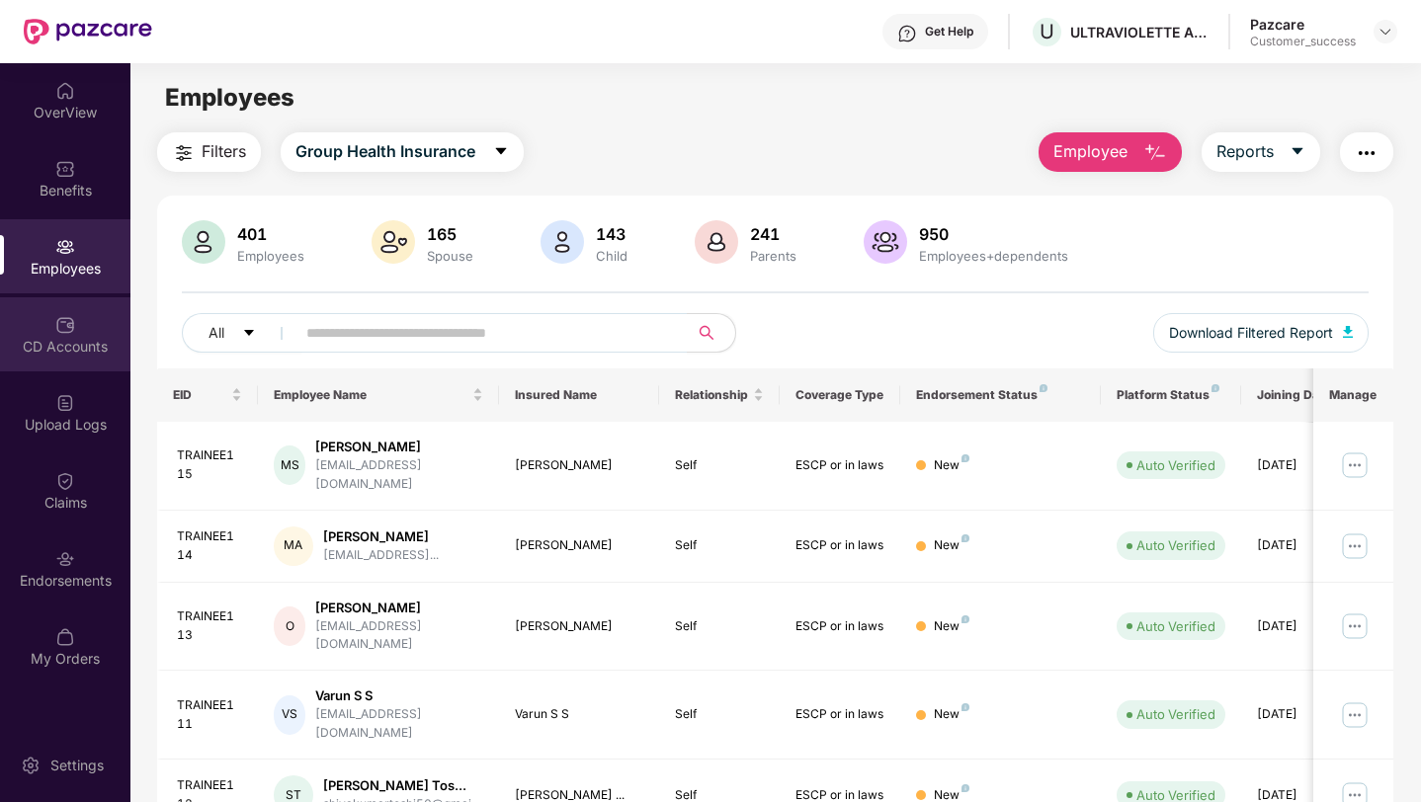
click at [47, 354] on div "CD Accounts" at bounding box center [65, 347] width 130 height 20
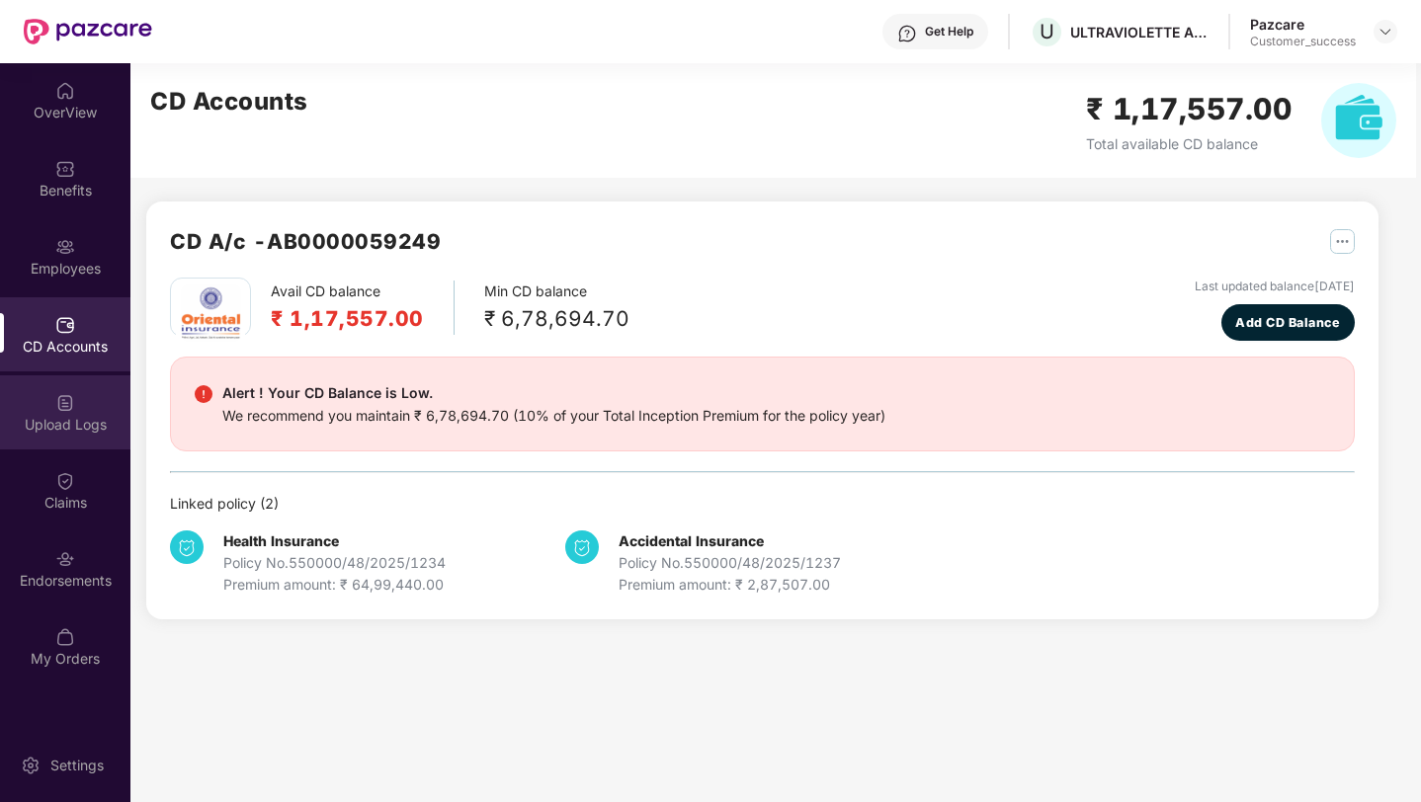
click at [59, 407] on img at bounding box center [65, 403] width 20 height 20
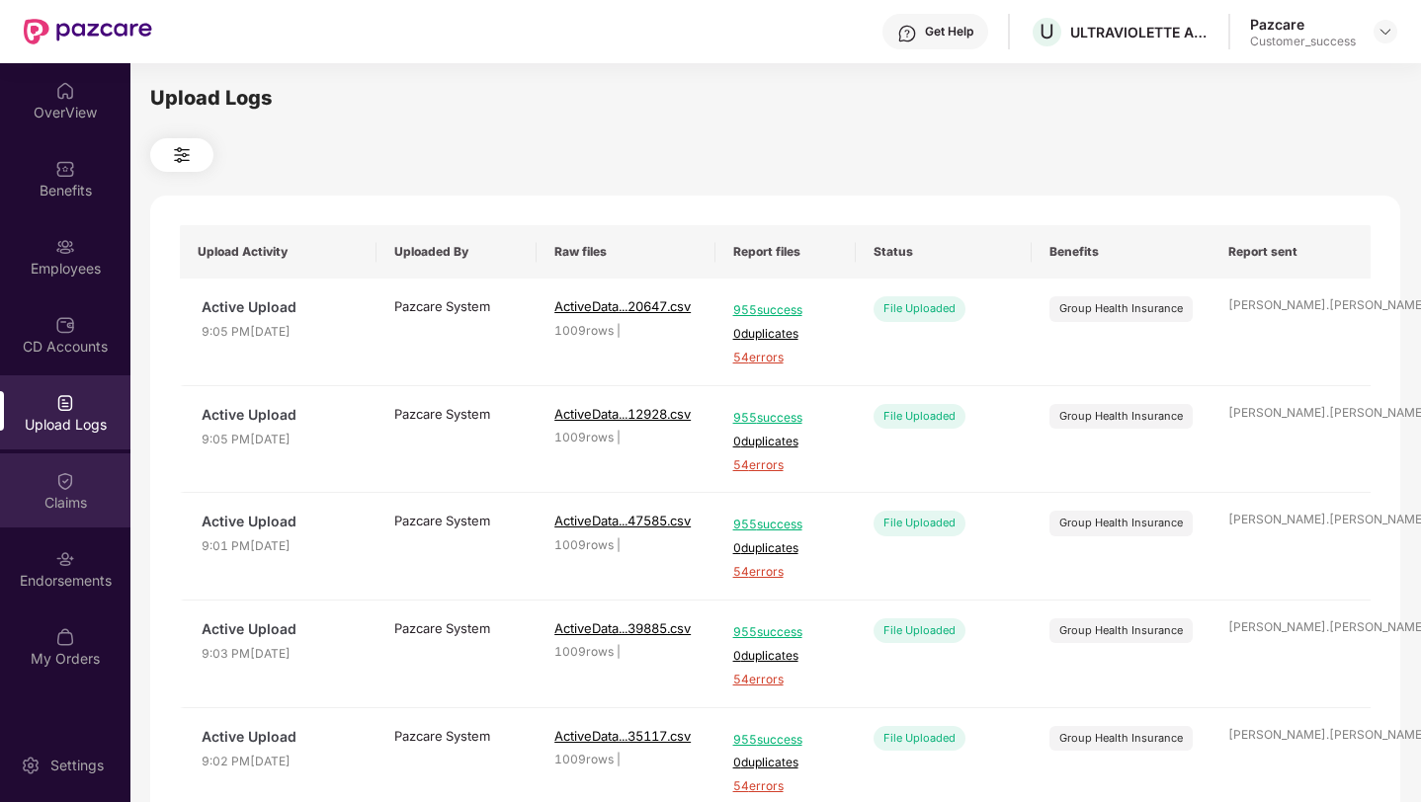
click at [55, 473] on img at bounding box center [65, 481] width 20 height 20
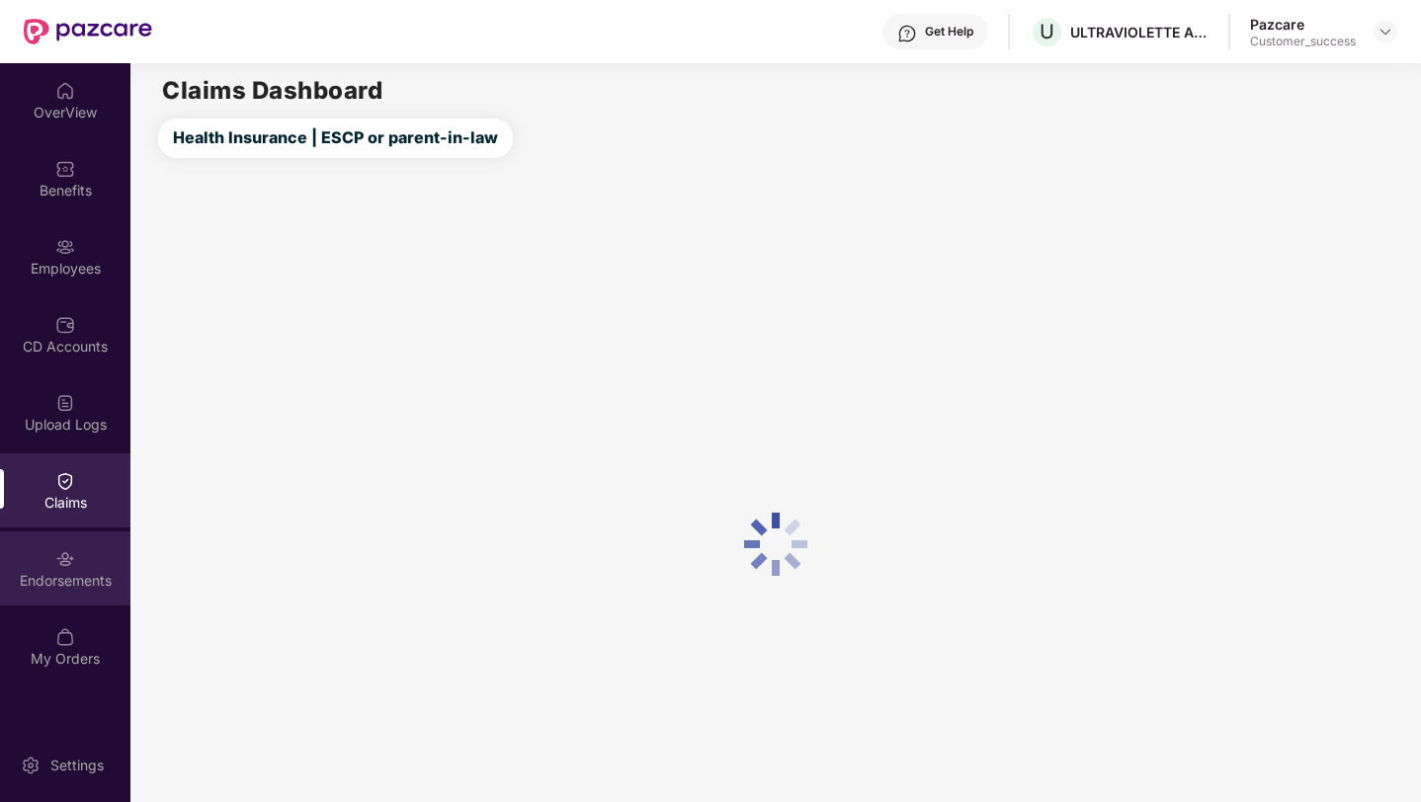
click at [63, 579] on div "Endorsements" at bounding box center [65, 581] width 130 height 20
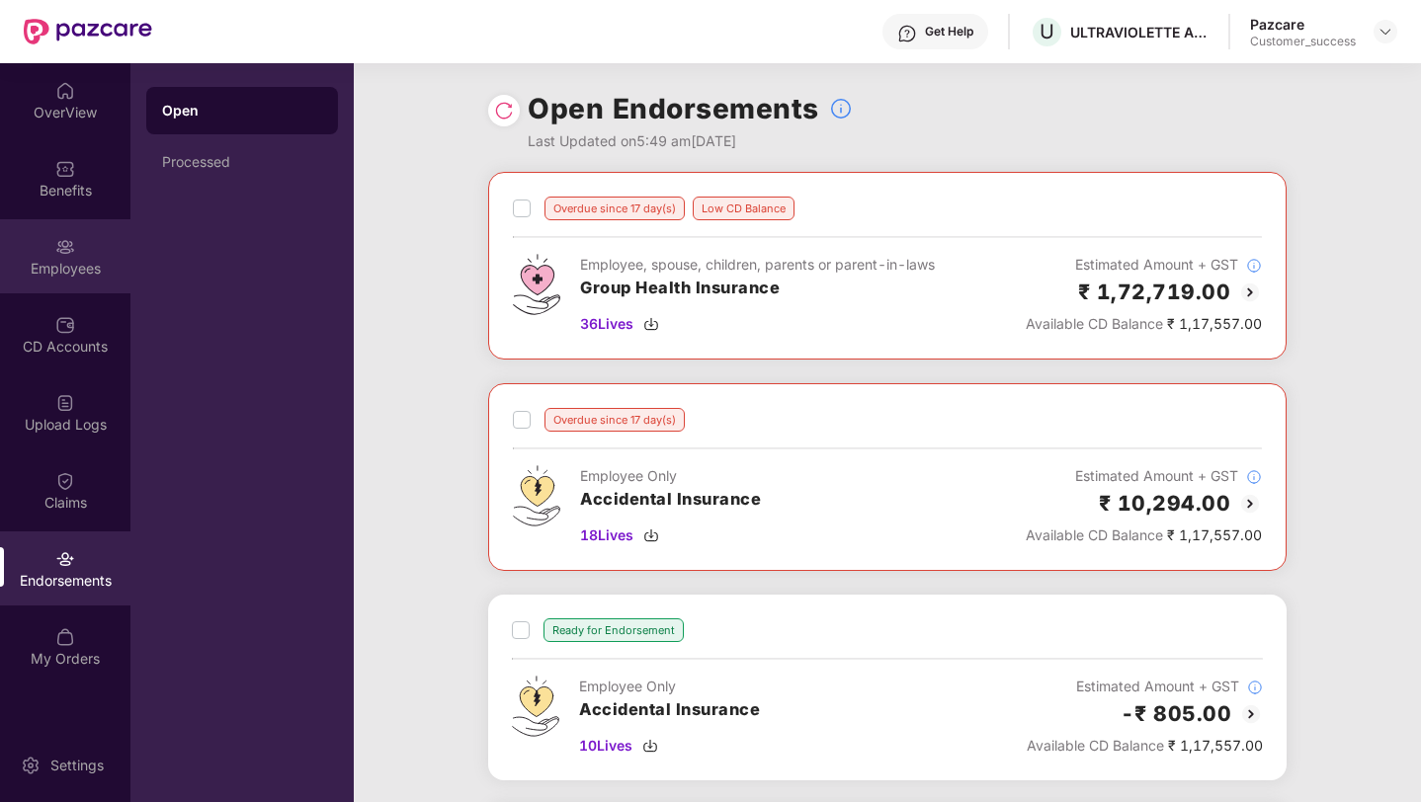
click at [60, 264] on div "Employees" at bounding box center [65, 269] width 130 height 20
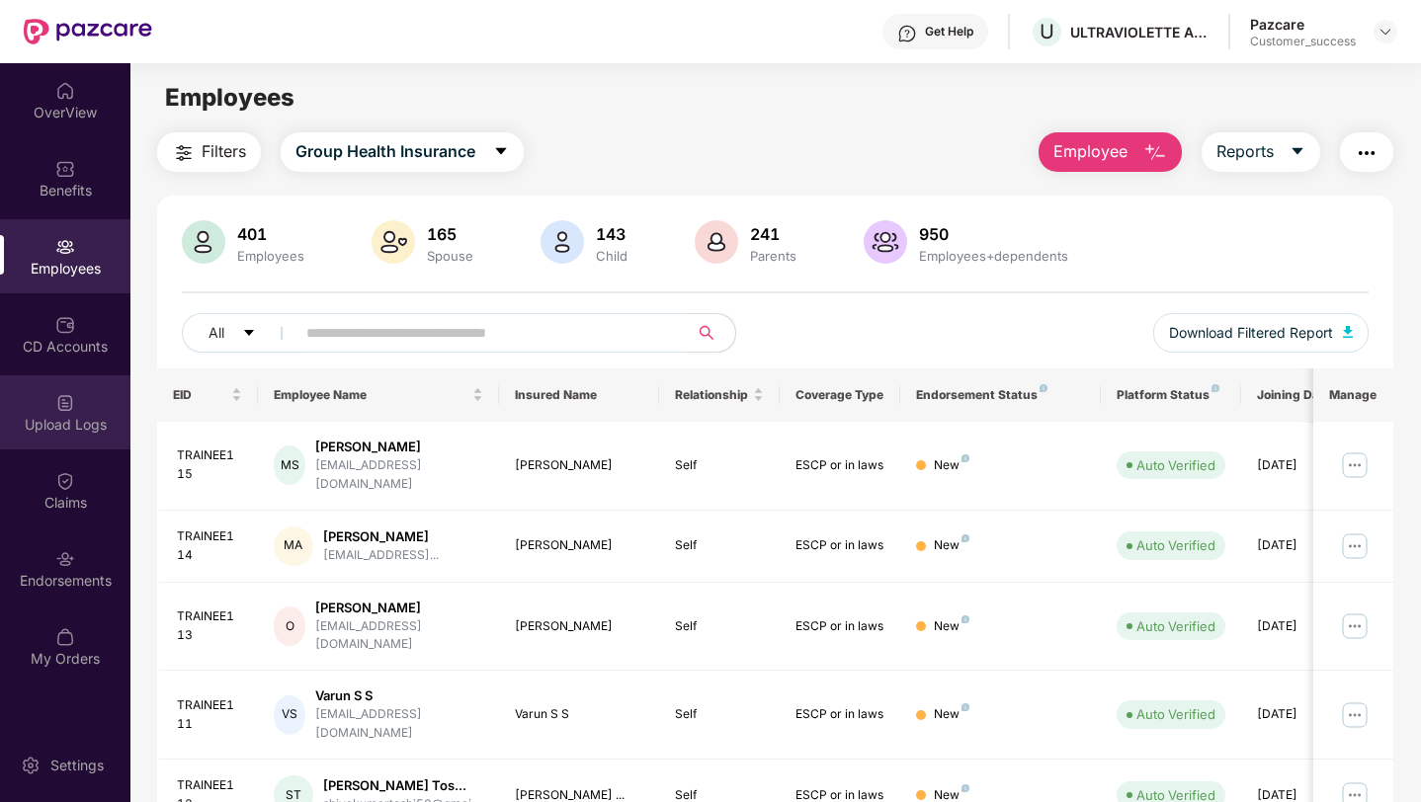
click at [87, 412] on div "Upload Logs" at bounding box center [65, 412] width 130 height 74
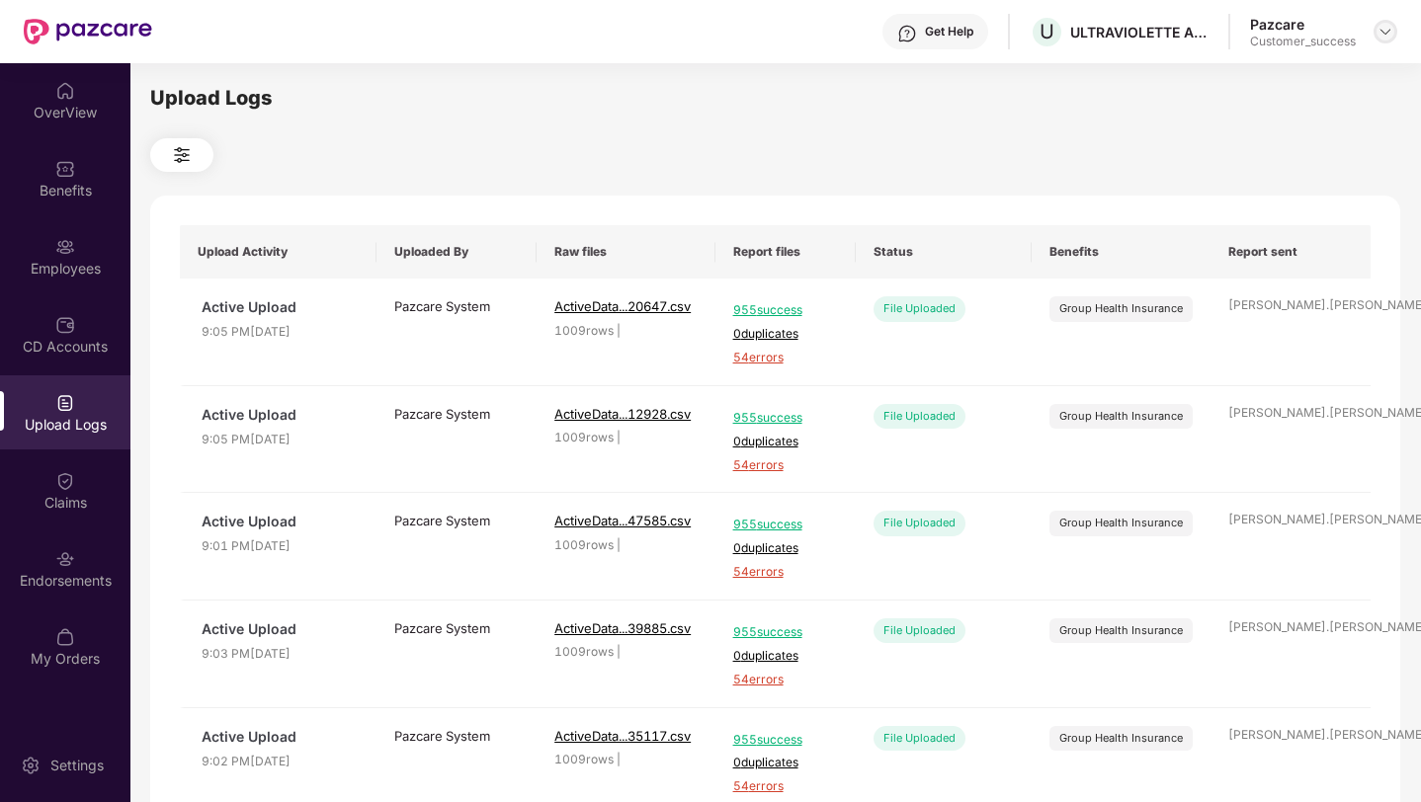
click at [1379, 34] on img at bounding box center [1385, 32] width 16 height 16
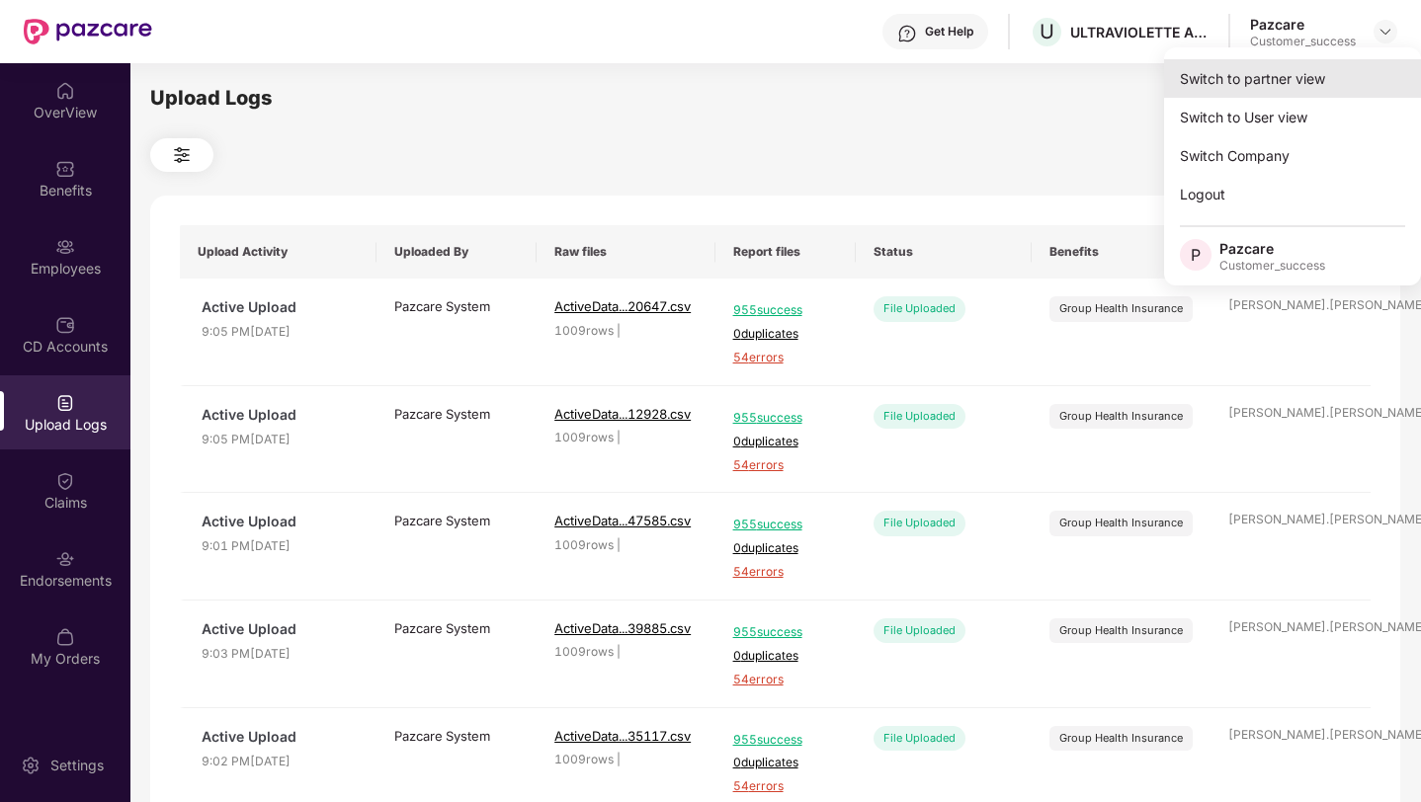
click at [1348, 68] on div "Switch to partner view" at bounding box center [1292, 78] width 257 height 39
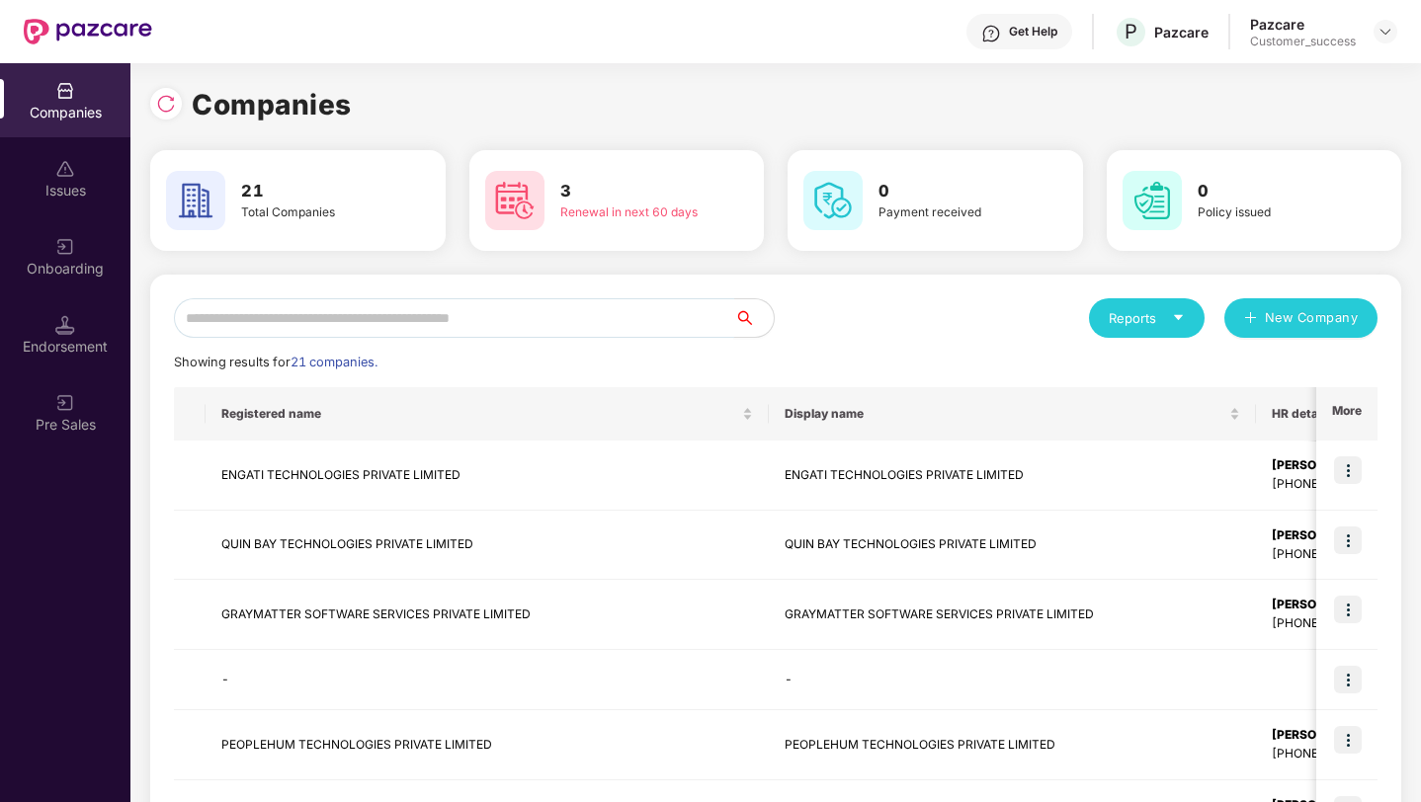
click at [533, 318] on input "text" at bounding box center [454, 318] width 560 height 40
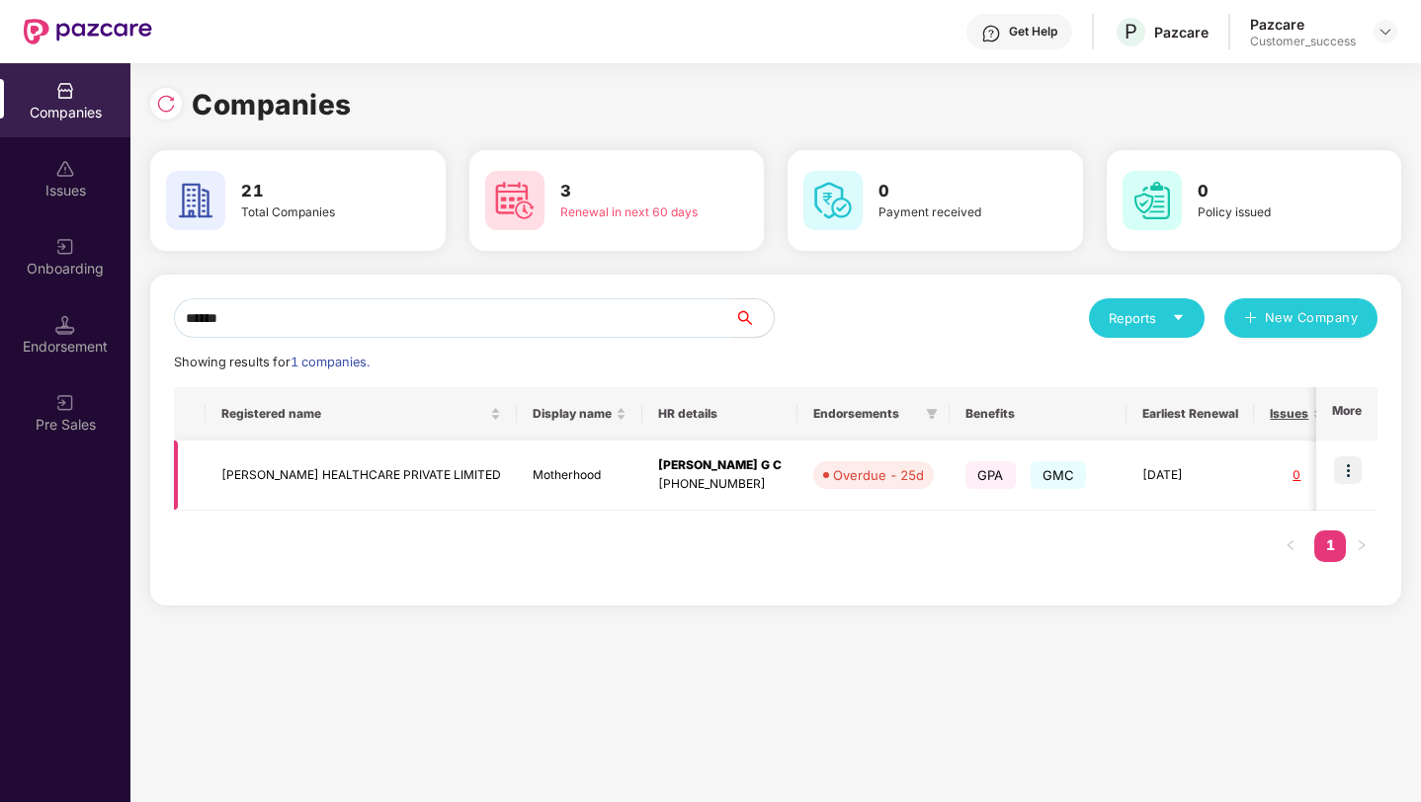
type input "******"
click at [1351, 463] on img at bounding box center [1348, 470] width 28 height 28
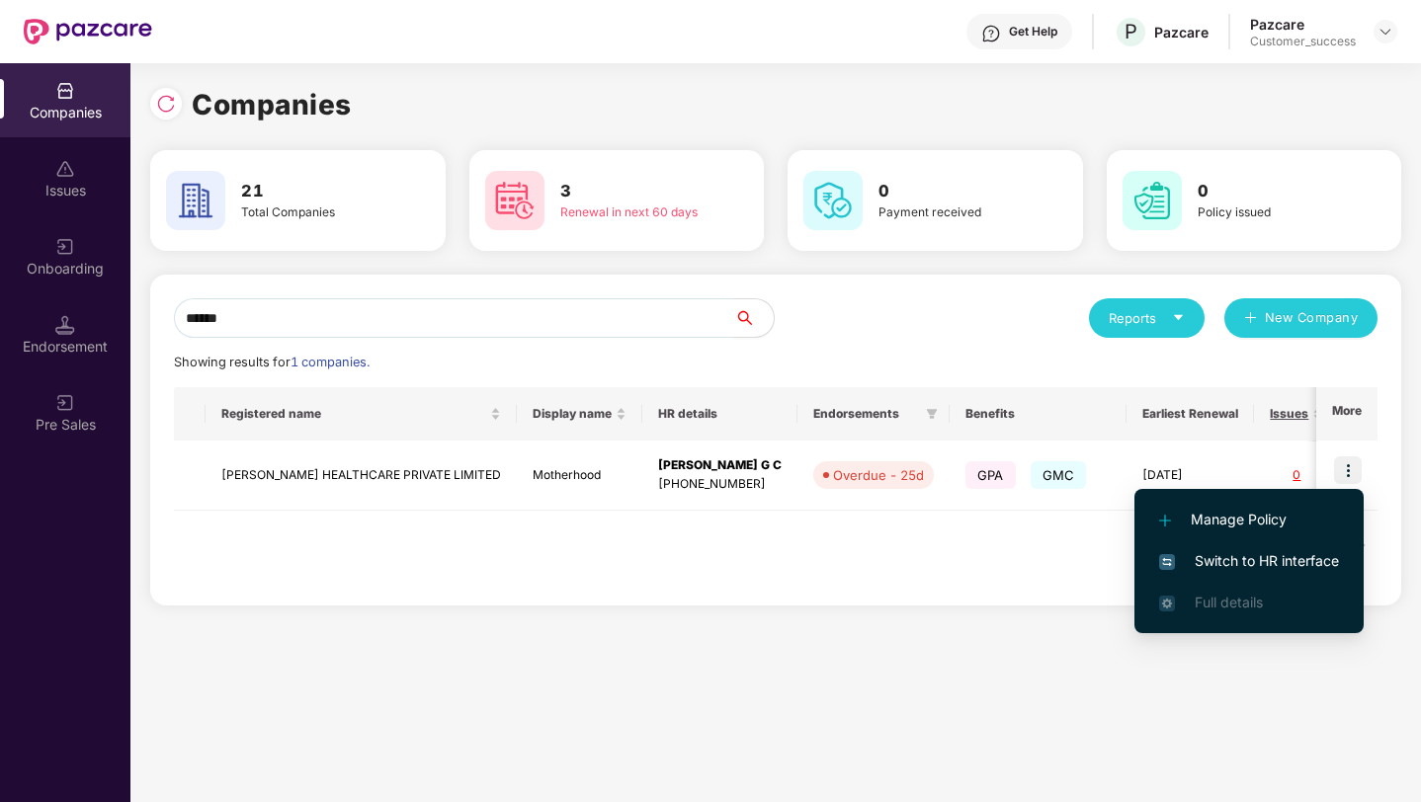
click at [1296, 561] on span "Switch to HR interface" at bounding box center [1249, 561] width 180 height 22
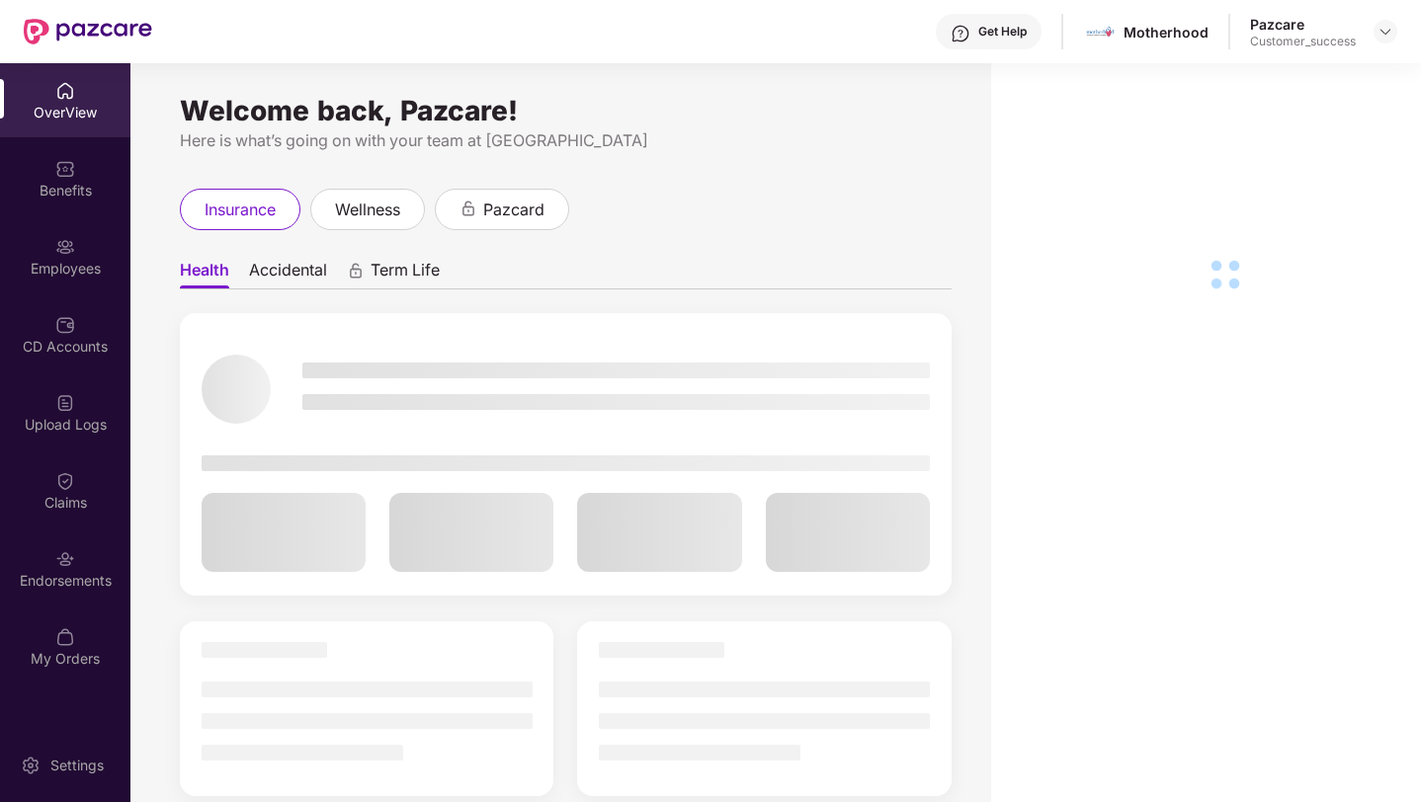
click at [0, 328] on div "CD Accounts" at bounding box center [65, 334] width 130 height 74
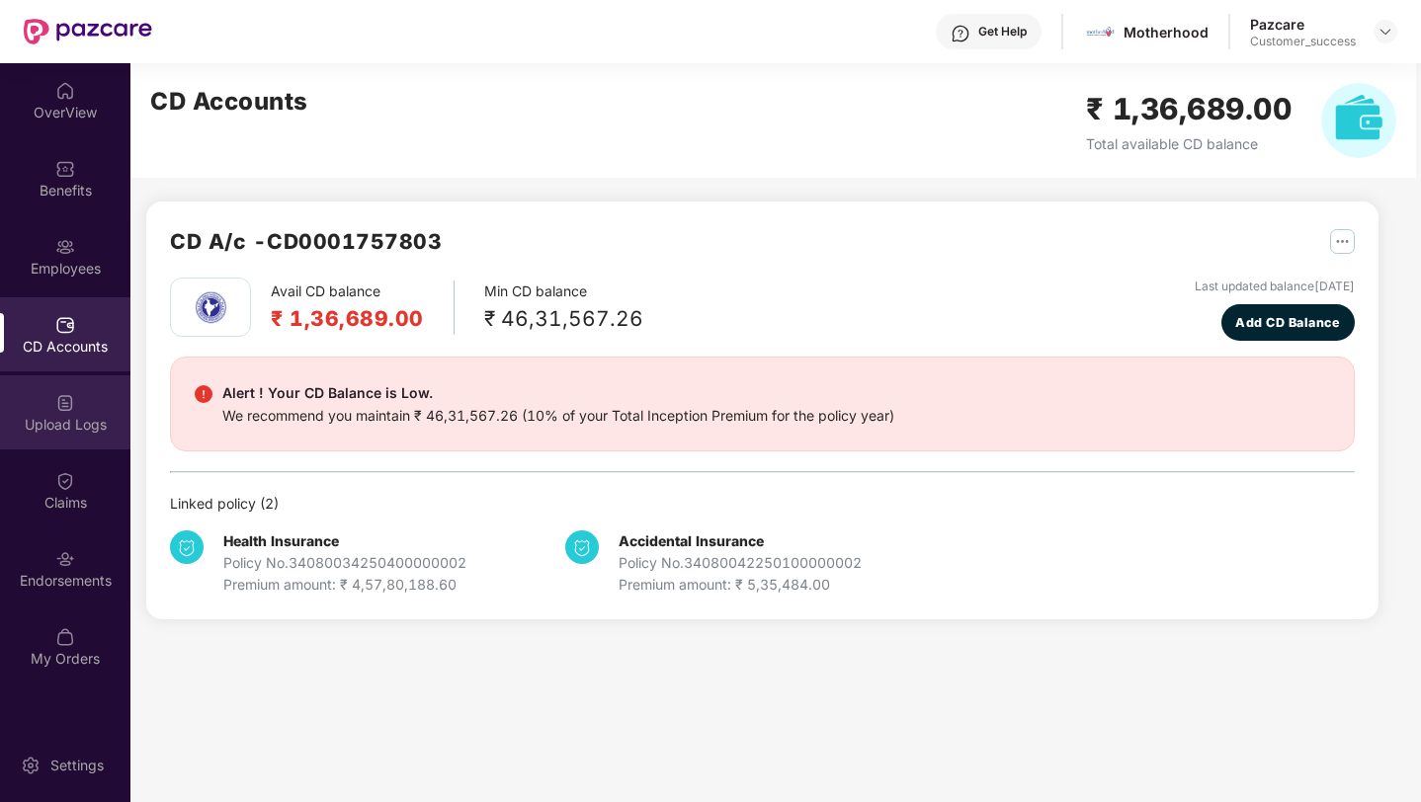
click at [52, 411] on div "Upload Logs" at bounding box center [65, 412] width 130 height 74
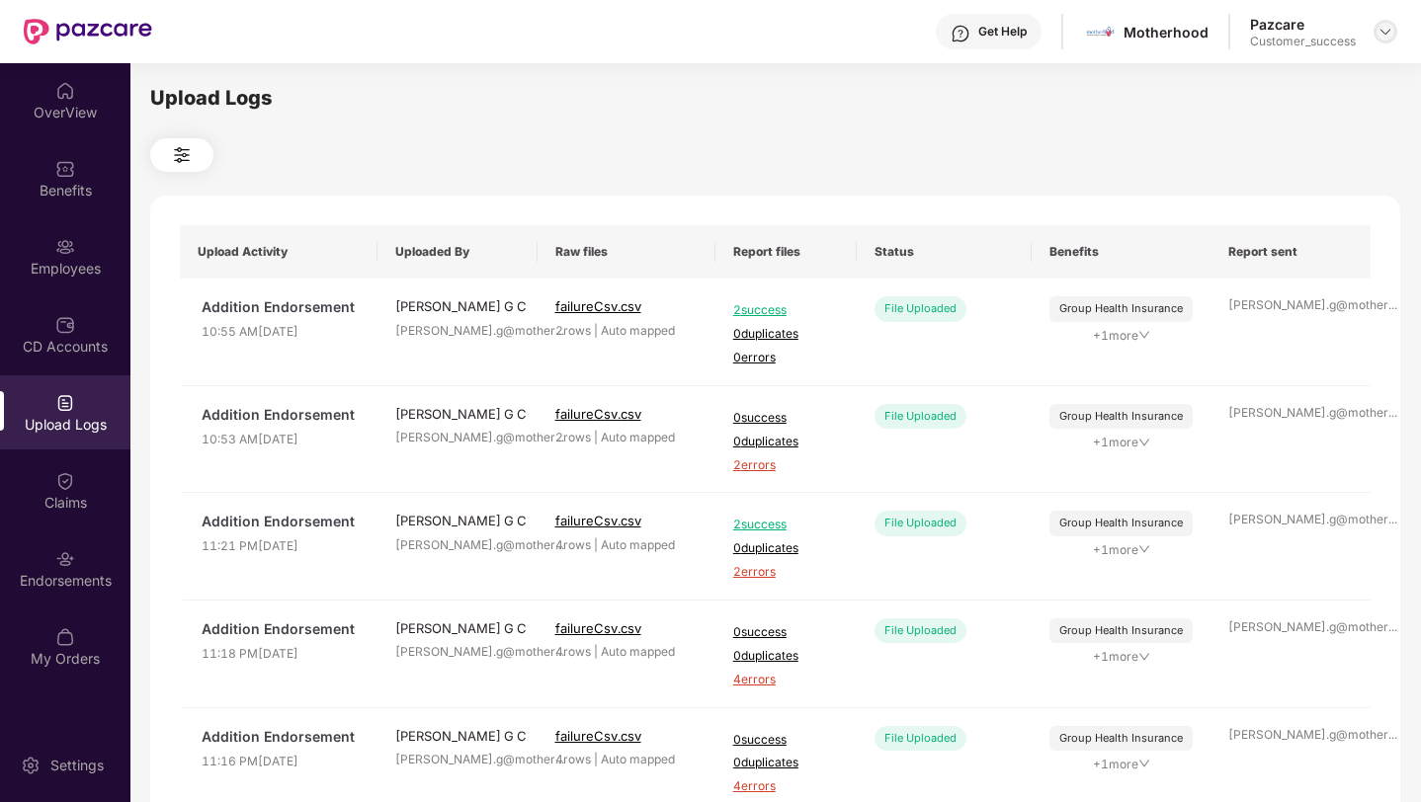
click at [1374, 29] on div at bounding box center [1385, 32] width 24 height 24
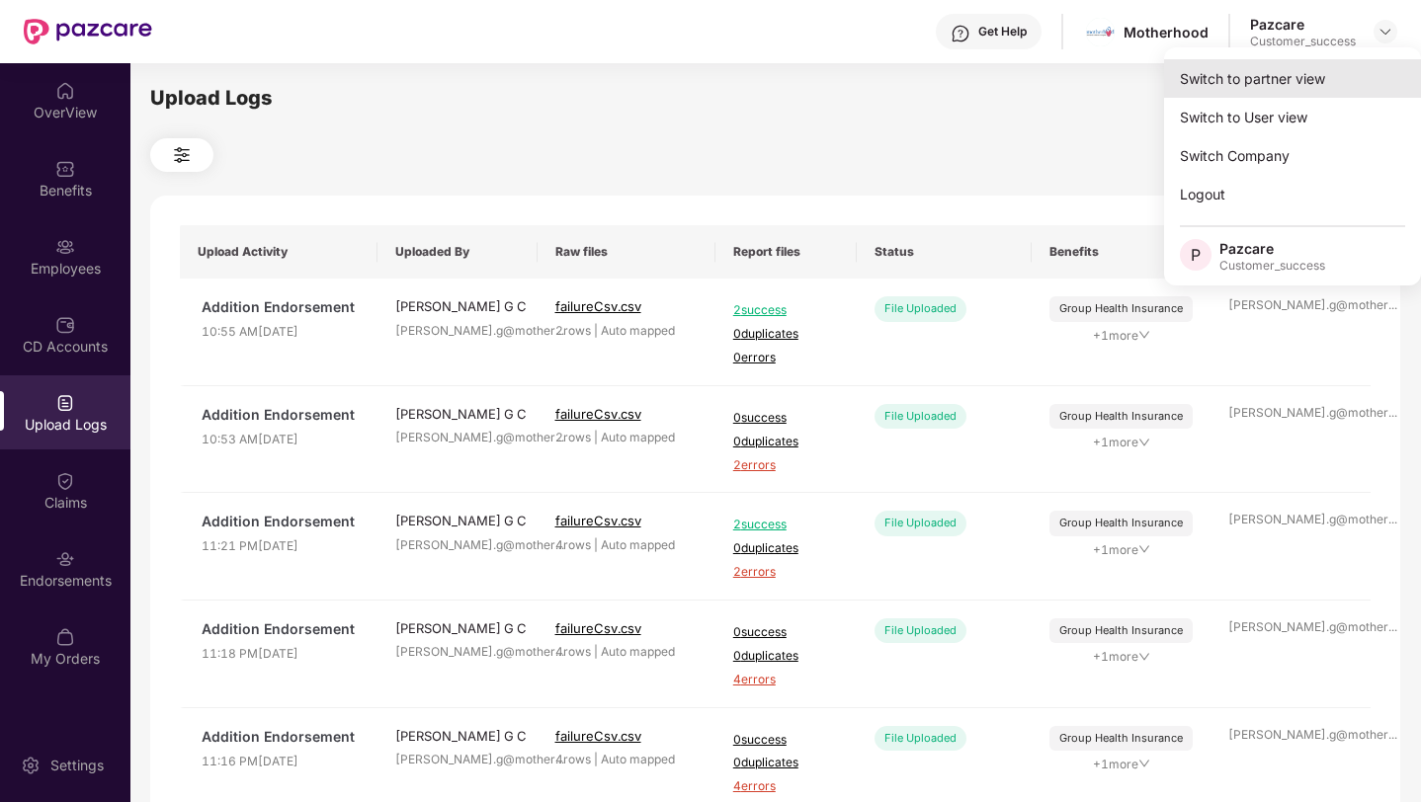
click at [1363, 59] on div "Switch to partner view" at bounding box center [1292, 78] width 257 height 39
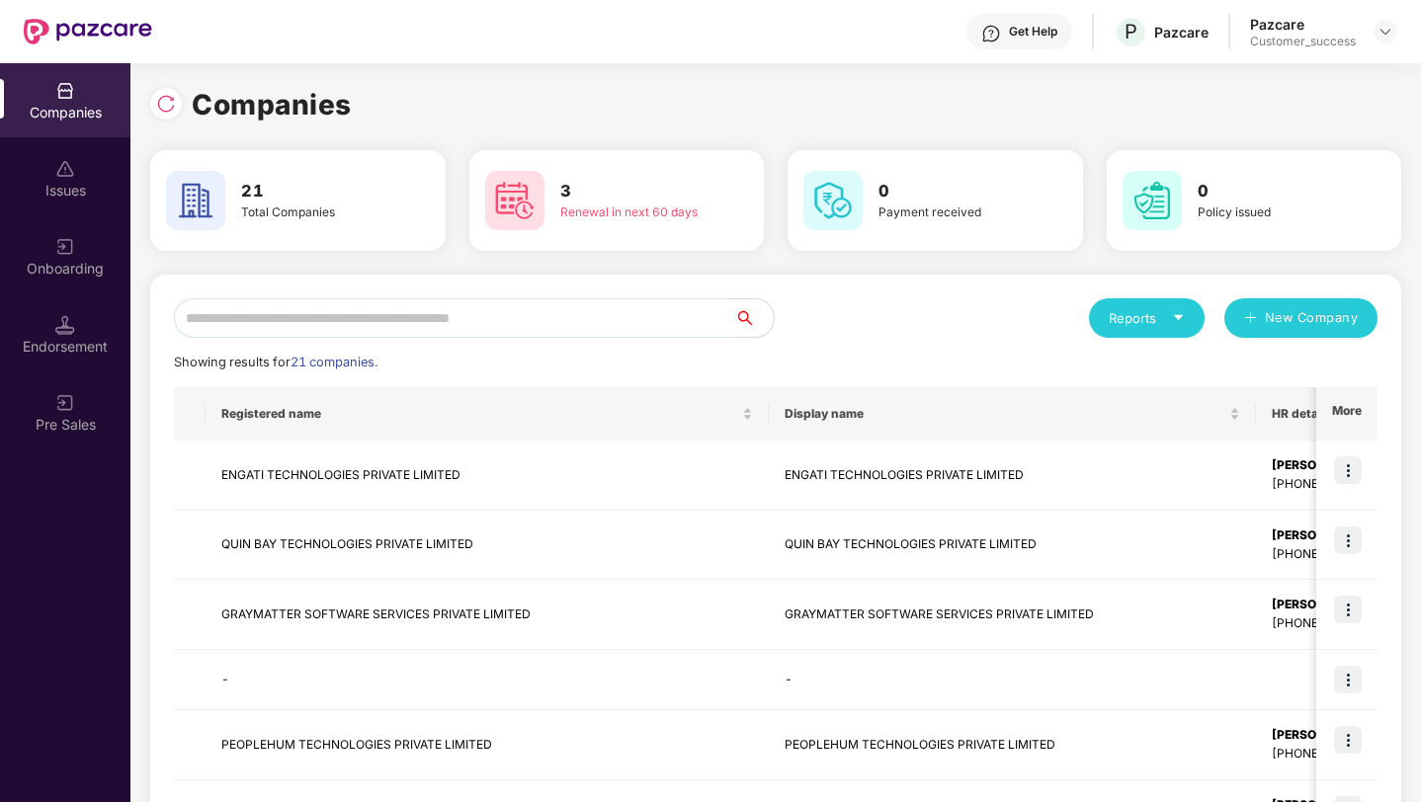
click at [541, 294] on div "Reports New Company Showing results for 21 companies. Registered name Display n…" at bounding box center [775, 749] width 1251 height 949
click at [518, 325] on input "text" at bounding box center [454, 318] width 560 height 40
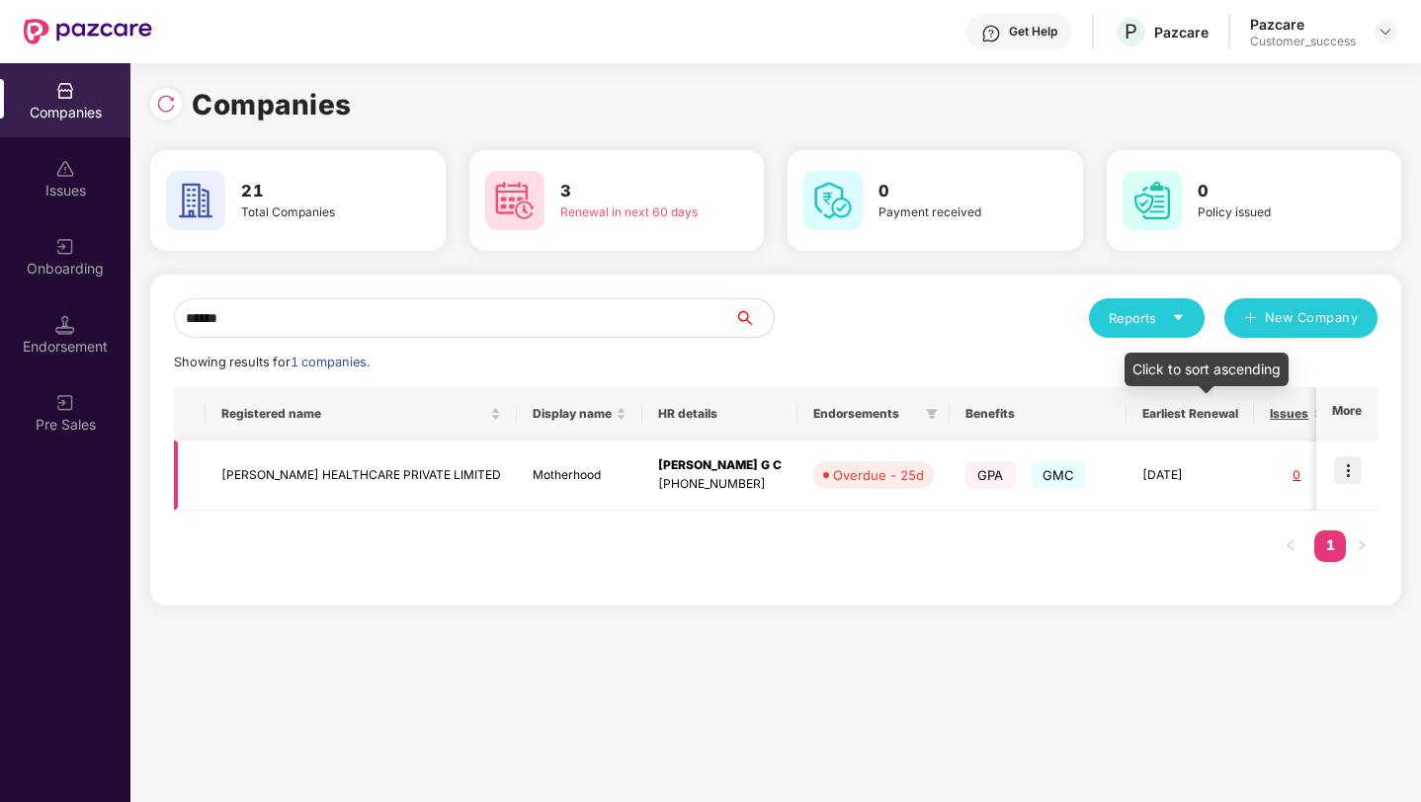
type input "******"
click at [1353, 472] on img at bounding box center [1348, 470] width 28 height 28
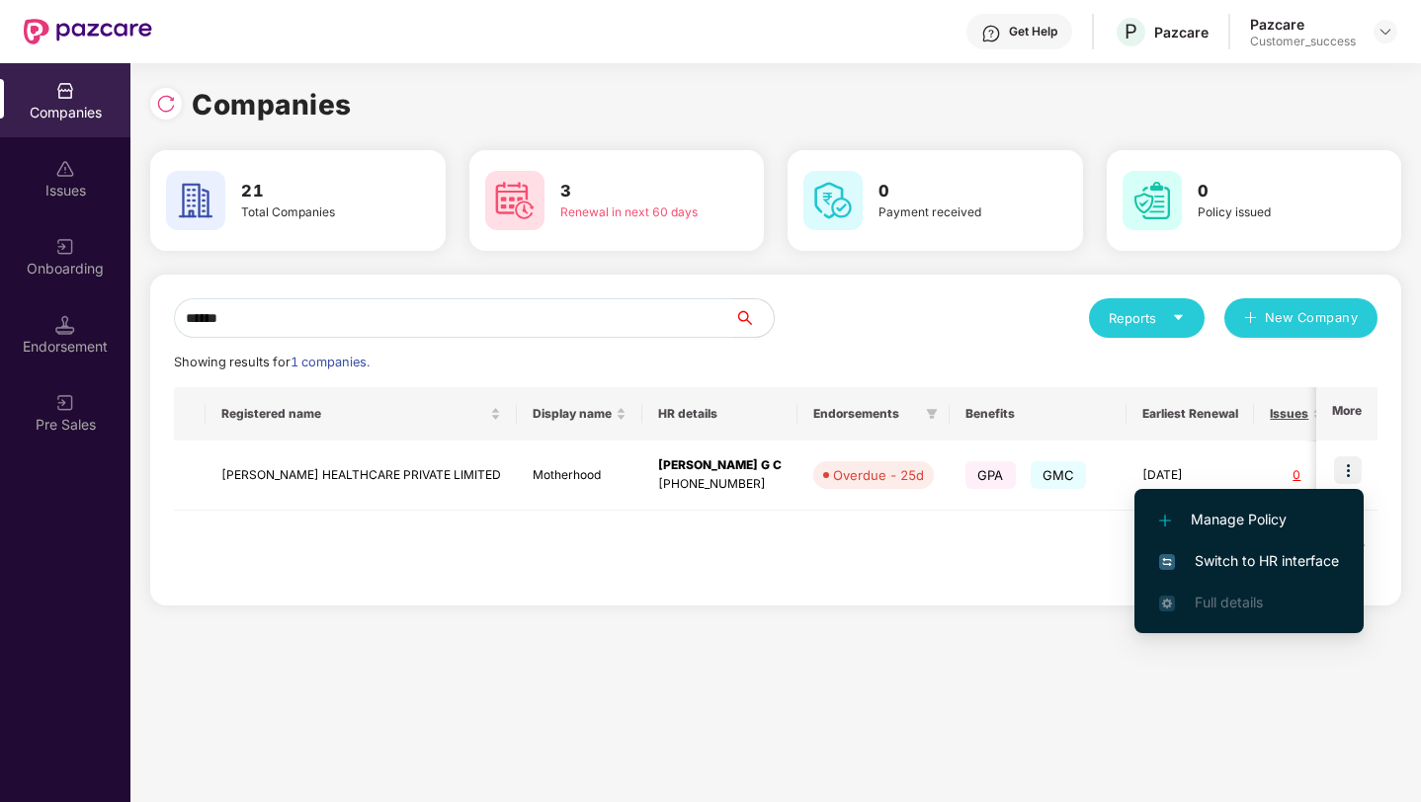
click at [1291, 553] on span "Switch to HR interface" at bounding box center [1249, 561] width 180 height 22
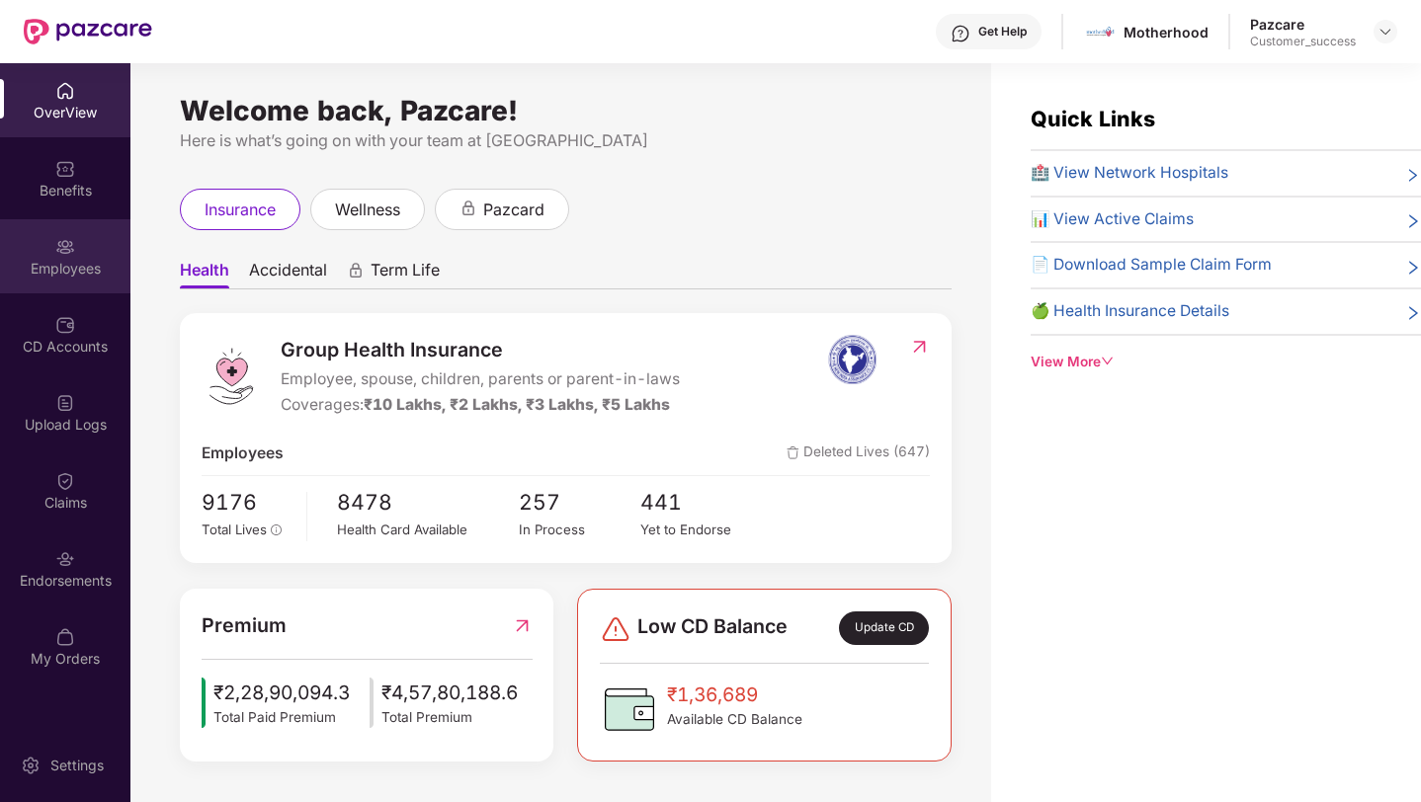
click at [40, 271] on div "Employees" at bounding box center [65, 269] width 130 height 20
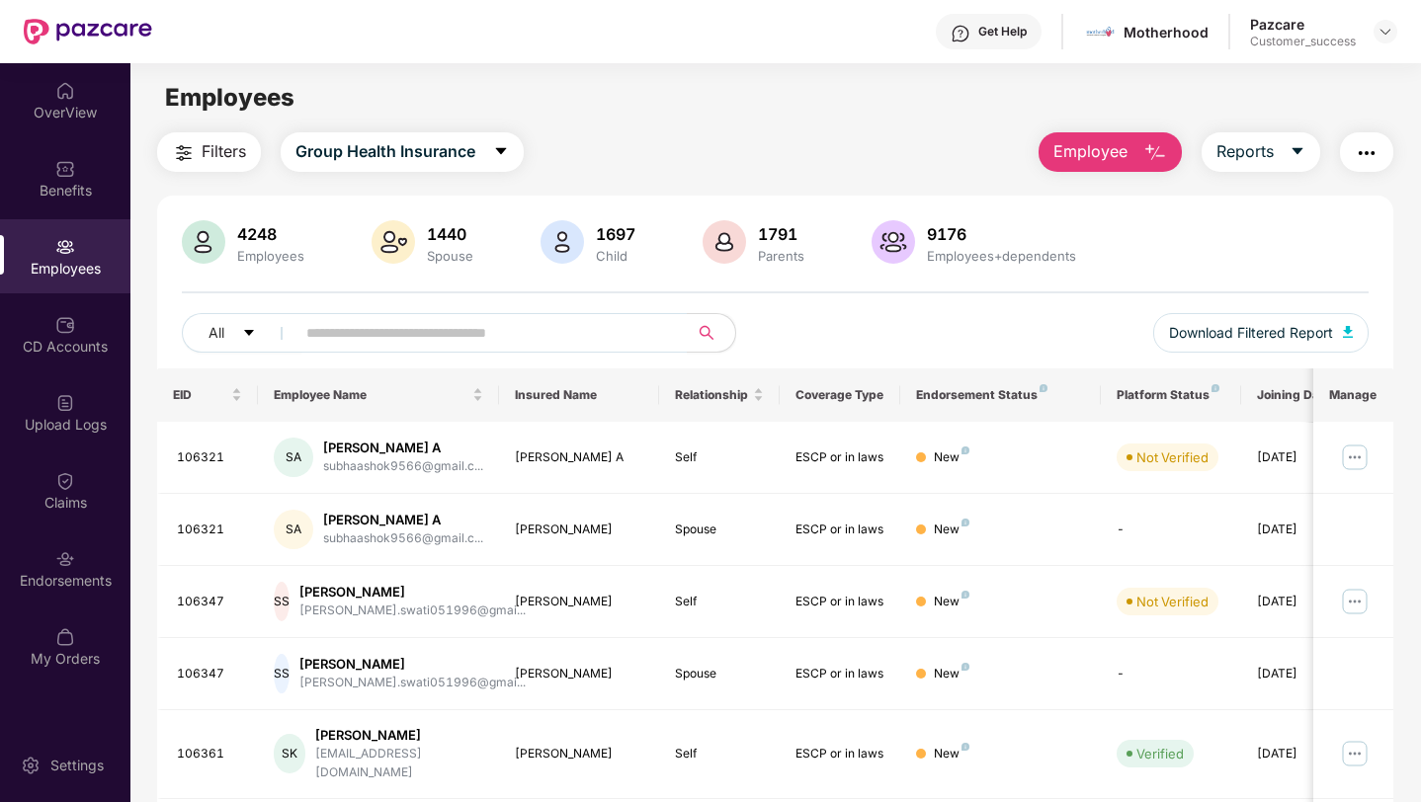
click at [1107, 153] on span "Employee" at bounding box center [1090, 151] width 74 height 25
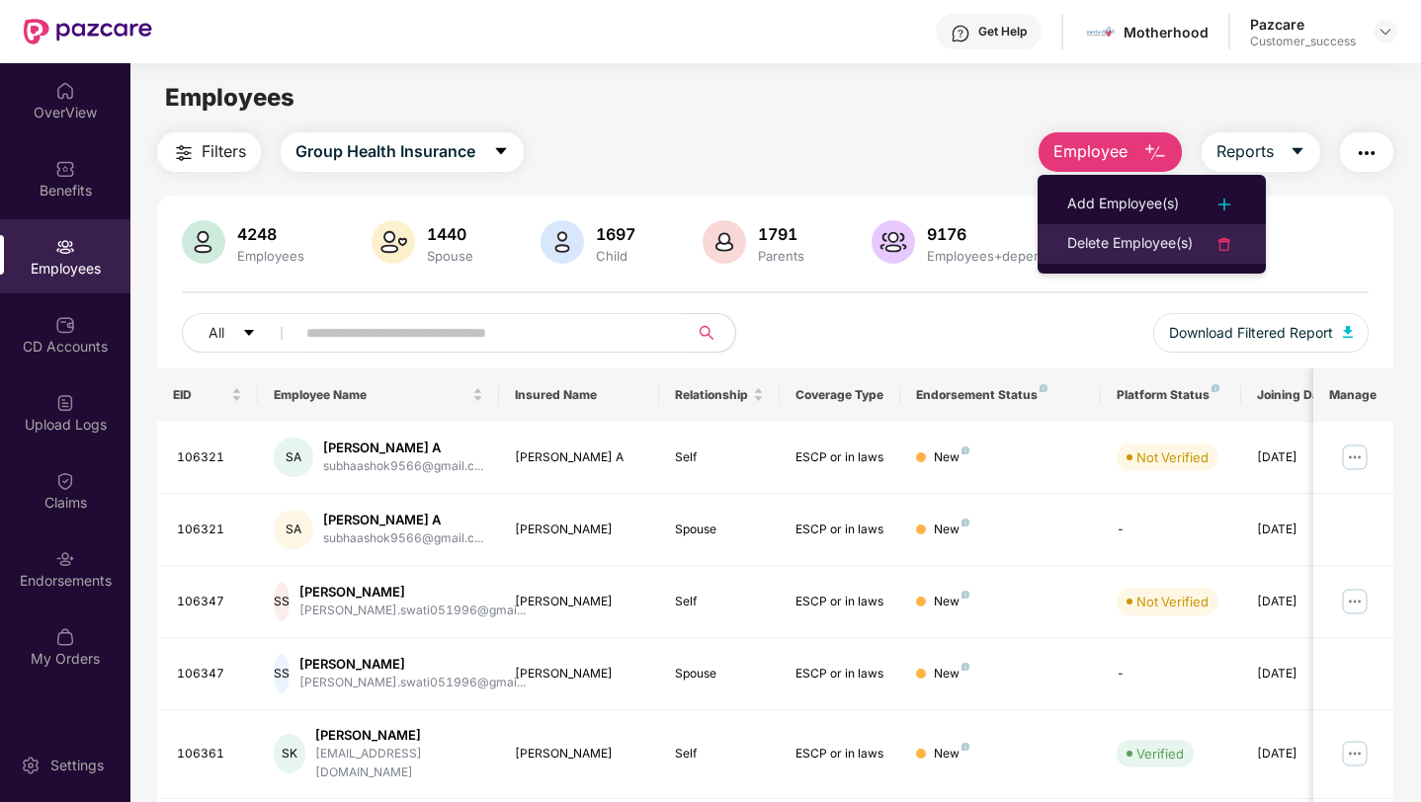
click at [1124, 251] on div "Delete Employee(s)" at bounding box center [1129, 244] width 125 height 24
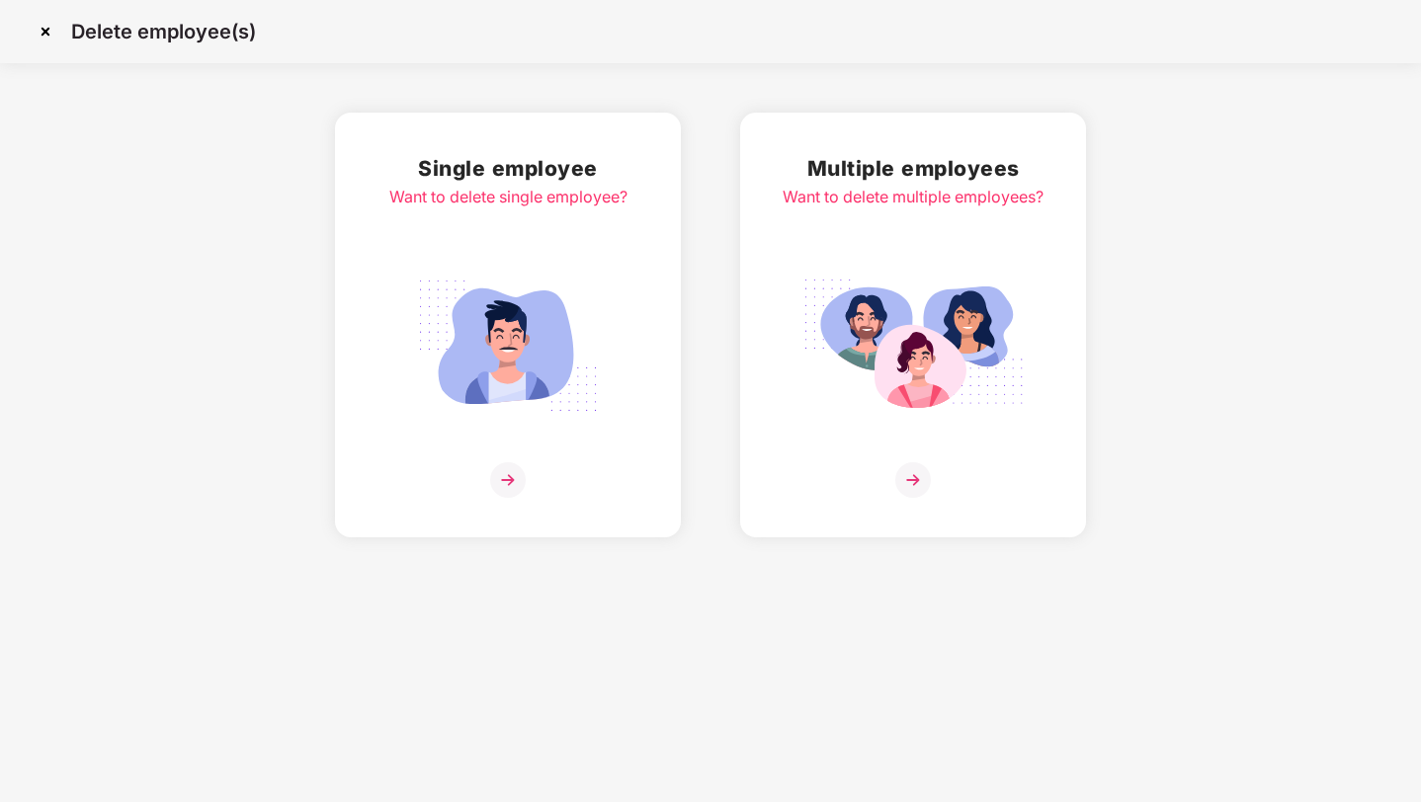
click at [819, 238] on div "Multiple employees Want to delete multiple employees?" at bounding box center [912, 325] width 261 height 346
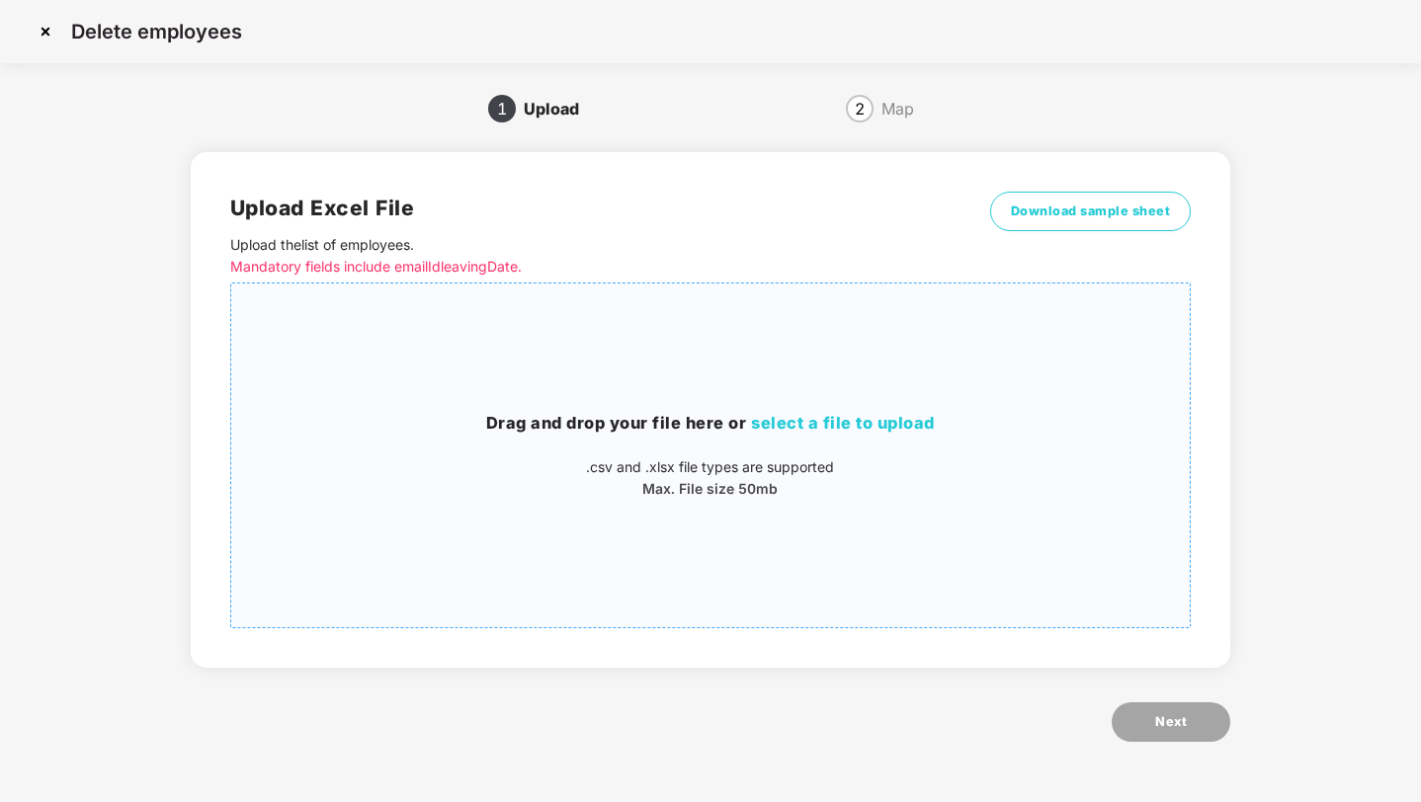
click at [947, 461] on p ".csv and .xlsx file types are supported" at bounding box center [710, 467] width 959 height 22
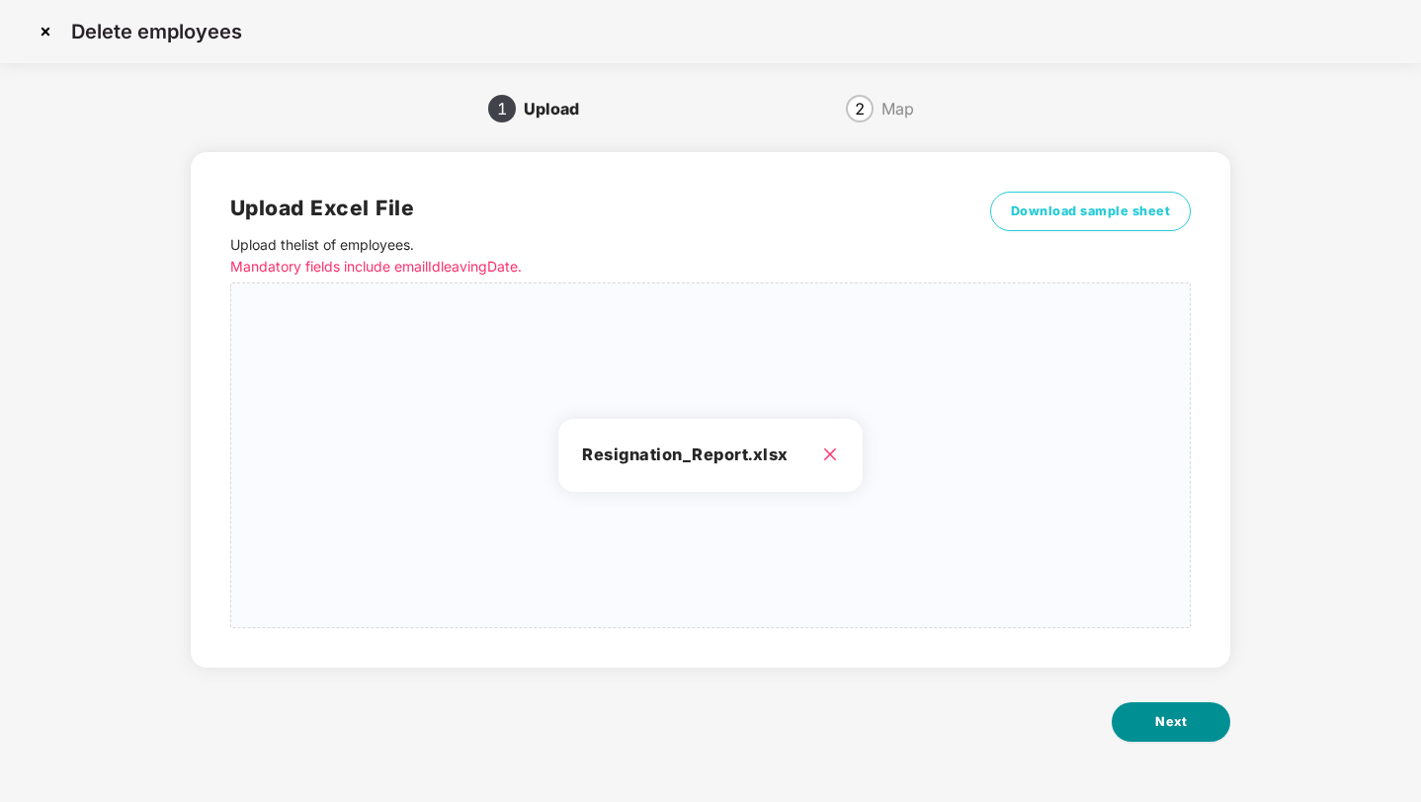
click at [1156, 731] on span "Next" at bounding box center [1171, 722] width 32 height 20
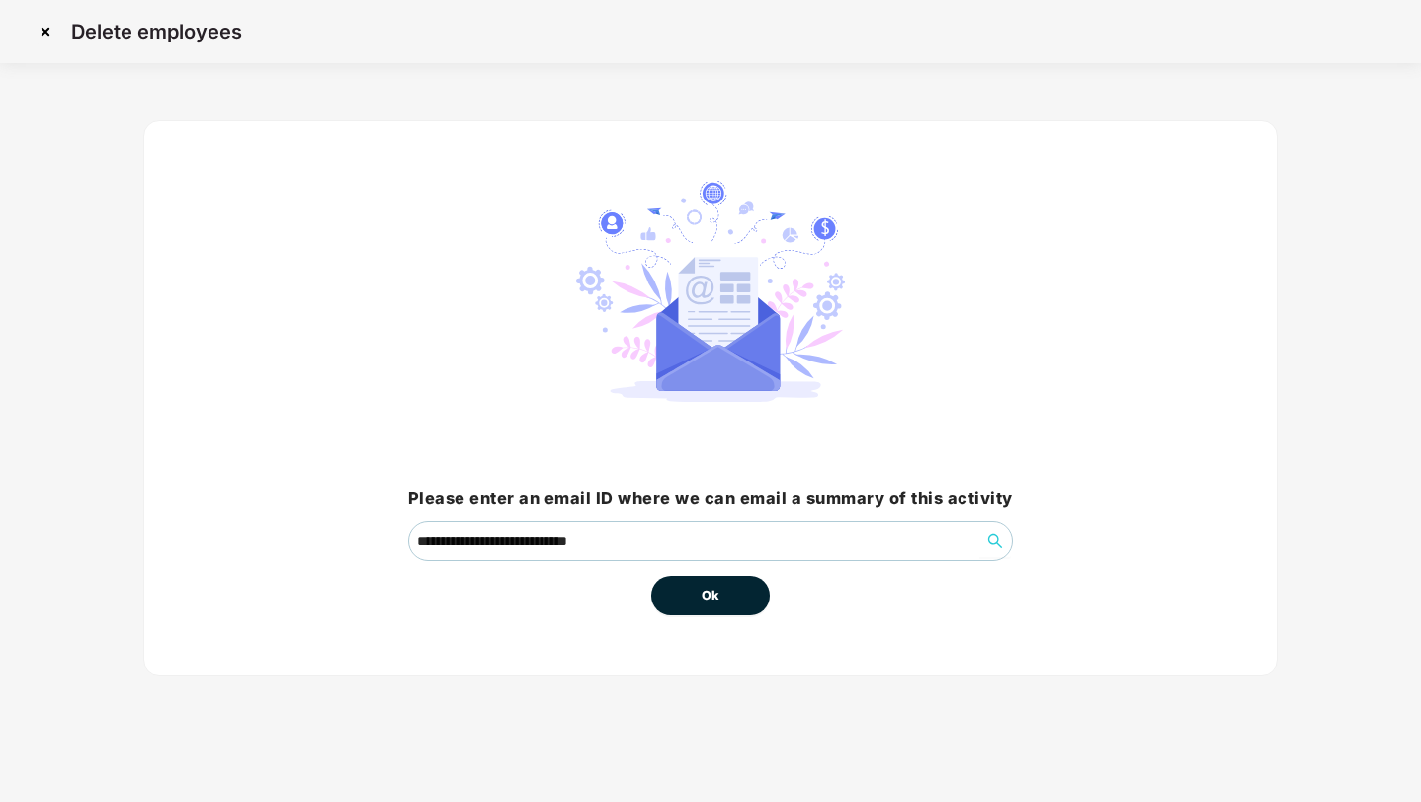
click at [716, 610] on button "Ok" at bounding box center [710, 596] width 119 height 40
click at [705, 600] on span "Ok" at bounding box center [710, 596] width 18 height 20
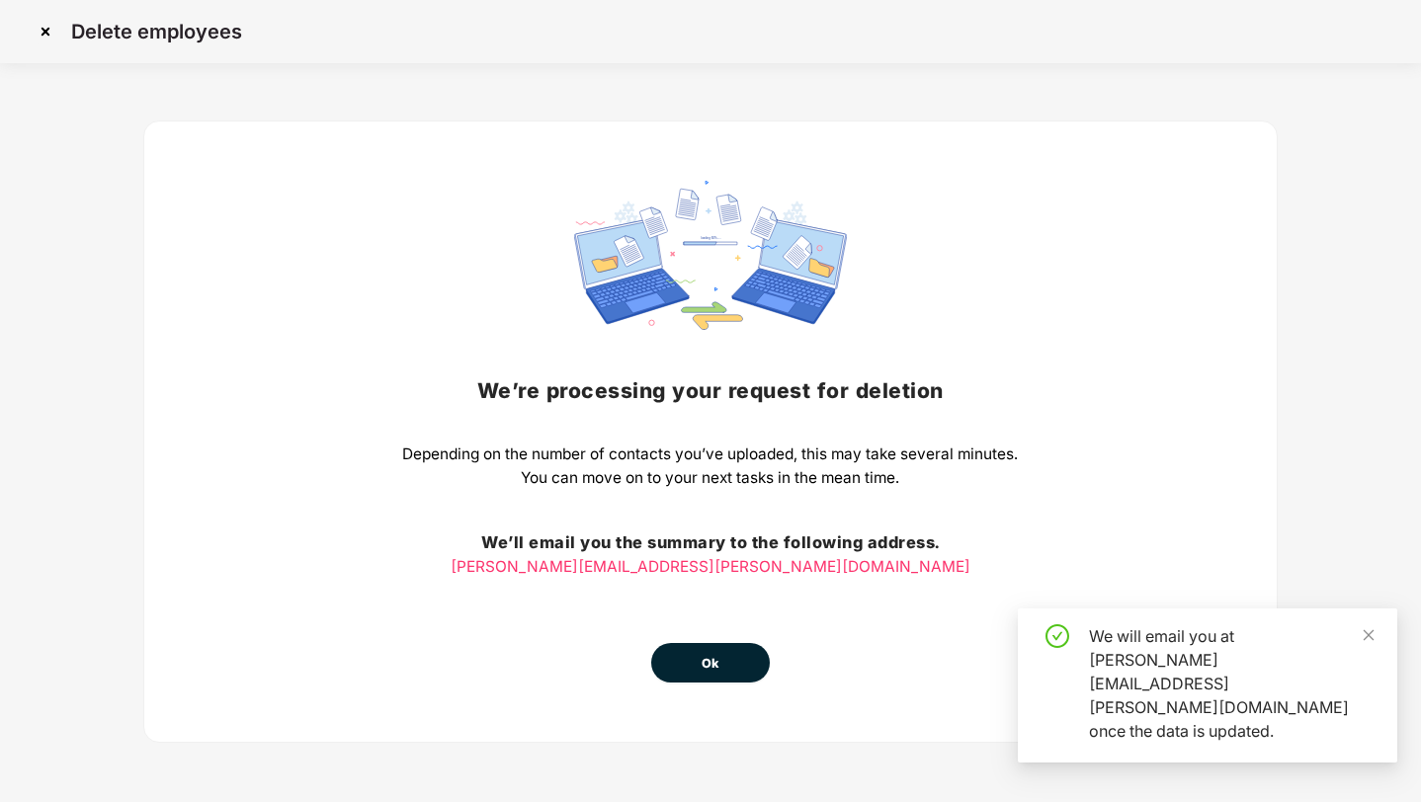
click at [731, 658] on button "Ok" at bounding box center [710, 663] width 119 height 40
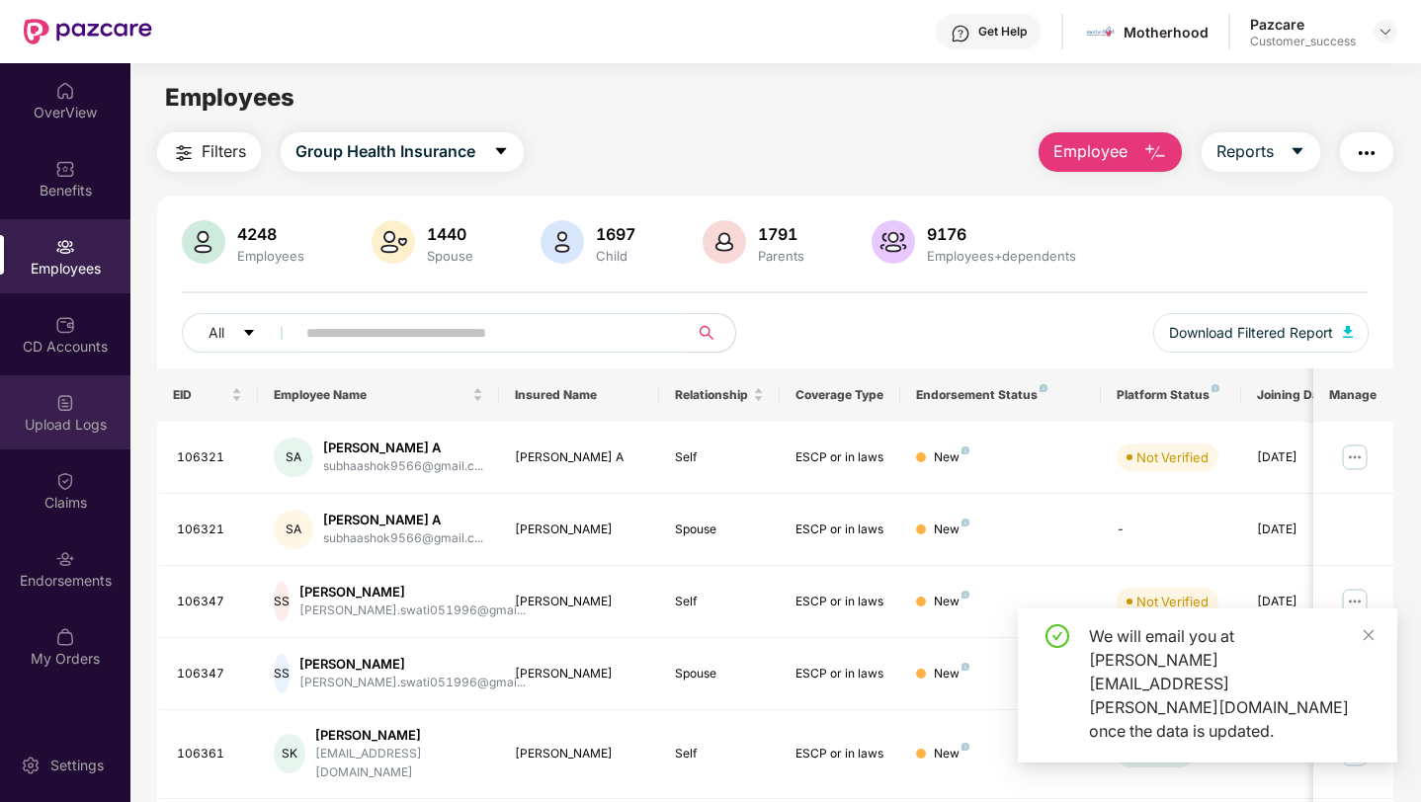
click at [48, 410] on div "Upload Logs" at bounding box center [65, 412] width 130 height 74
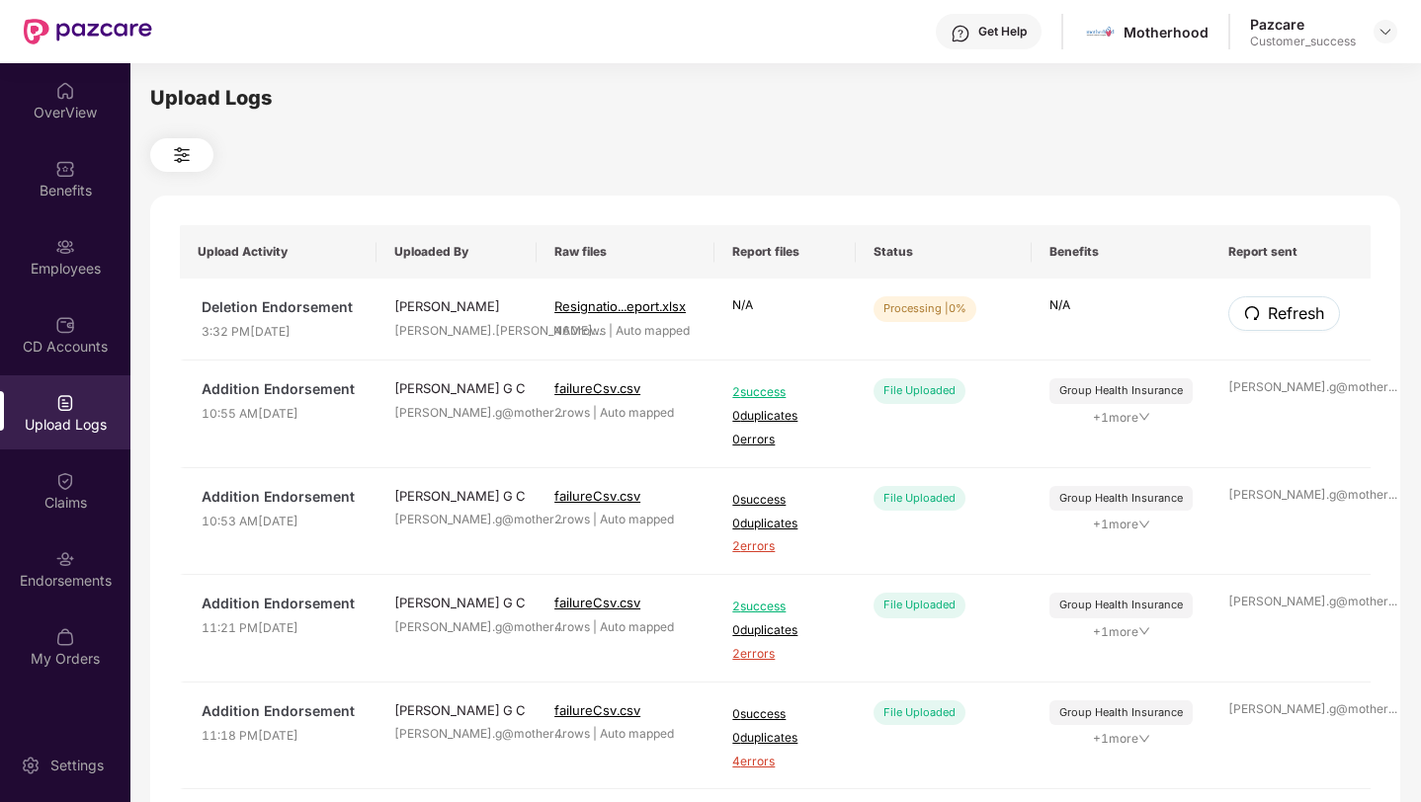
click at [1256, 321] on span "redo" at bounding box center [1252, 314] width 16 height 18
click at [1256, 320] on icon "redo" at bounding box center [1252, 313] width 16 height 16
click at [37, 241] on div "Employees" at bounding box center [65, 256] width 130 height 74
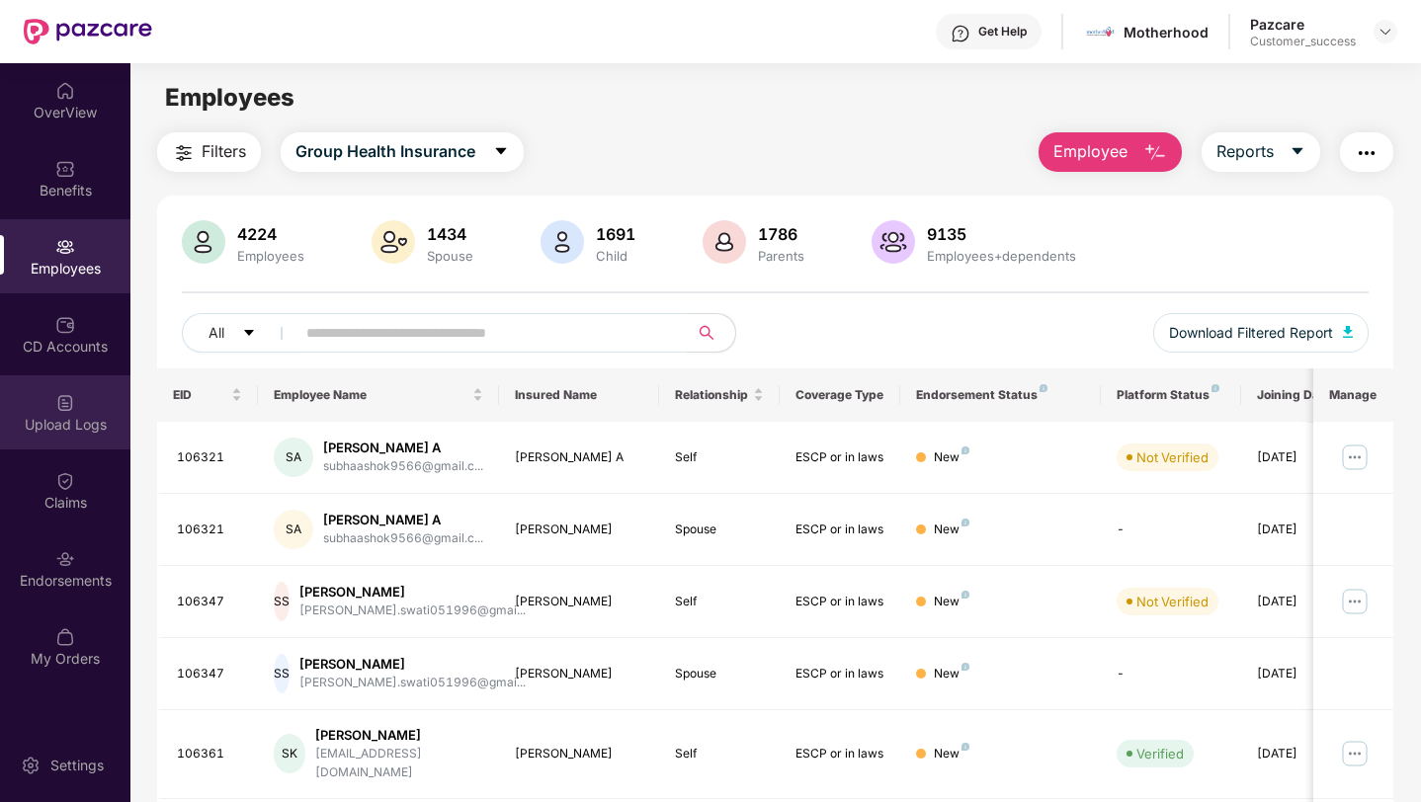
click at [74, 391] on div at bounding box center [65, 401] width 20 height 20
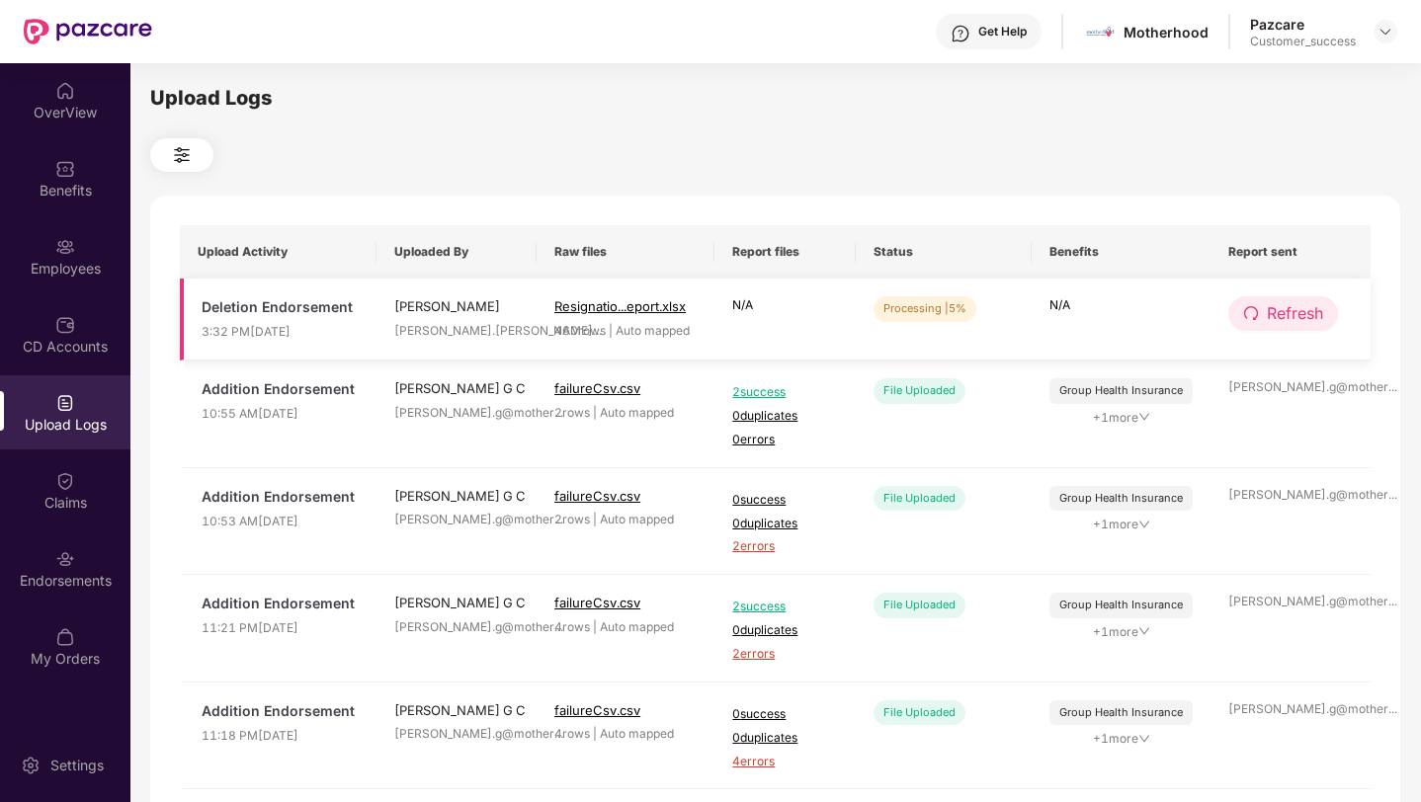
click at [1267, 307] on span "Refresh" at bounding box center [1295, 313] width 56 height 25
click at [1268, 307] on span "Refresh" at bounding box center [1296, 313] width 56 height 25
click at [44, 252] on div "Employees" at bounding box center [65, 256] width 130 height 74
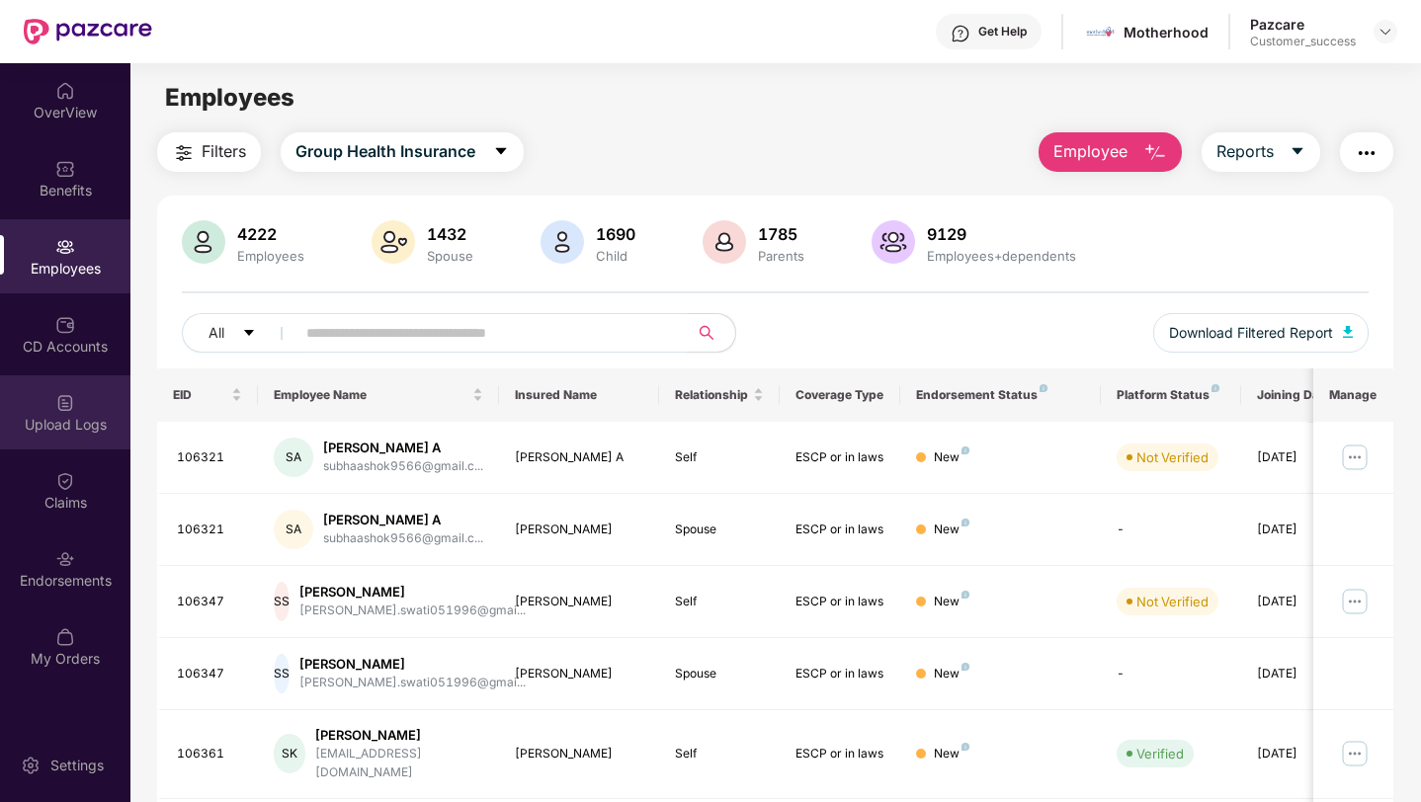
click at [55, 406] on img at bounding box center [65, 403] width 20 height 20
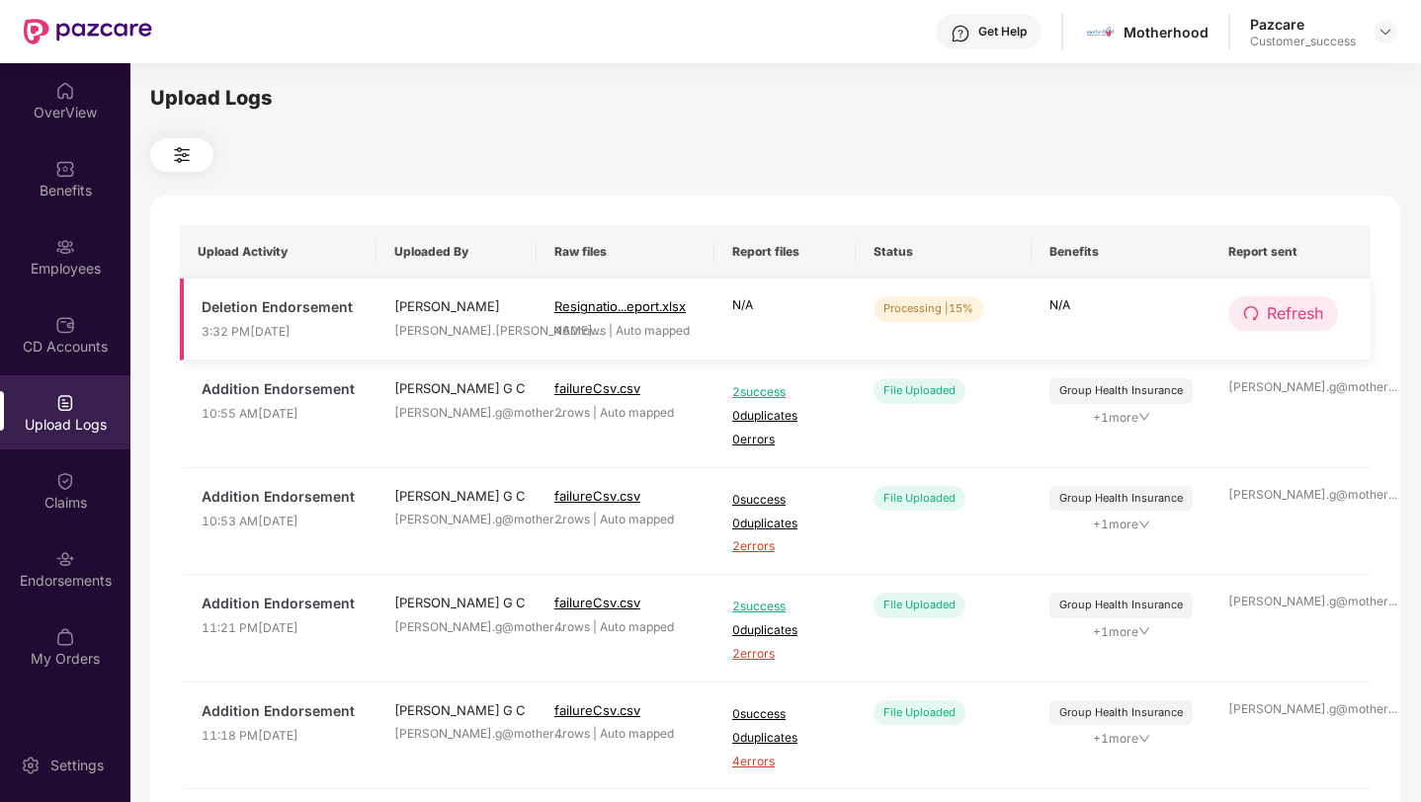
click at [1278, 310] on span "Refresh" at bounding box center [1295, 313] width 56 height 25
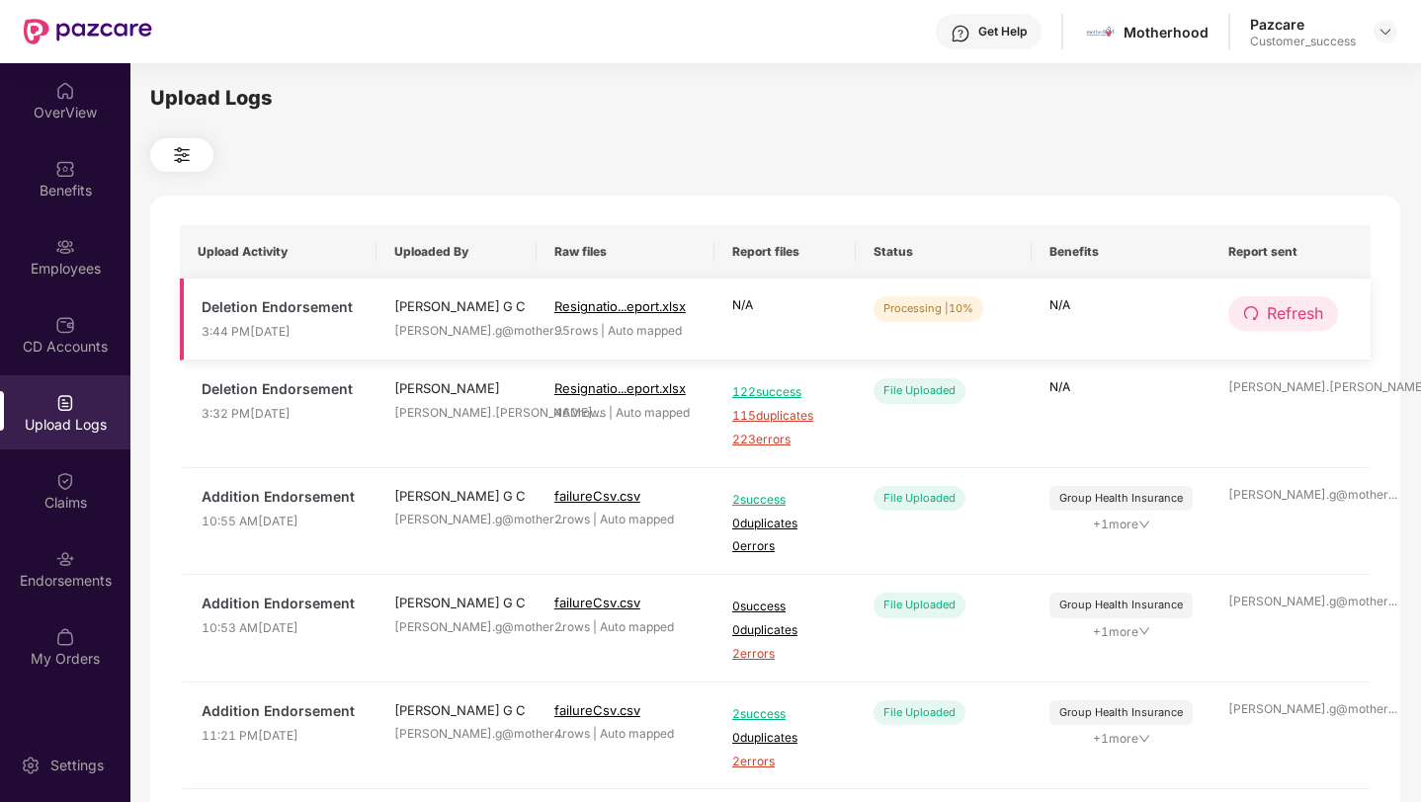
click at [1246, 318] on icon "redo" at bounding box center [1251, 313] width 16 height 16
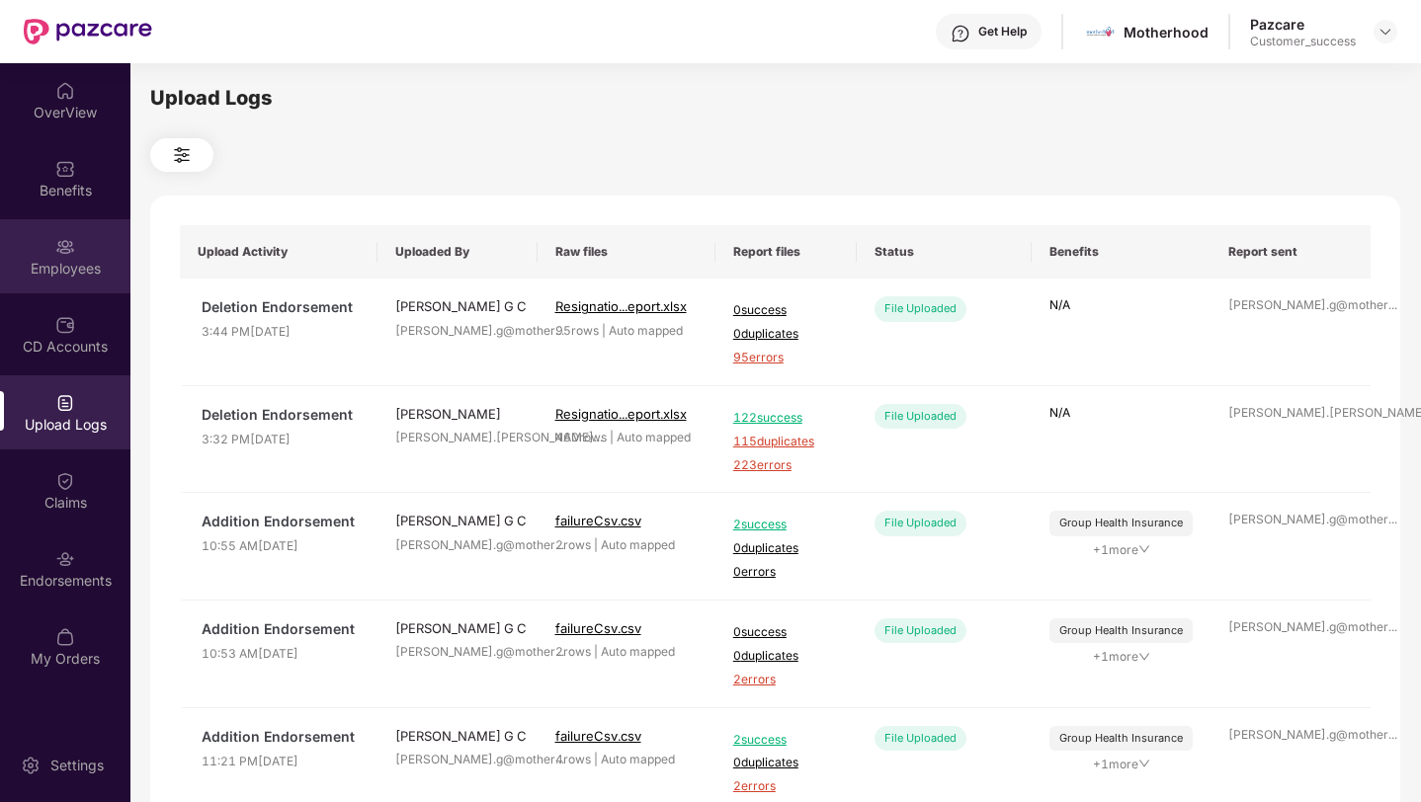
click at [61, 253] on img at bounding box center [65, 247] width 20 height 20
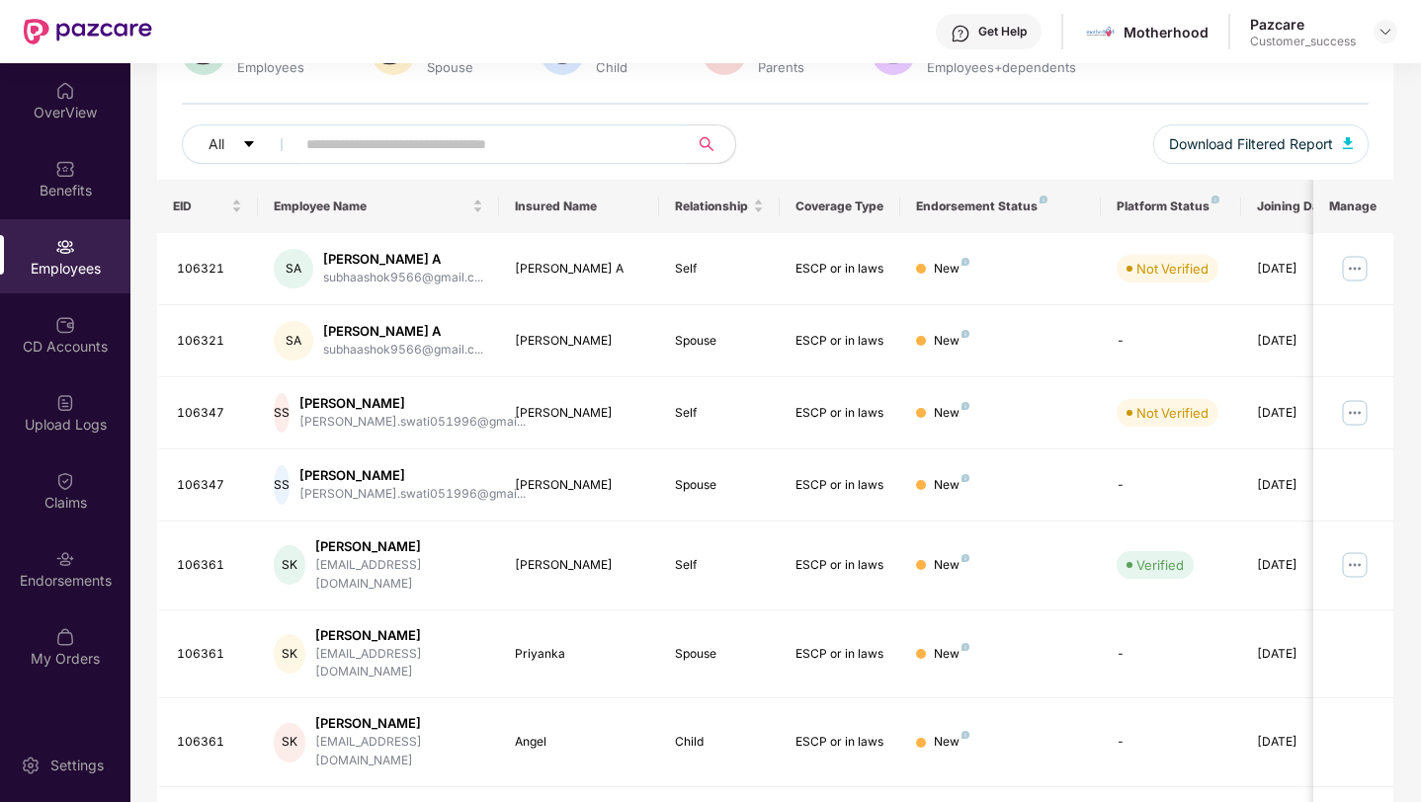
scroll to position [218, 0]
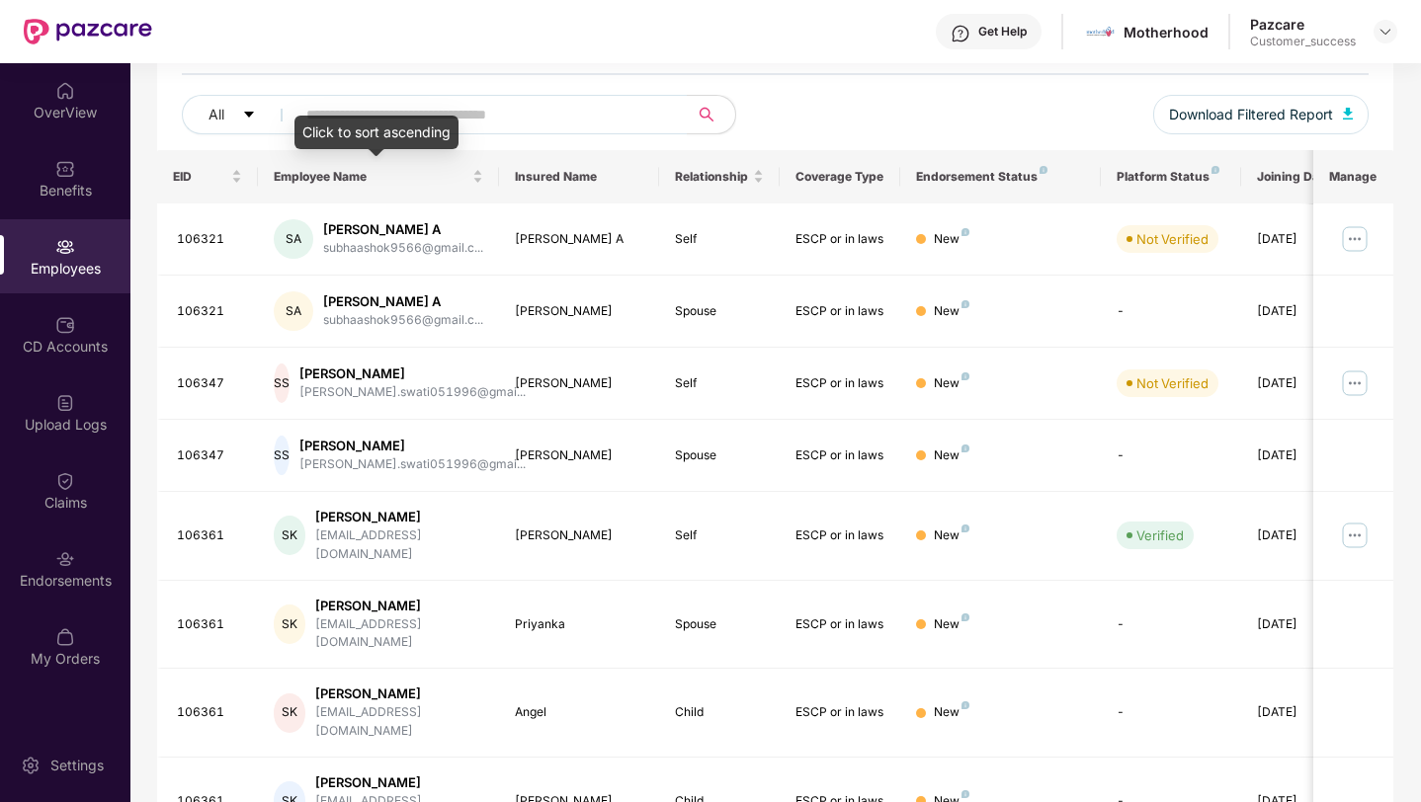
click at [342, 118] on div "Click to sort ascending" at bounding box center [376, 133] width 164 height 34
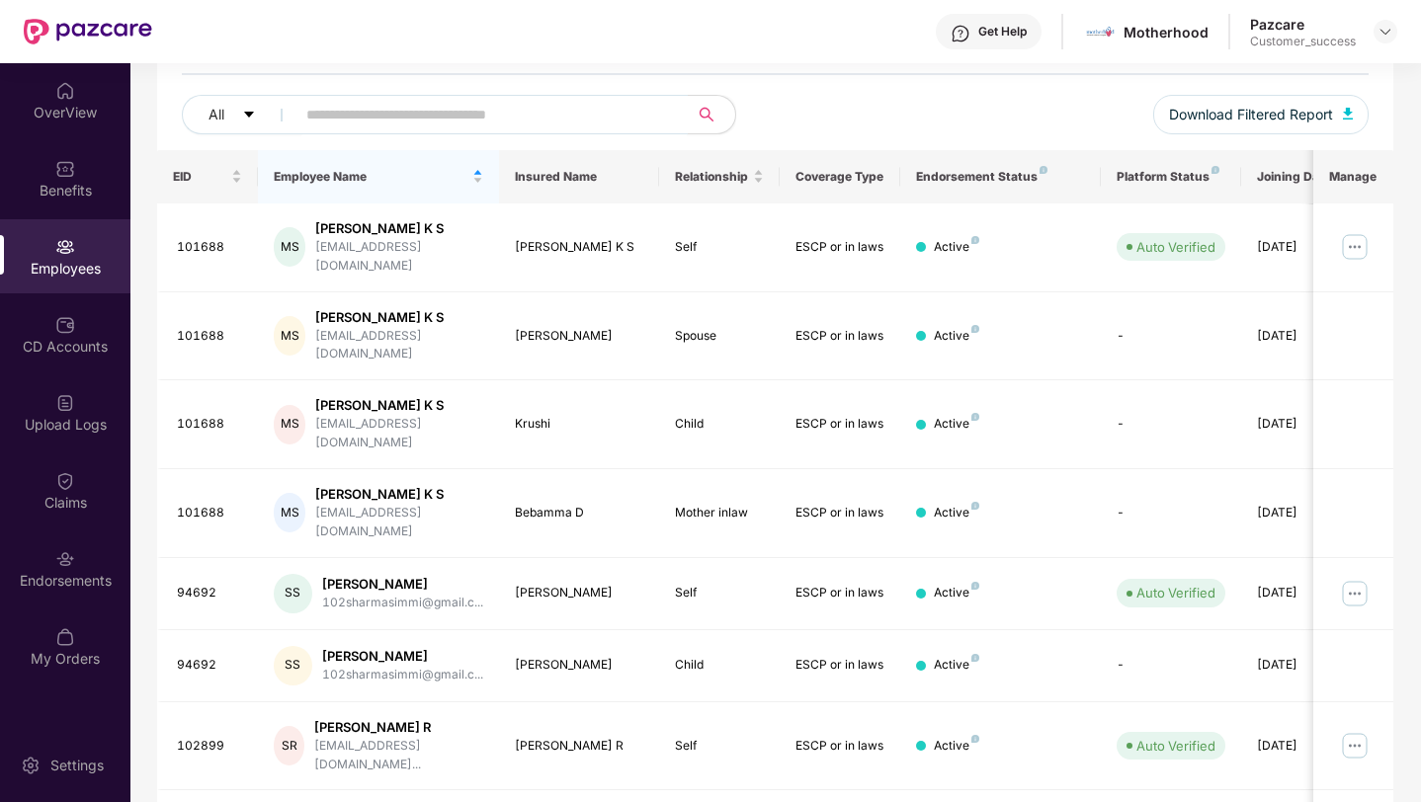
click at [321, 112] on input "text" at bounding box center [483, 115] width 355 height 30
paste input "******"
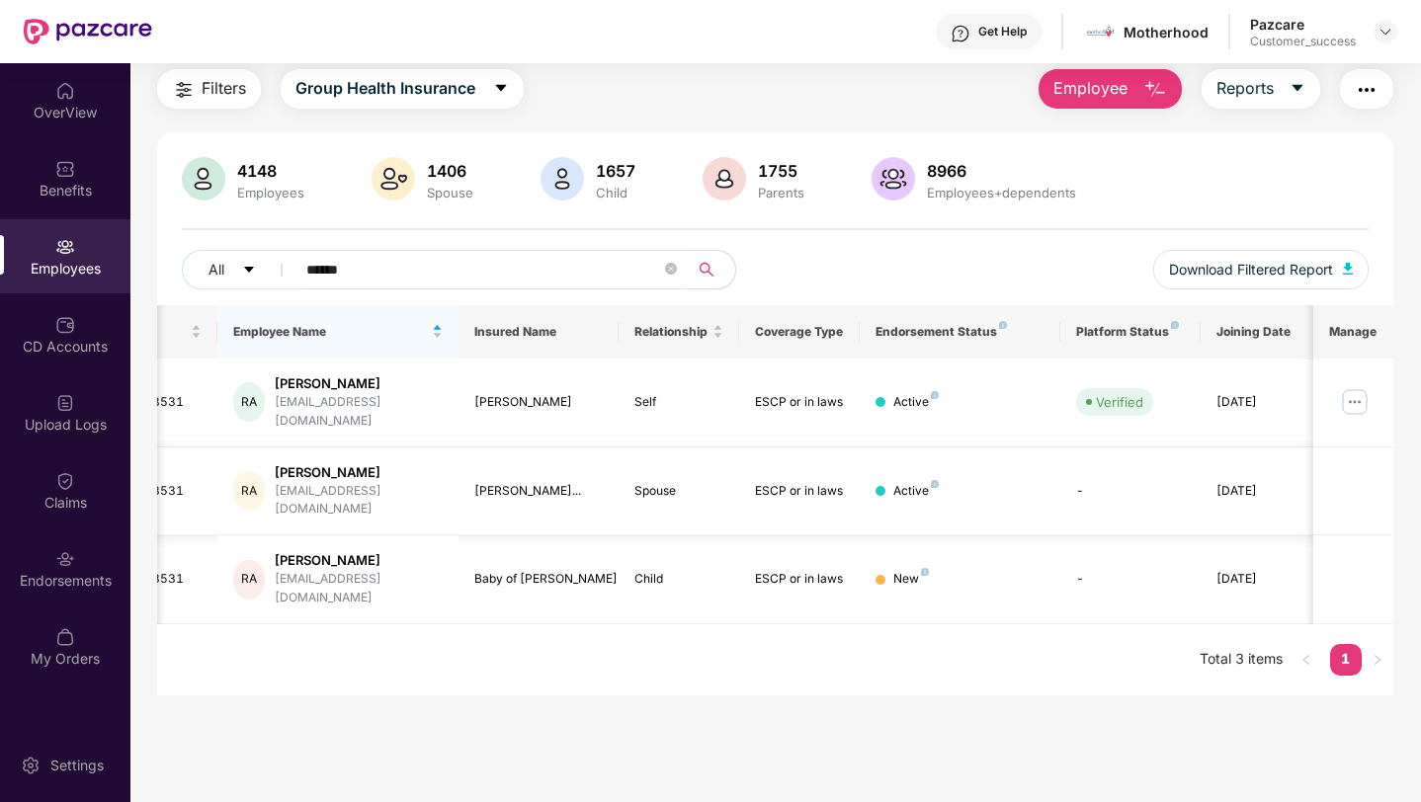
scroll to position [0, 49]
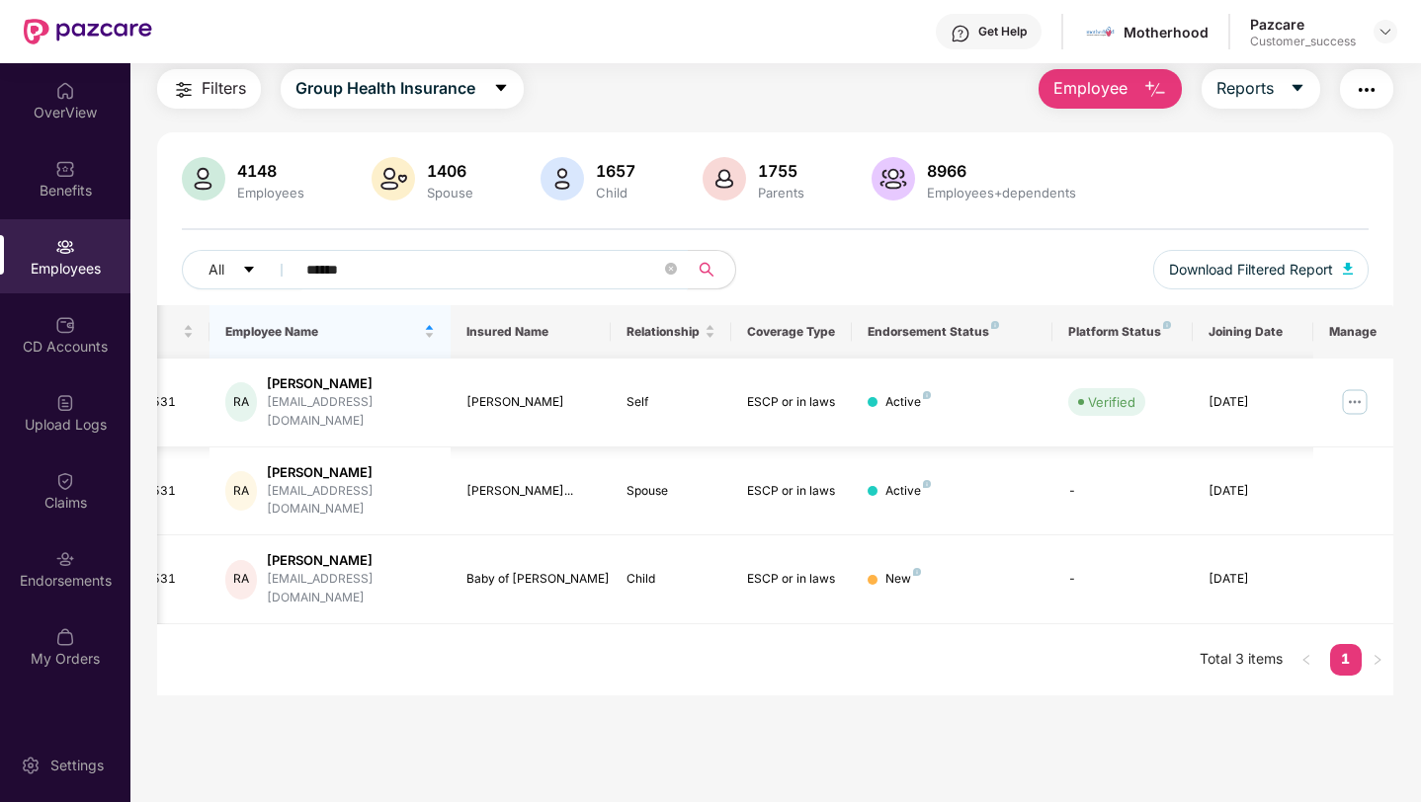
type input "******"
click at [1350, 395] on img at bounding box center [1355, 402] width 32 height 32
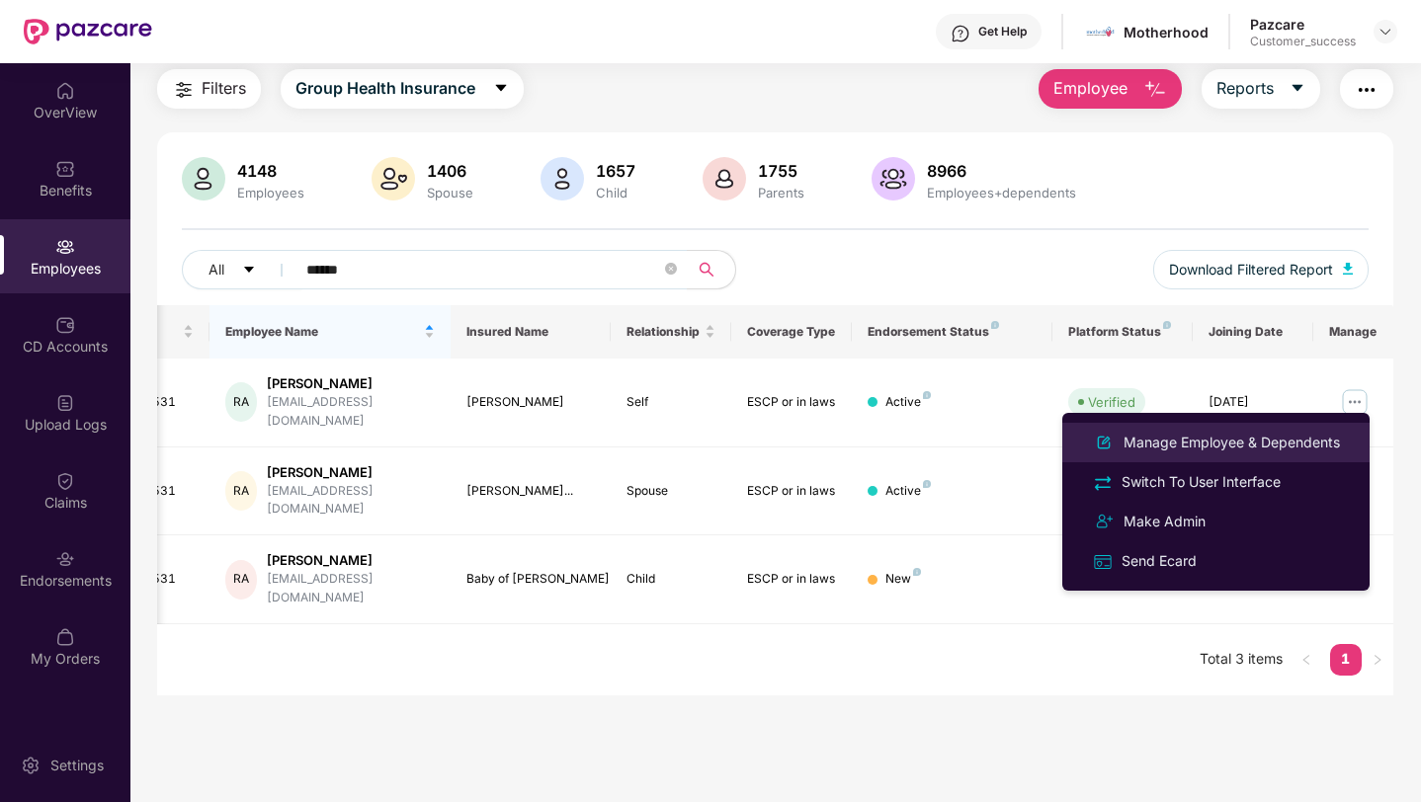
click at [1305, 434] on div "Manage Employee & Dependents" at bounding box center [1231, 443] width 224 height 22
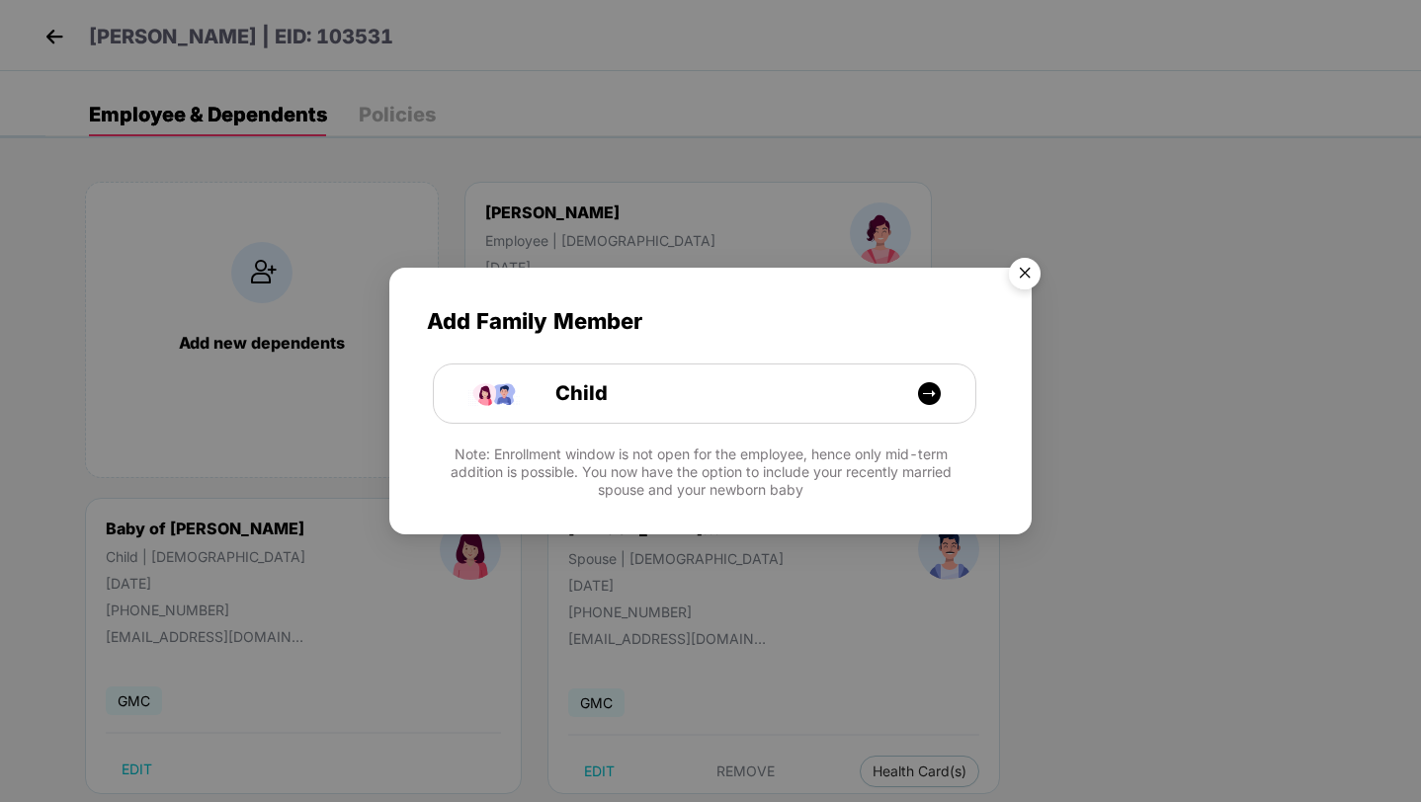
click at [1018, 279] on img "Close" at bounding box center [1024, 276] width 55 height 55
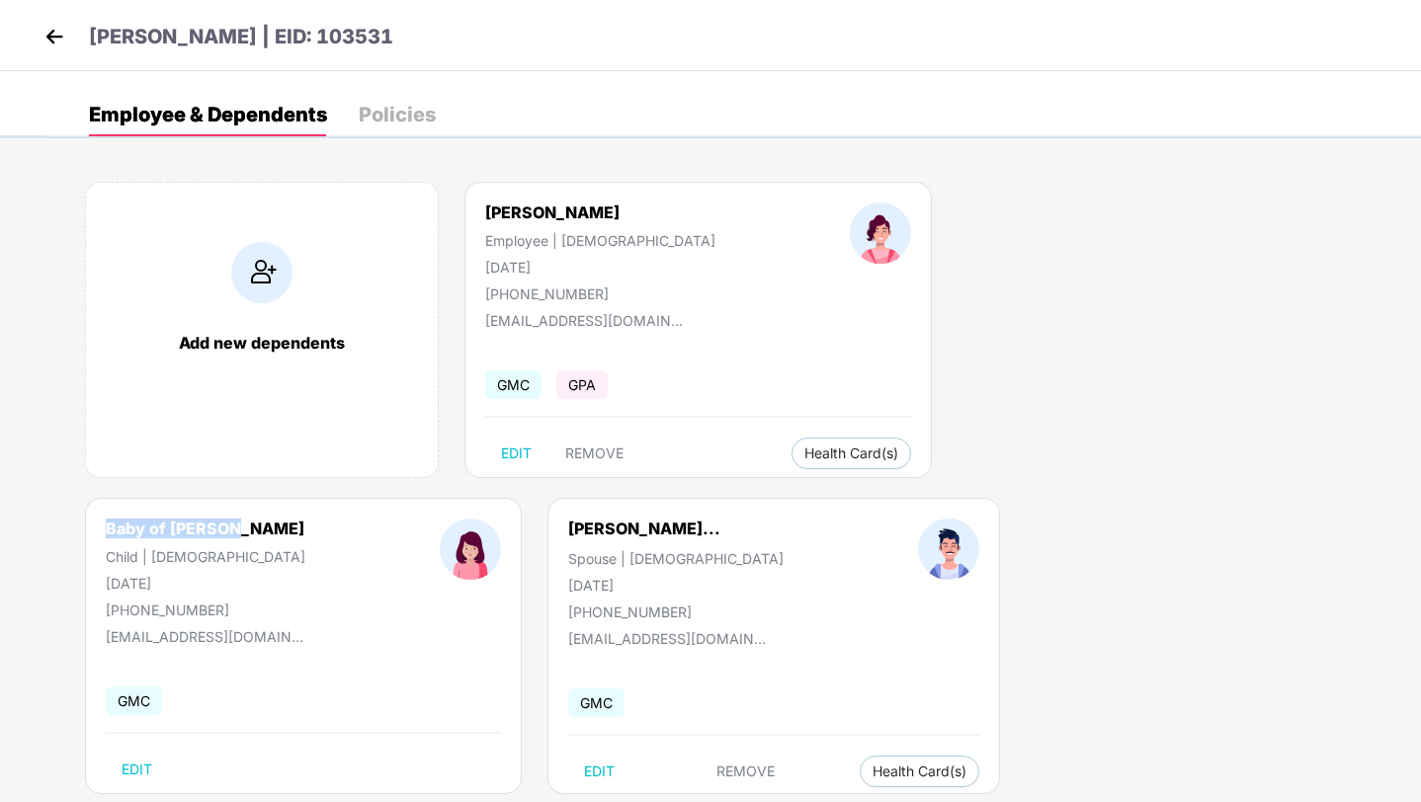
drag, startPoint x: 1044, startPoint y: 211, endPoint x: 908, endPoint y: 212, distance: 136.3
click at [372, 519] on div "Baby of [PERSON_NAME] Child | [DEMOGRAPHIC_DATA] [DATE] [PHONE_NUMBER]" at bounding box center [206, 569] width 334 height 100
copy div "Baby of [PERSON_NAME]"
drag, startPoint x: 1008, startPoint y: 239, endPoint x: 963, endPoint y: 241, distance: 44.5
click at [305, 548] on div "Child | [DEMOGRAPHIC_DATA]" at bounding box center [206, 556] width 200 height 17
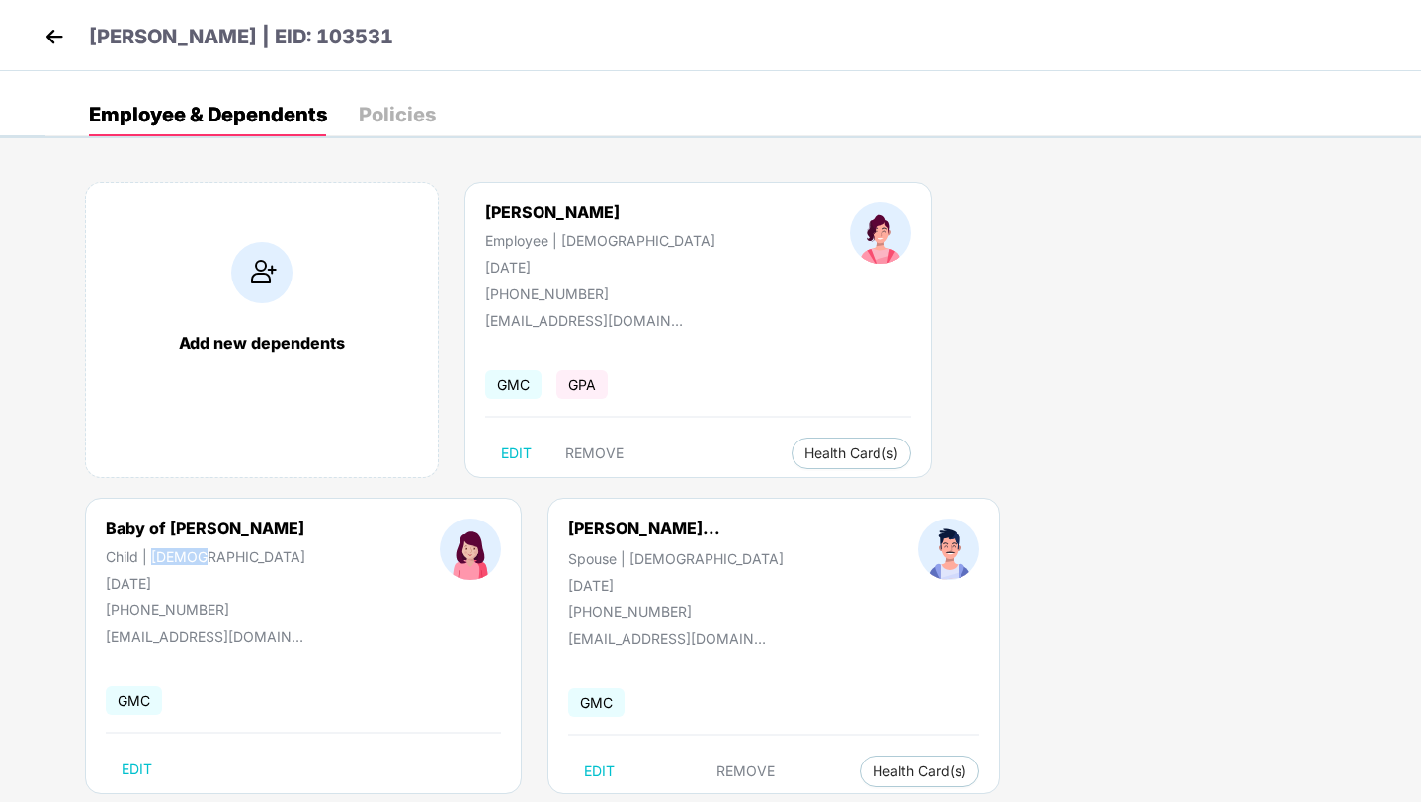
copy div "[DEMOGRAPHIC_DATA]"
drag, startPoint x: 1002, startPoint y: 267, endPoint x: 911, endPoint y: 271, distance: 91.0
click at [372, 519] on div "Baby of [PERSON_NAME] Child | [DEMOGRAPHIC_DATA] [DATE] [PHONE_NUMBER]" at bounding box center [206, 569] width 334 height 100
copy div "[DATE]"
drag, startPoint x: 1073, startPoint y: 320, endPoint x: 916, endPoint y: 325, distance: 157.2
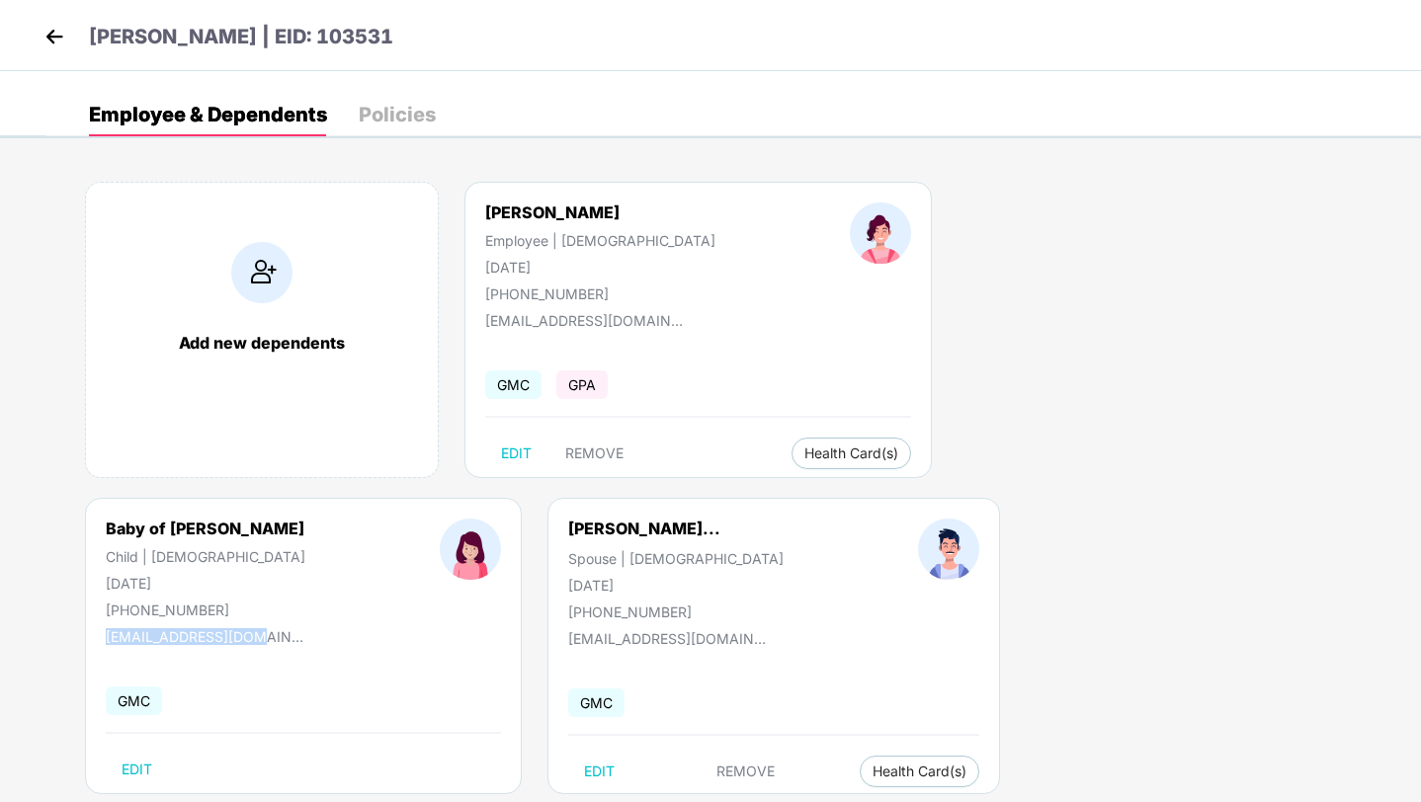
click at [522, 498] on div "Baby of [PERSON_NAME] Child | [DEMOGRAPHIC_DATA] [DATE] [PHONE_NUMBER] [EMAIL_A…" at bounding box center [303, 646] width 437 height 296
copy div "[EMAIL_ADDRESS][DOMAIN_NAME]"
click at [57, 49] on img at bounding box center [55, 37] width 30 height 30
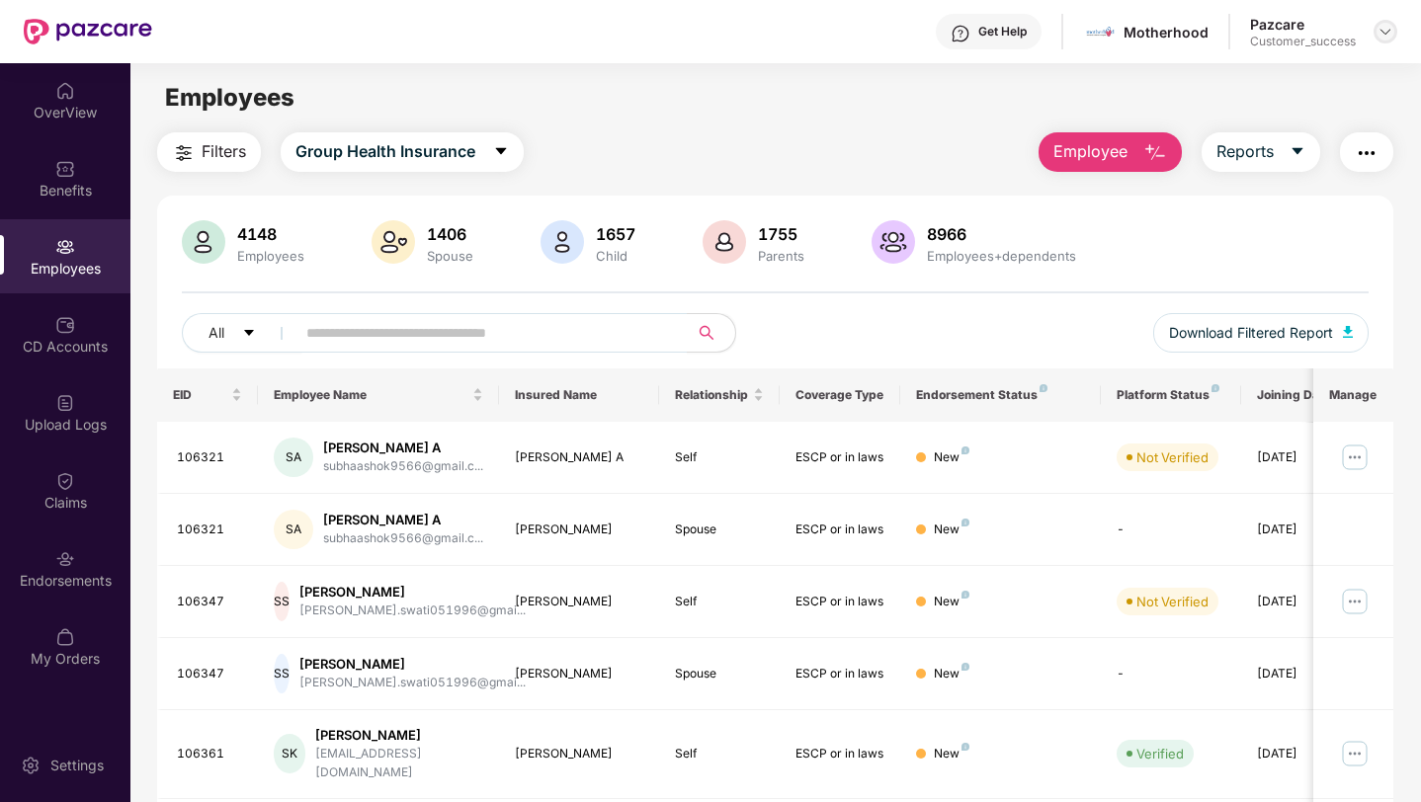
click at [1384, 31] on img at bounding box center [1385, 32] width 16 height 16
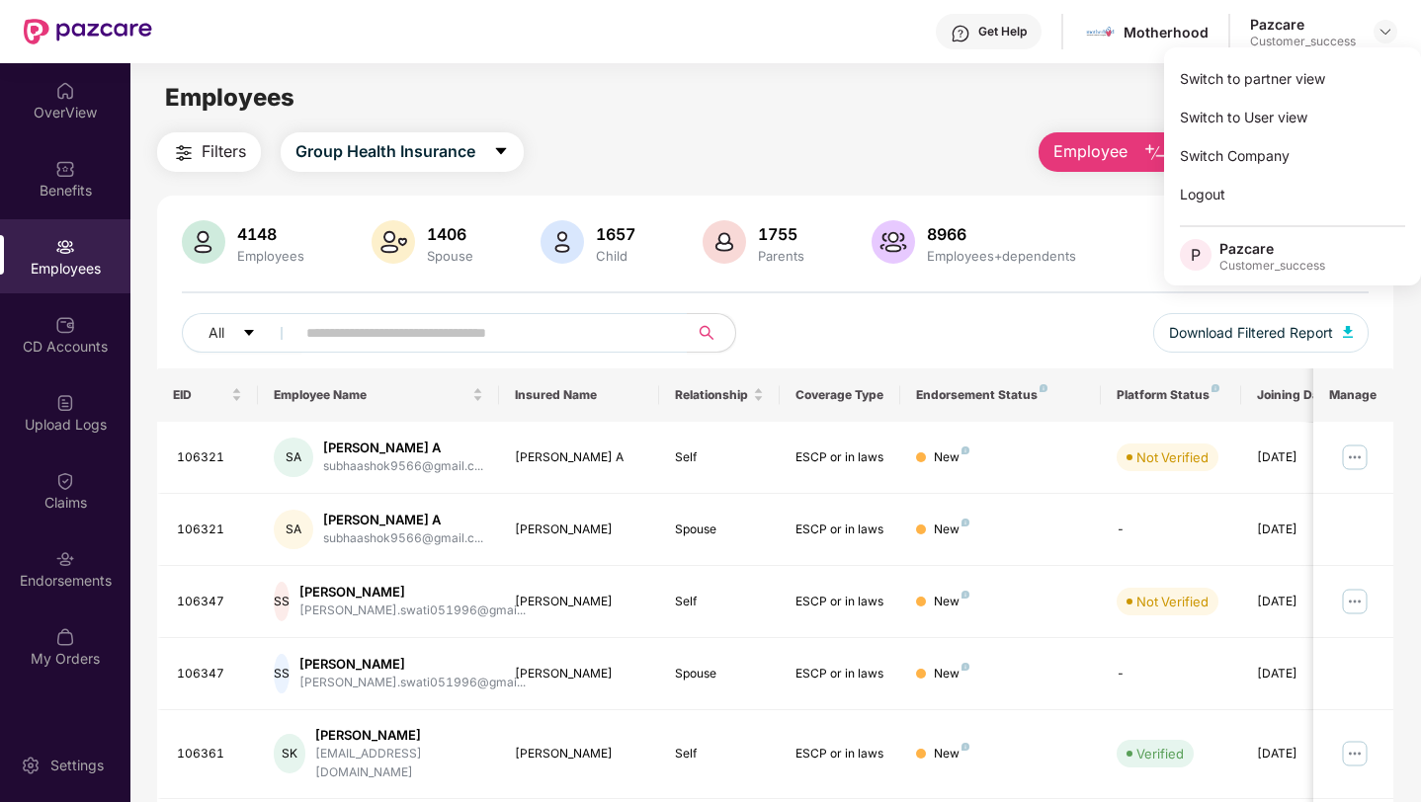
click at [837, 98] on div "Employees" at bounding box center [774, 98] width 1289 height 38
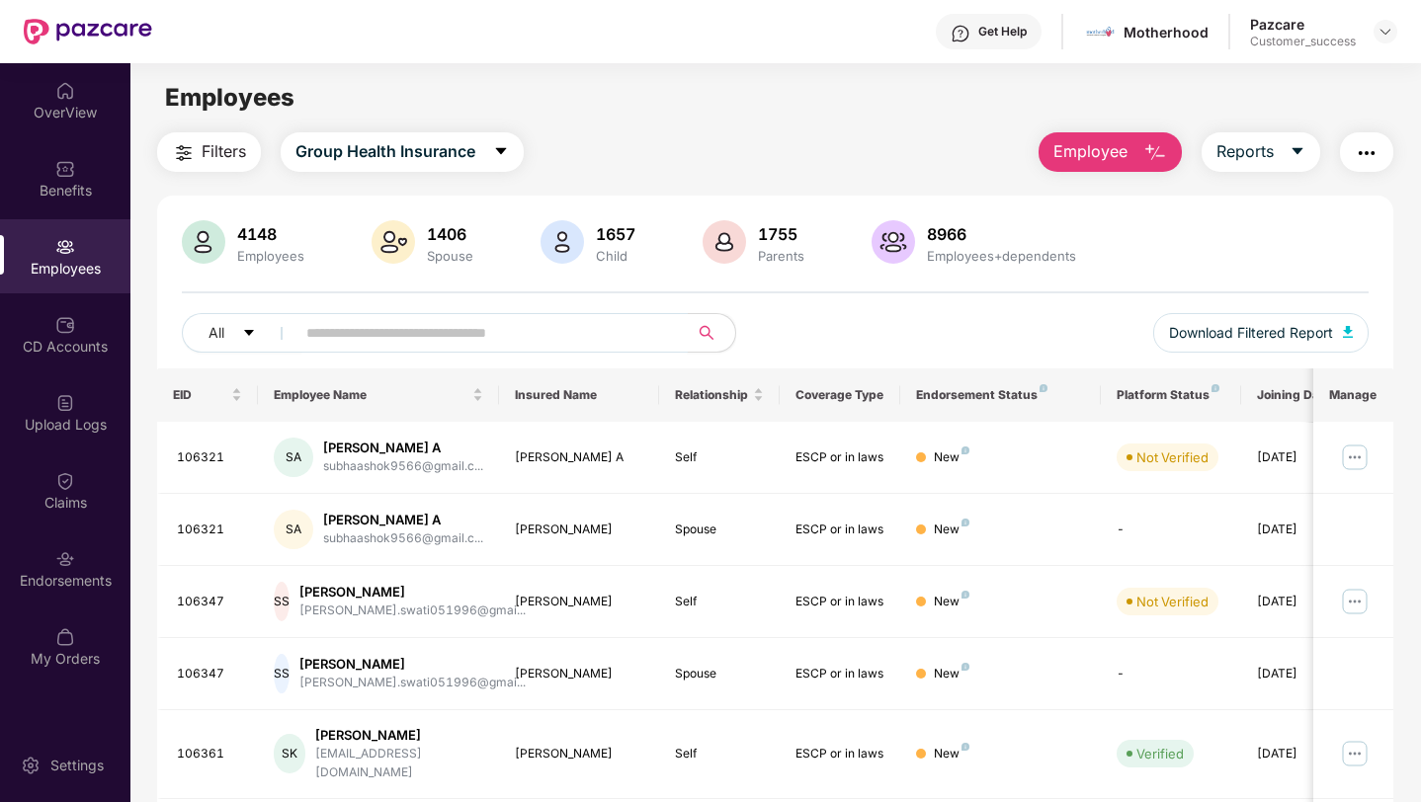
click at [551, 322] on input "text" at bounding box center [483, 333] width 355 height 30
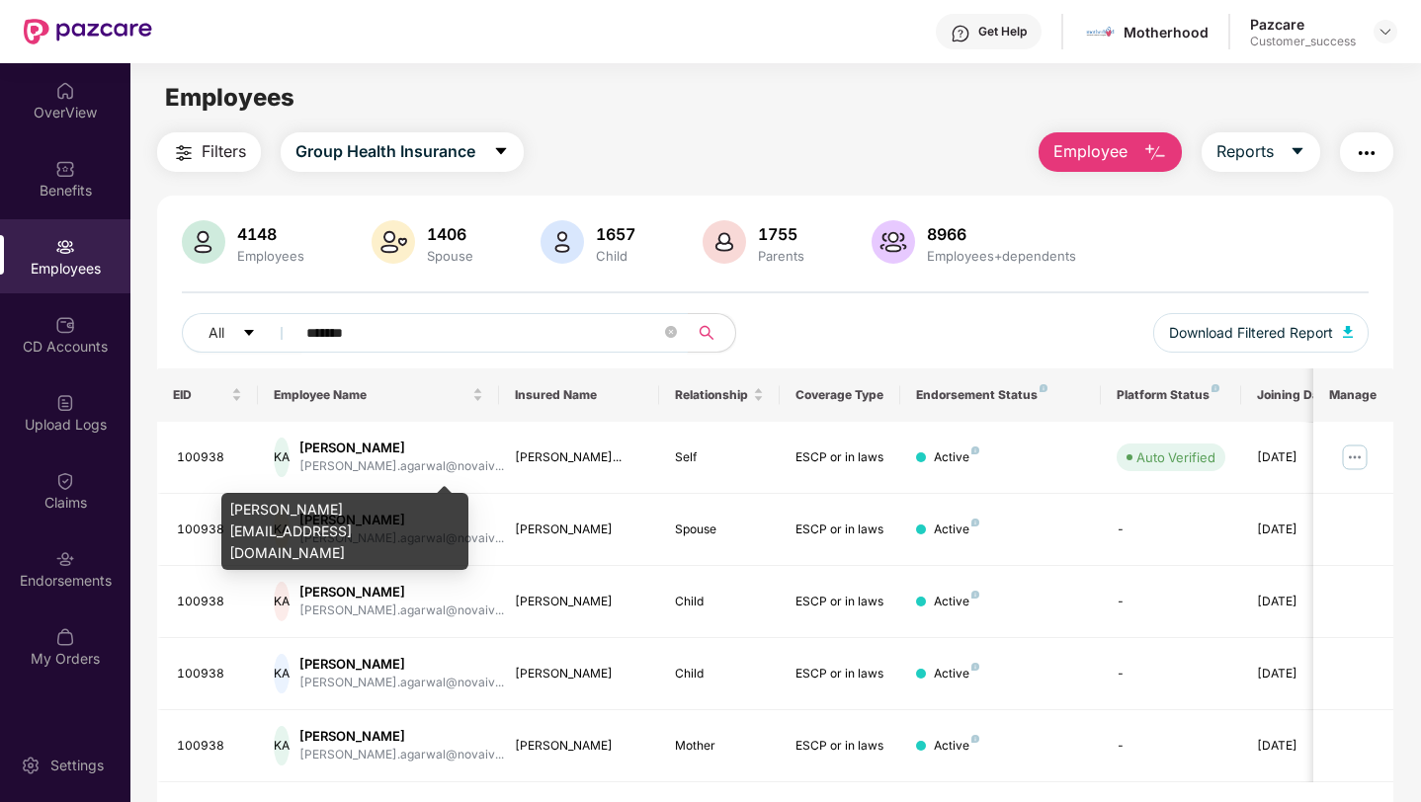
type input "*******"
drag, startPoint x: 246, startPoint y: 535, endPoint x: 229, endPoint y: 509, distance: 31.5
click at [229, 509] on div "[PERSON_NAME][EMAIL_ADDRESS][DOMAIN_NAME]" at bounding box center [344, 531] width 247 height 77
copy div "[PERSON_NAME][EMAIL_ADDRESS][DOMAIN_NAME]"
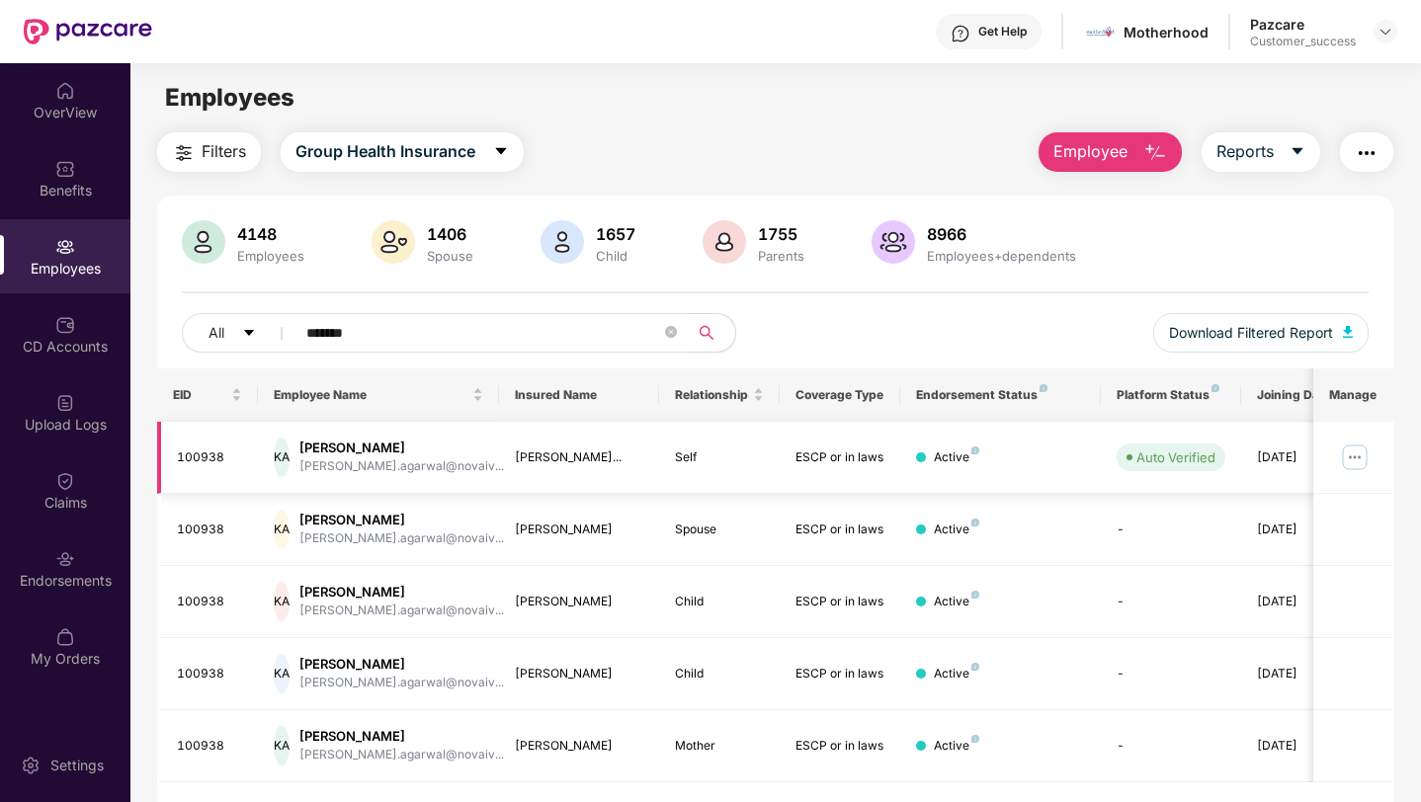
click at [1354, 452] on img at bounding box center [1355, 458] width 32 height 32
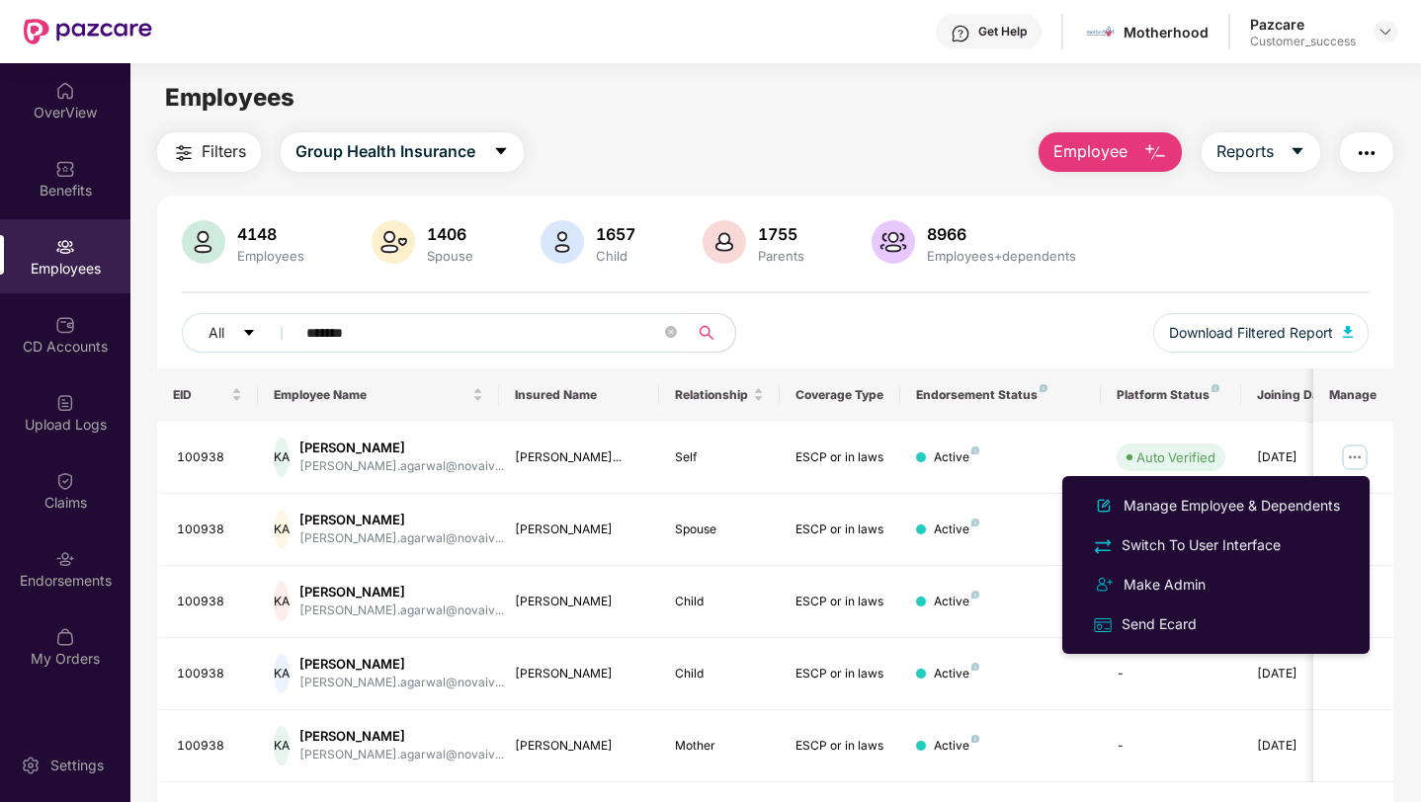
click at [1323, 494] on div "Manage Employee & Dependents" at bounding box center [1216, 506] width 256 height 24
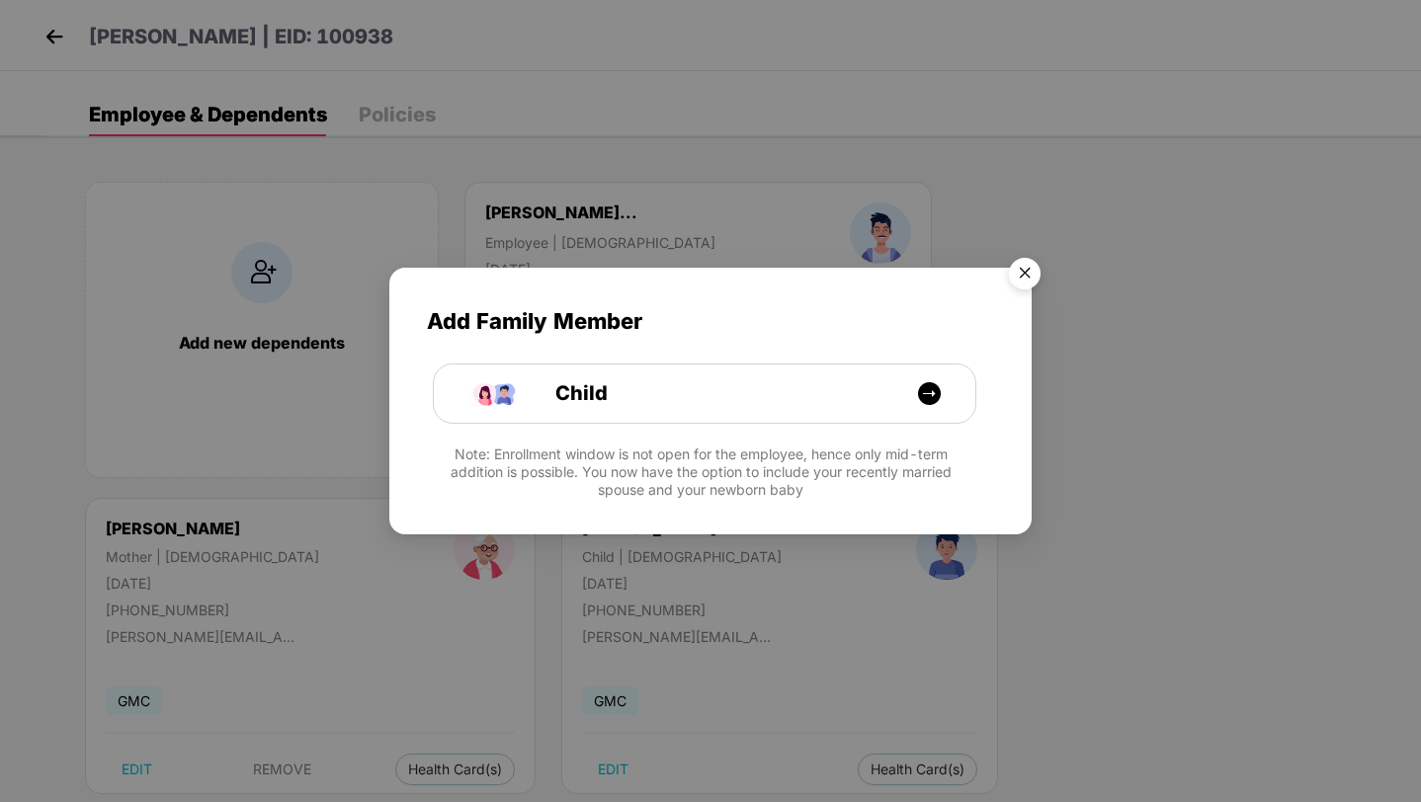
click at [1023, 277] on img "Close" at bounding box center [1024, 276] width 55 height 55
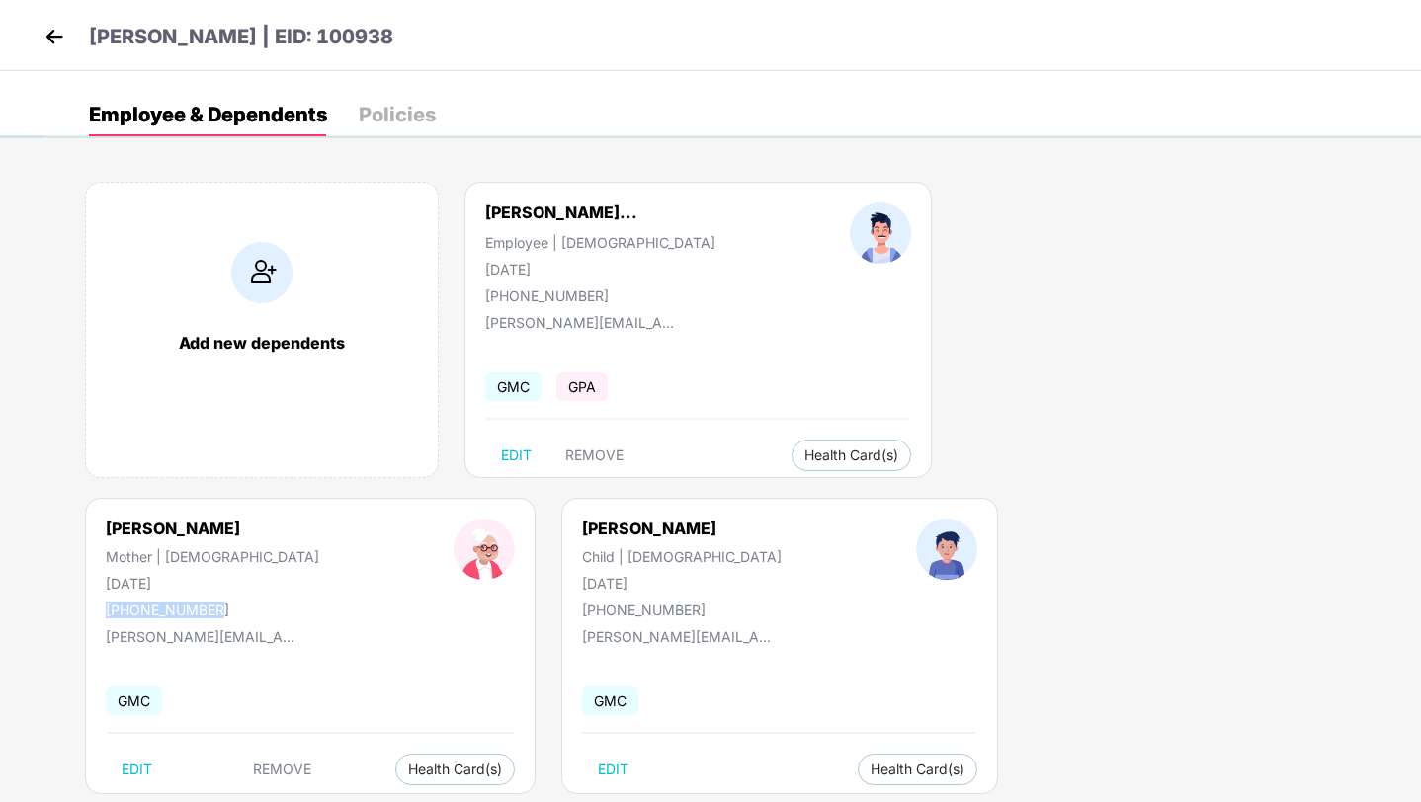
drag, startPoint x: 1052, startPoint y: 289, endPoint x: 948, endPoint y: 290, distance: 103.7
click at [319, 602] on div "[PHONE_NUMBER]" at bounding box center [212, 610] width 213 height 17
copy div "[PHONE_NUMBER]"
click at [59, 41] on img at bounding box center [55, 37] width 30 height 30
